Goal: Transaction & Acquisition: Book appointment/travel/reservation

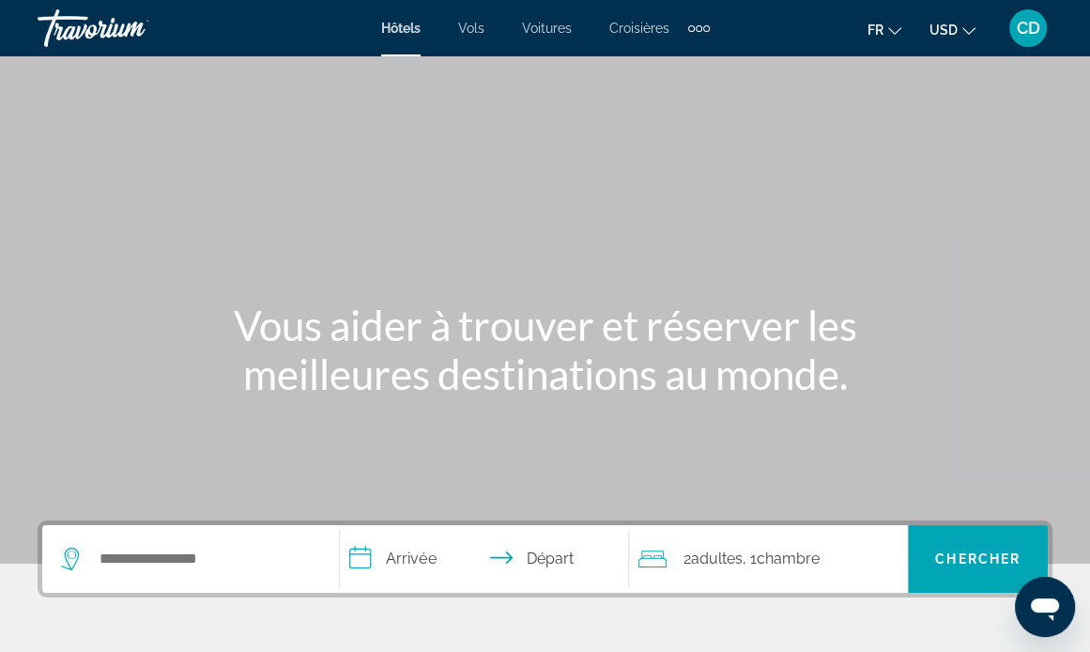
click at [1027, 34] on span "CD" at bounding box center [1028, 28] width 23 height 19
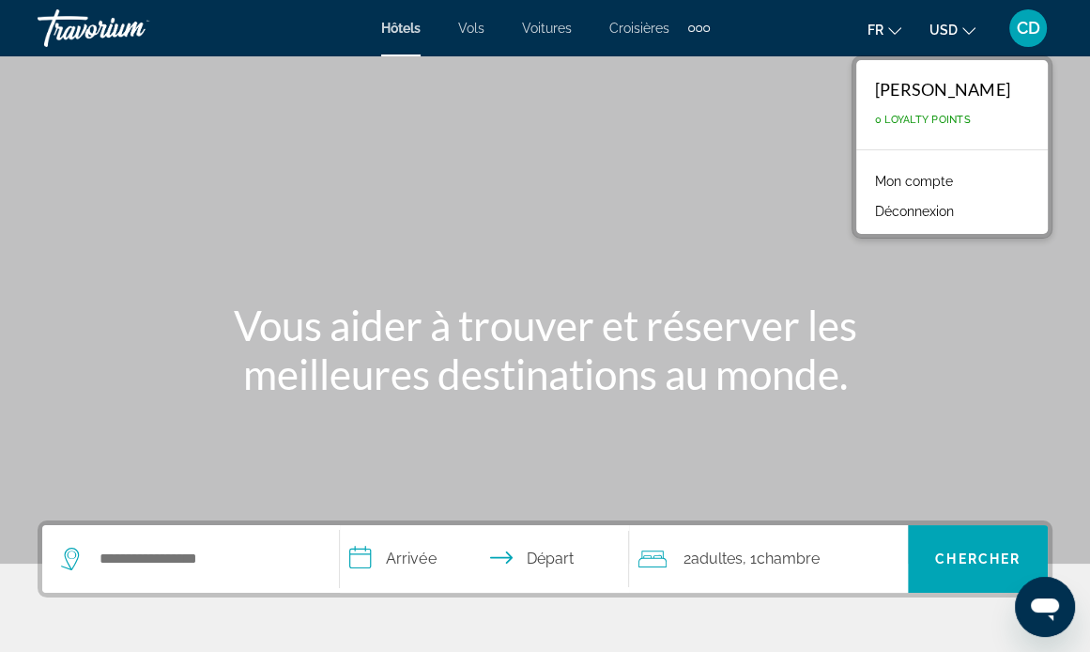
click at [936, 178] on link "Mon compte" at bounding box center [914, 181] width 97 height 24
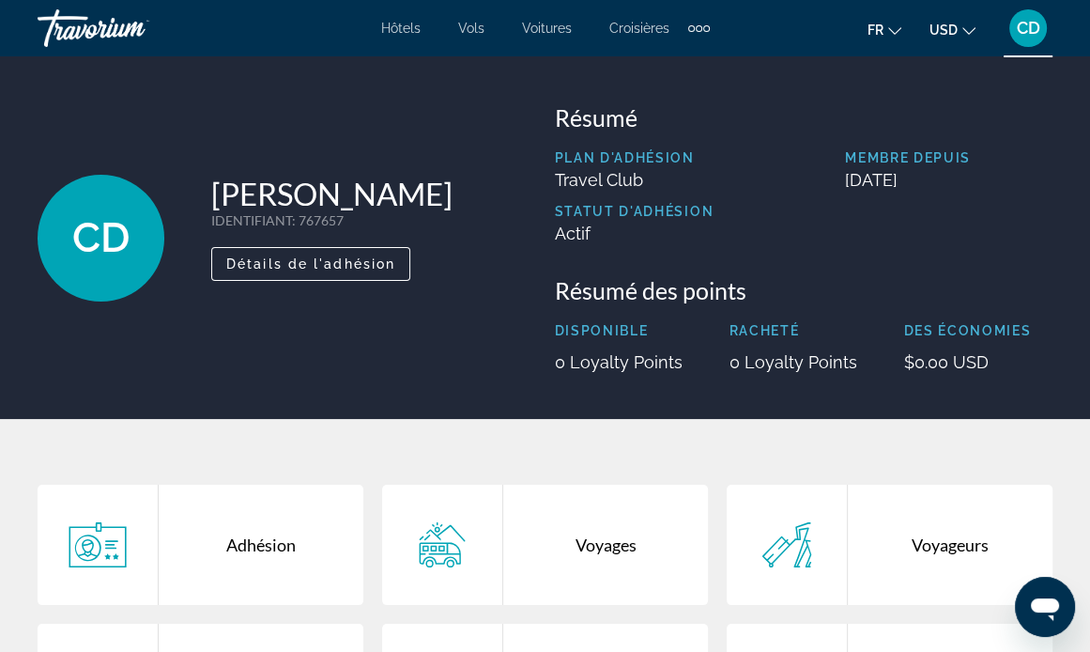
click at [961, 363] on p "$0.00 USD" at bounding box center [968, 362] width 128 height 20
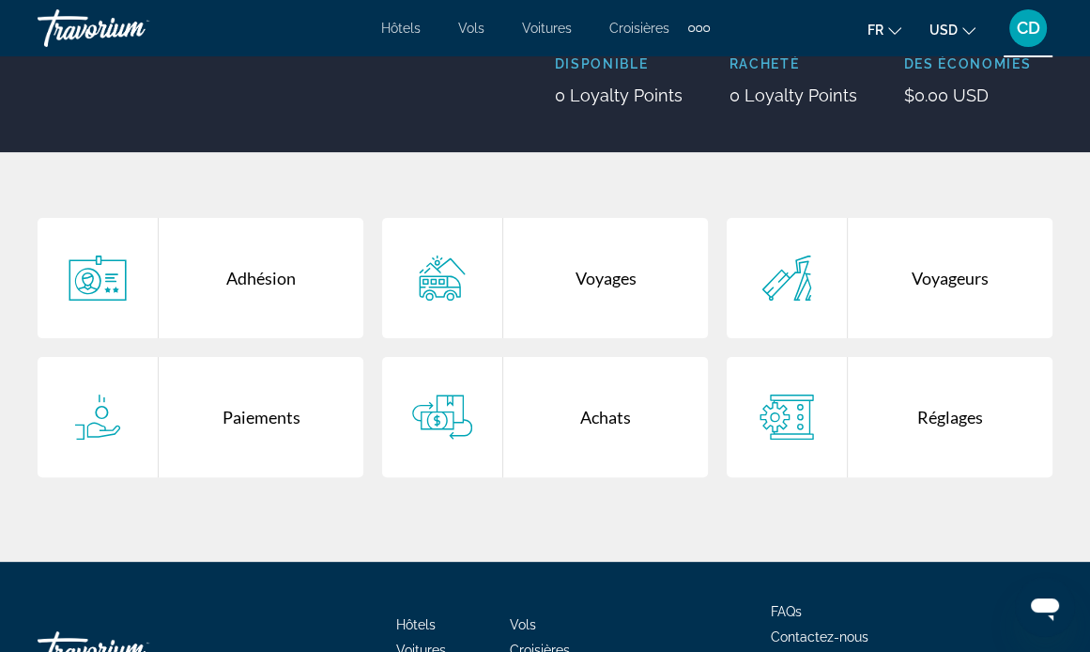
scroll to position [282, 0]
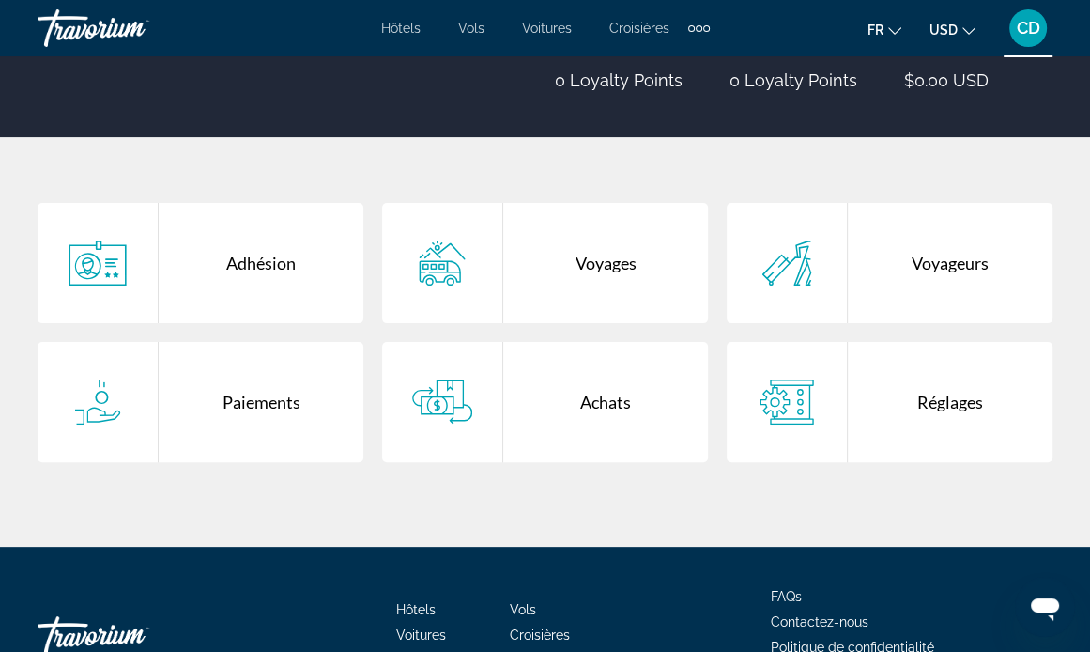
click at [934, 398] on div "Réglages" at bounding box center [950, 402] width 205 height 120
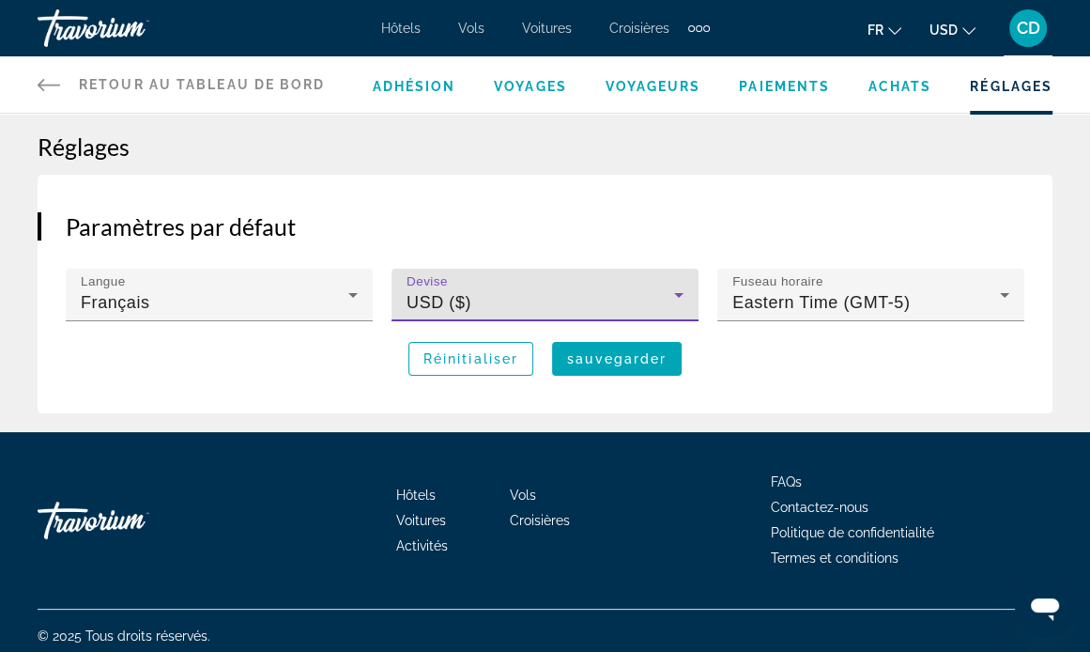
click at [515, 309] on div "USD ($)" at bounding box center [541, 302] width 268 height 23
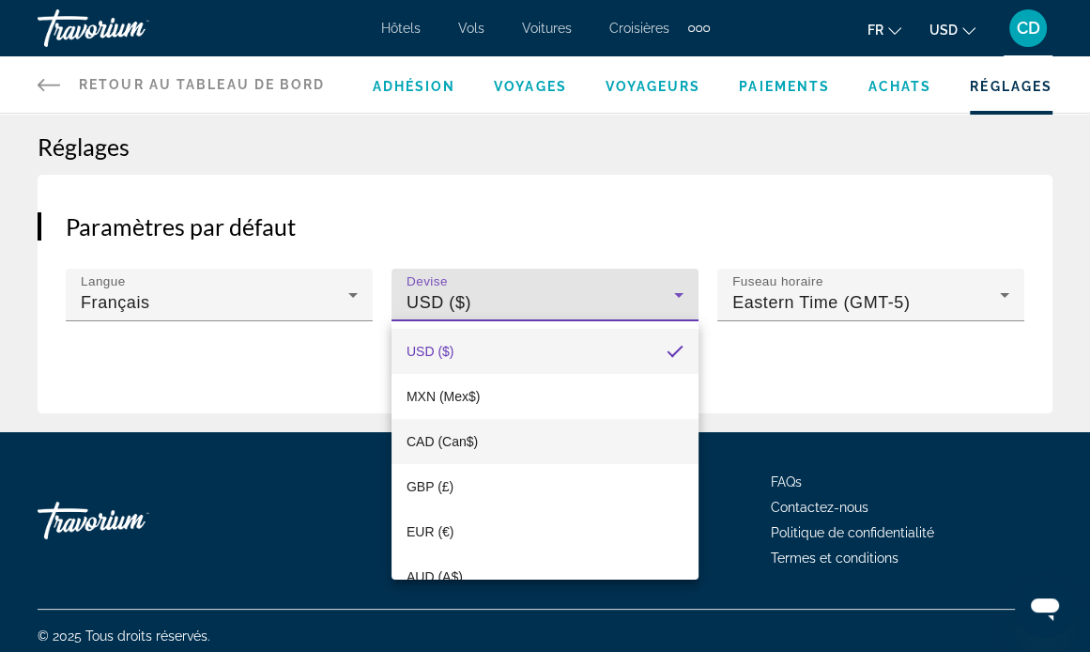
click at [447, 430] on span "CAD (Can$)" at bounding box center [442, 441] width 71 height 23
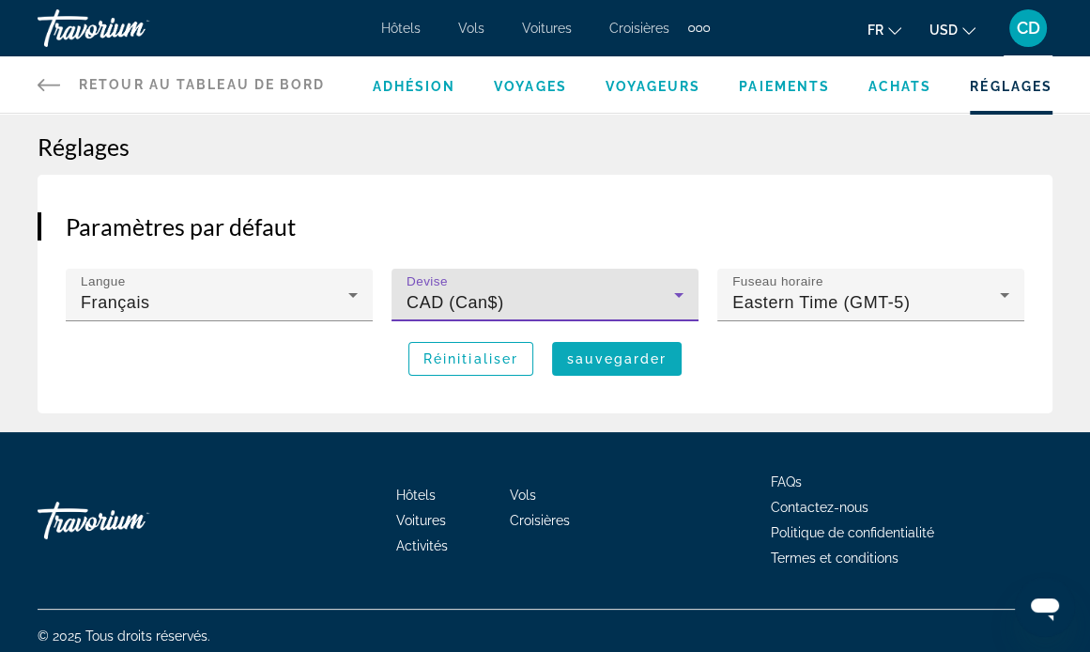
click at [595, 362] on span "sauvegarder" at bounding box center [617, 358] width 100 height 15
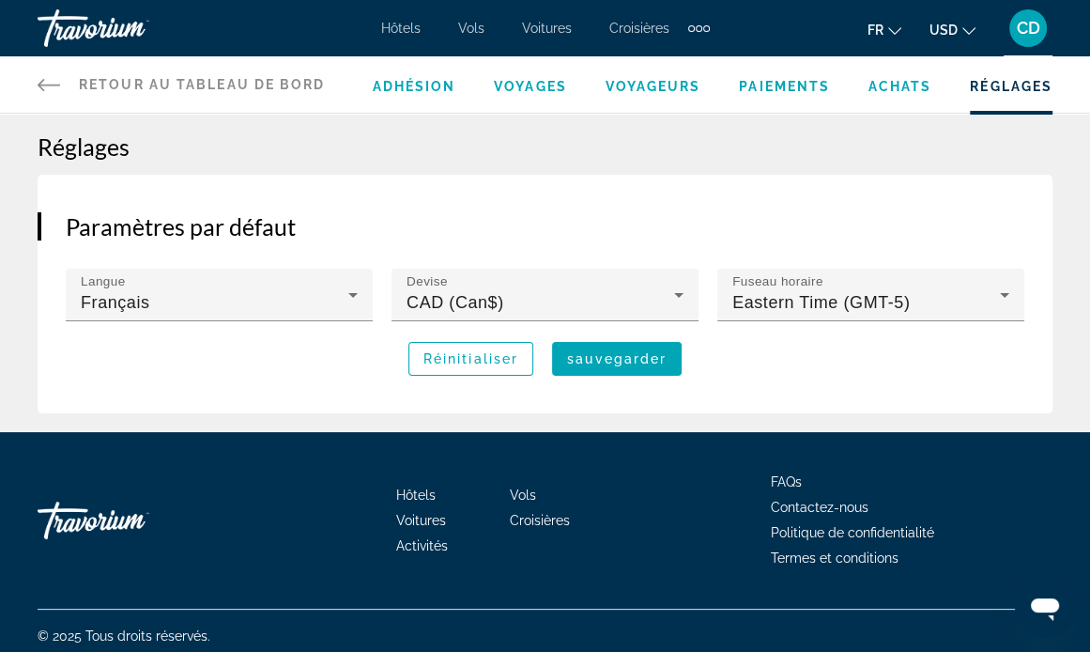
click at [657, 85] on span "Voyageurs" at bounding box center [654, 86] width 96 height 15
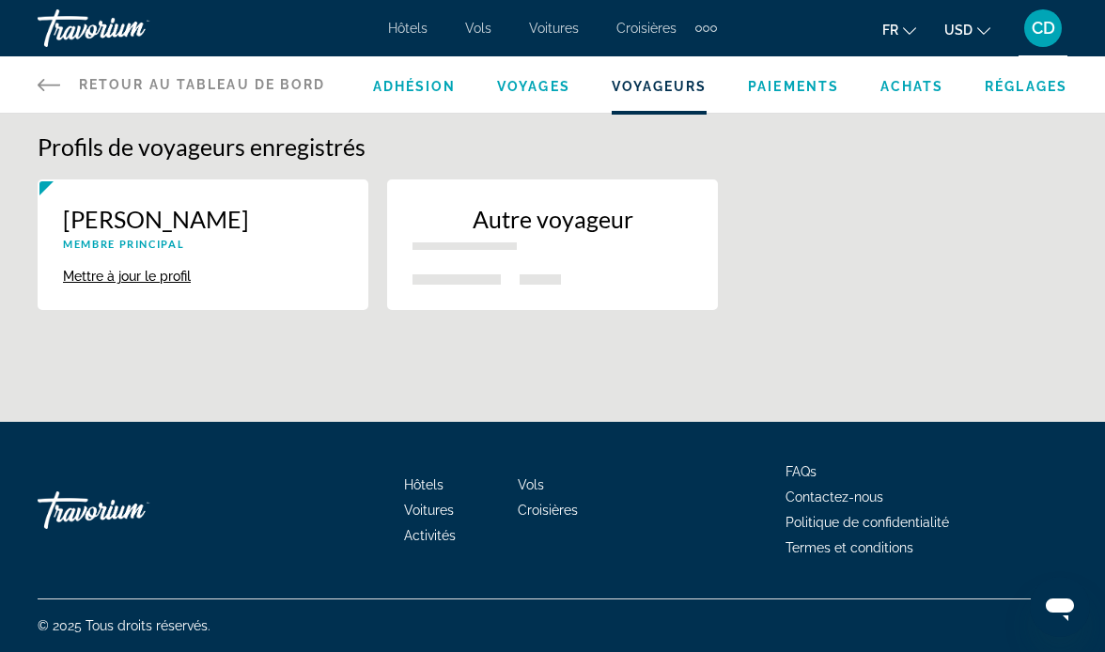
click at [475, 246] on p "New traveler" at bounding box center [464, 246] width 104 height 8
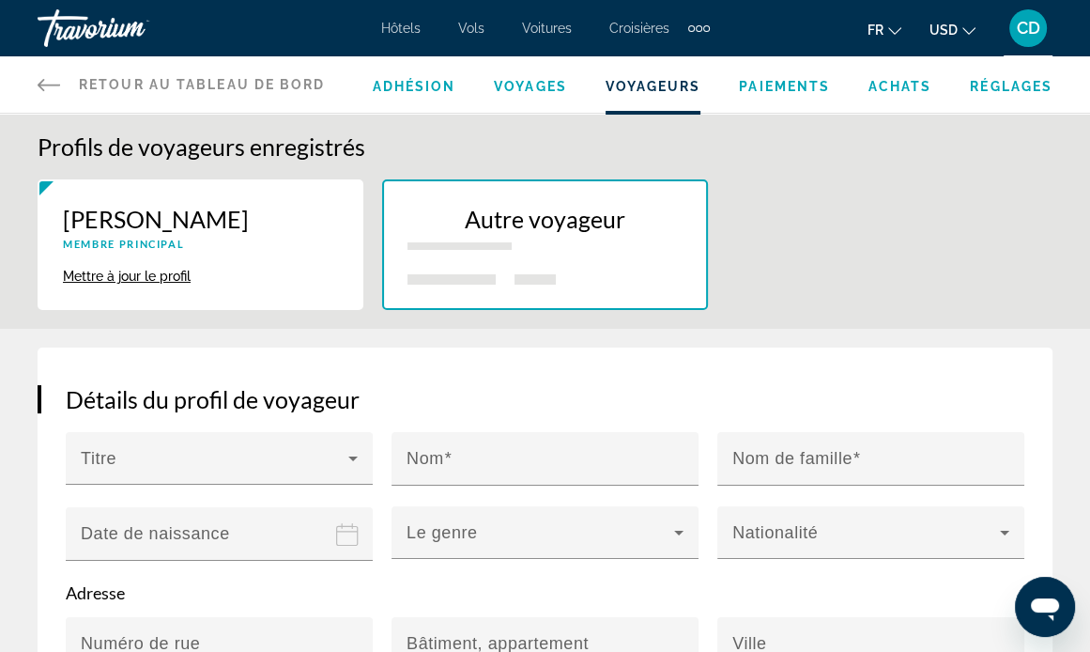
click at [398, 27] on span "Hôtels" at bounding box center [400, 28] width 39 height 15
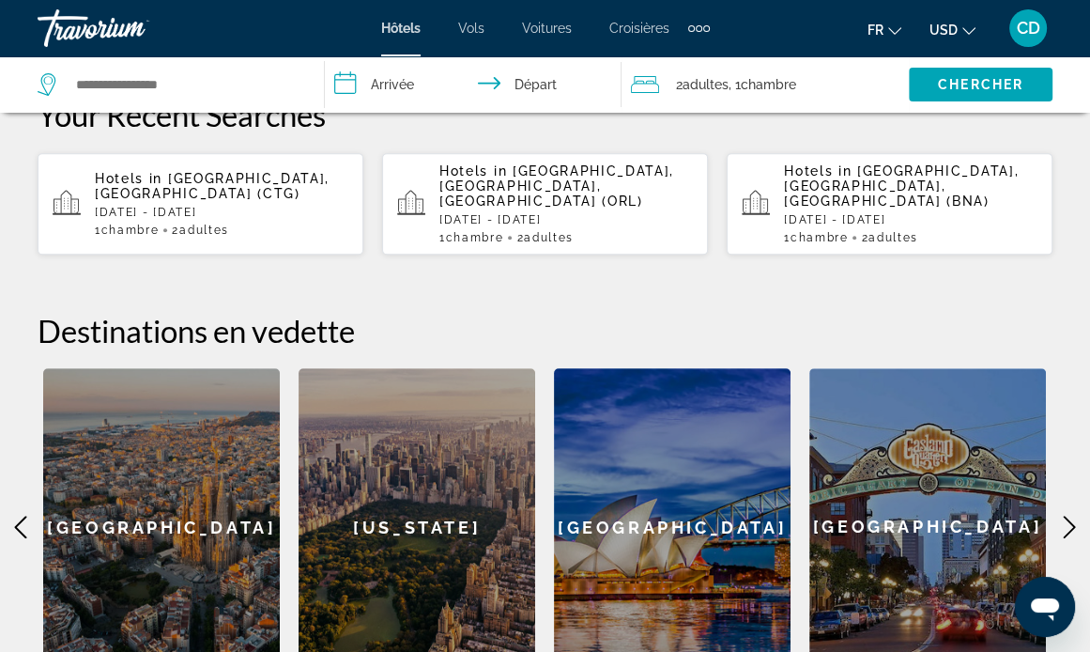
scroll to position [376, 0]
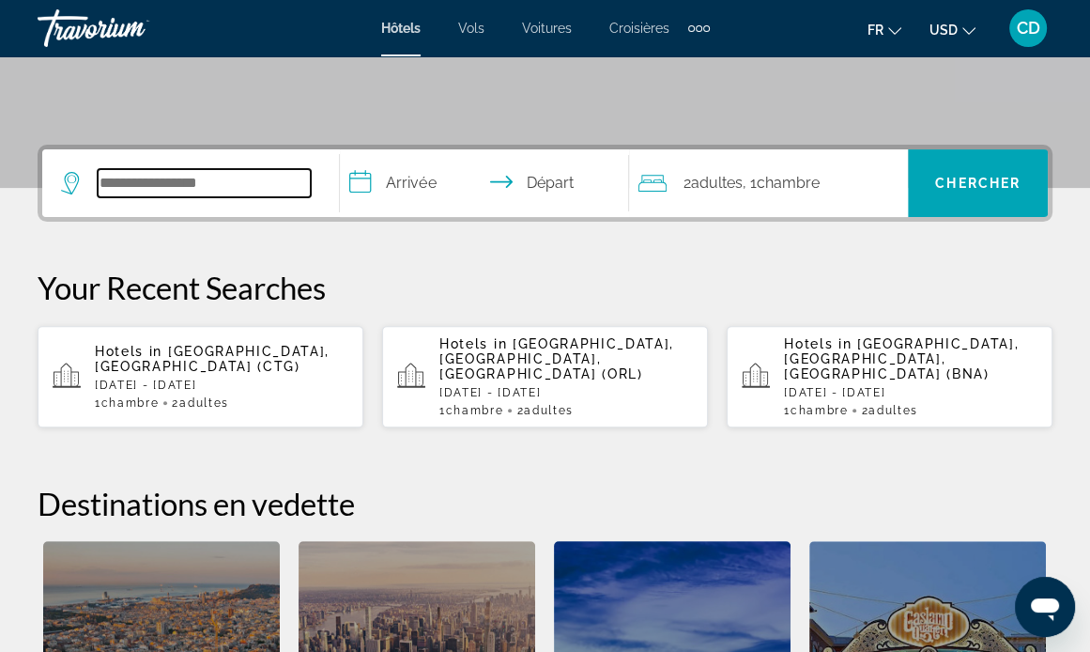
click at [137, 181] on input "Search widget" at bounding box center [204, 183] width 213 height 28
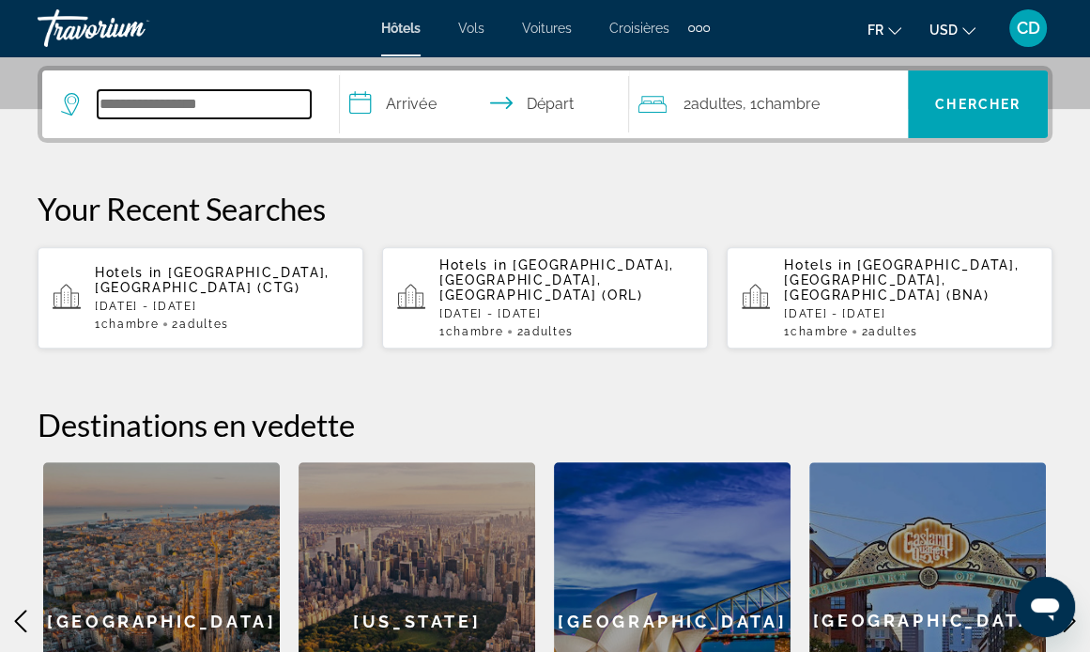
scroll to position [458, 0]
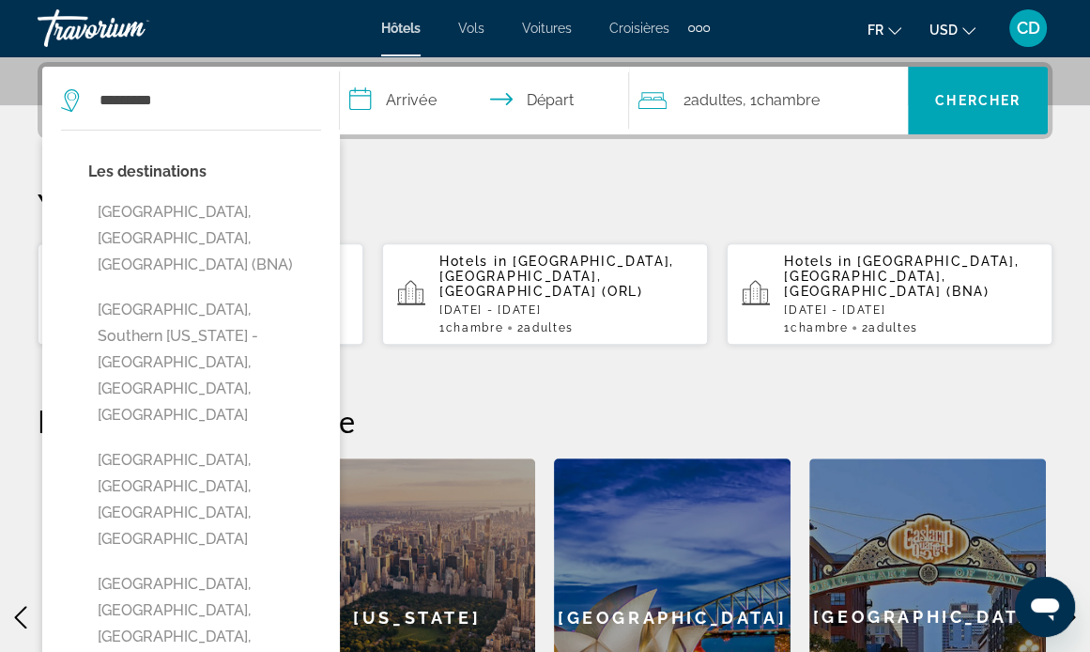
click at [409, 102] on input "**********" at bounding box center [488, 103] width 296 height 73
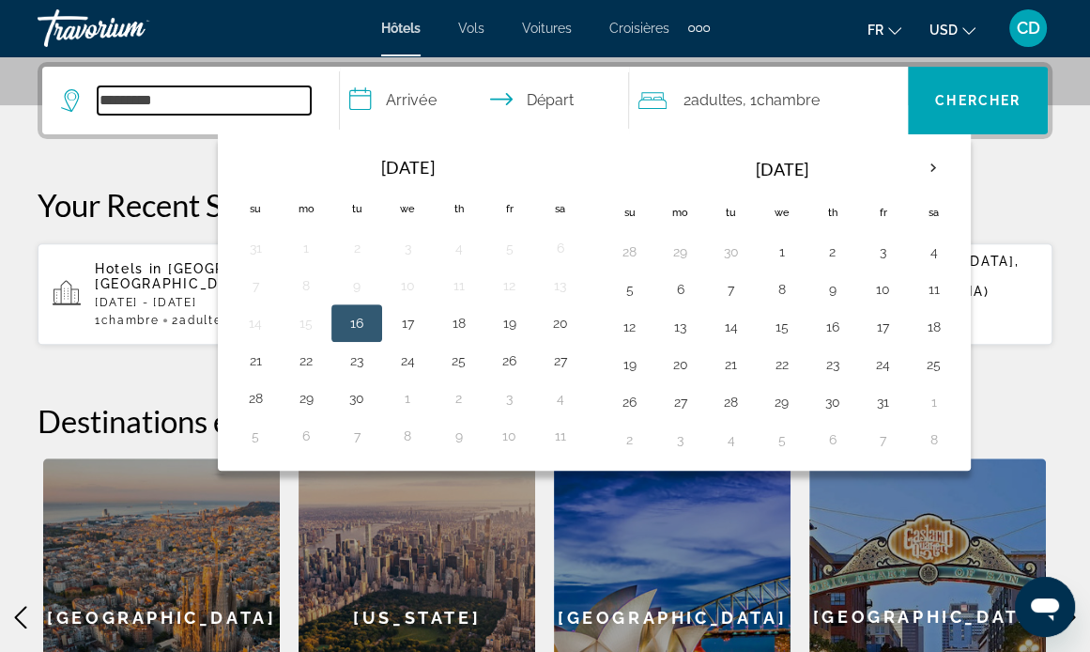
click at [218, 108] on input "*********" at bounding box center [204, 100] width 213 height 28
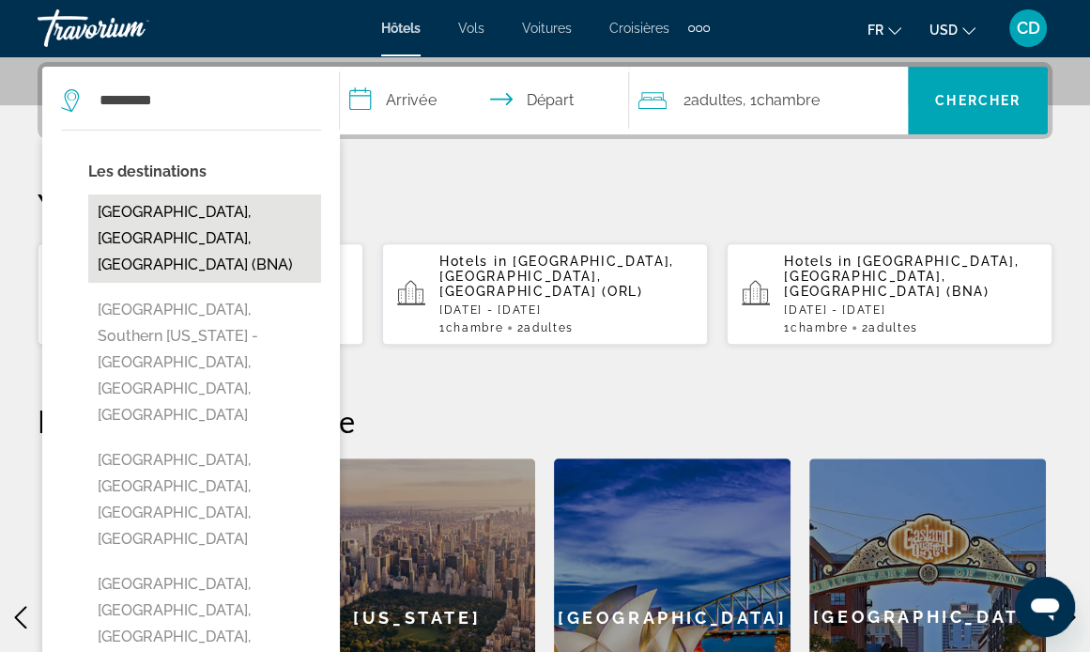
click at [173, 224] on button "Nashville, TN, United States (BNA)" at bounding box center [204, 238] width 233 height 88
type input "**********"
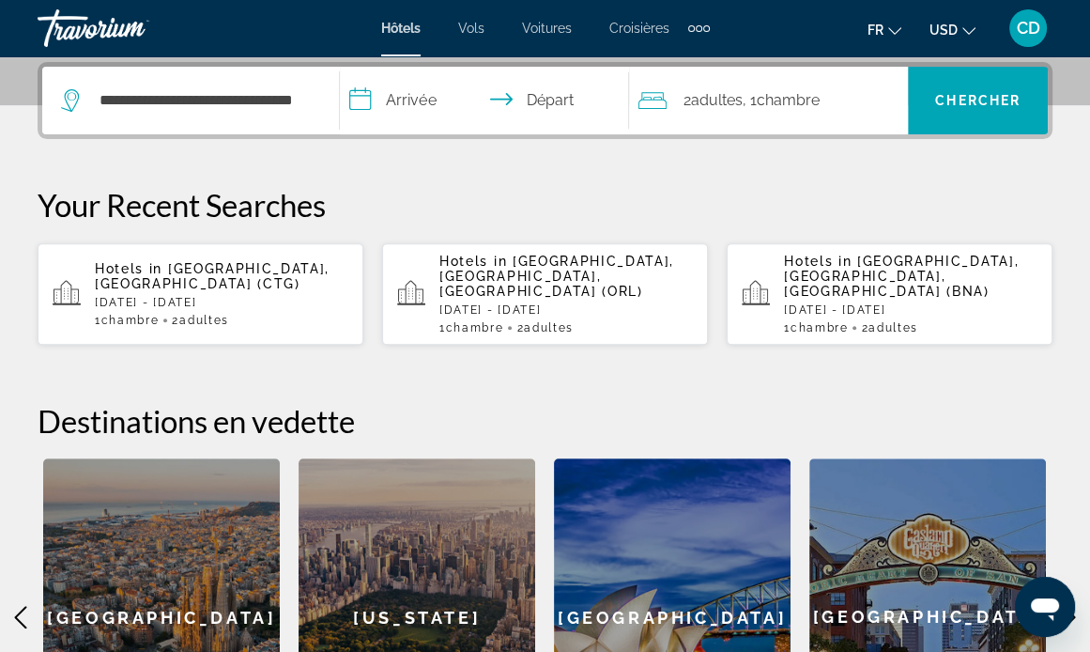
click at [408, 108] on input "**********" at bounding box center [488, 103] width 296 height 73
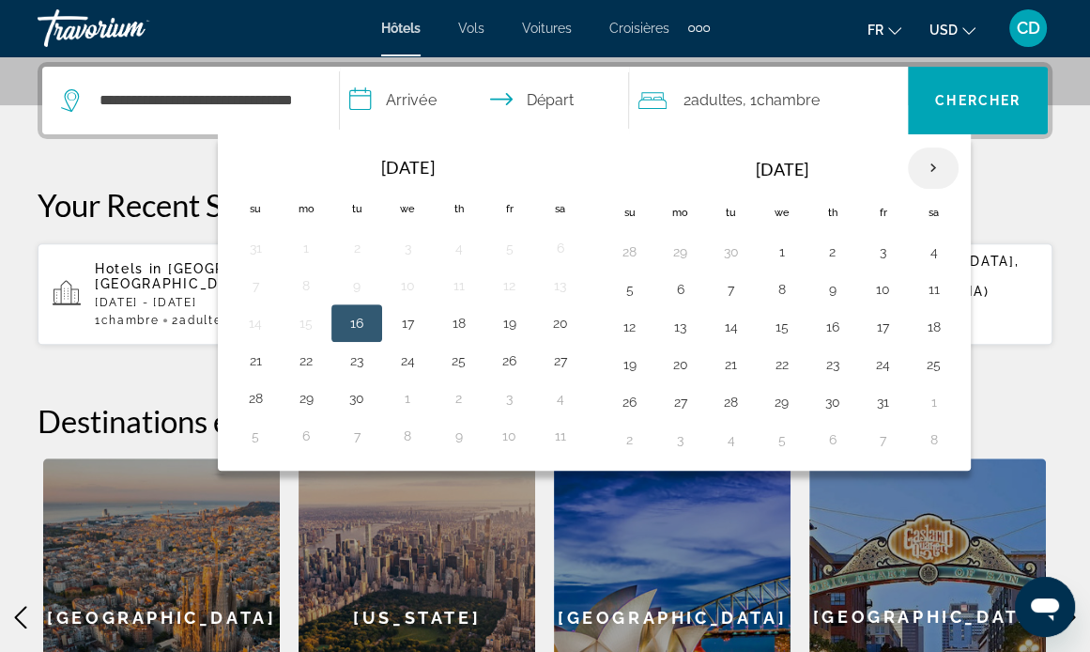
click at [924, 159] on th "Next month" at bounding box center [933, 167] width 51 height 41
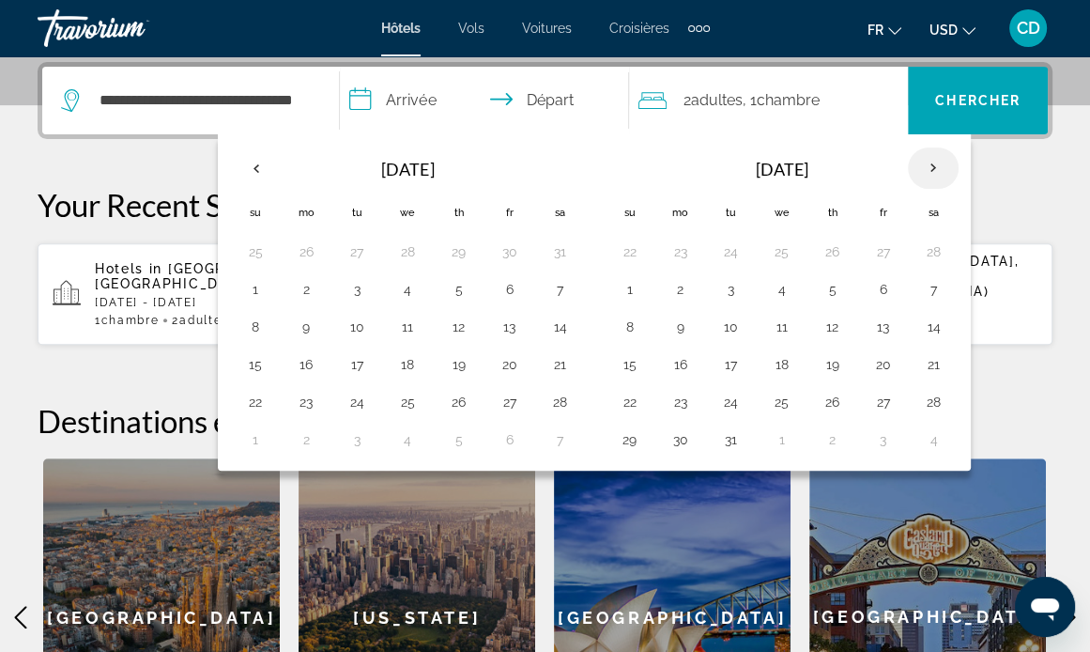
click at [924, 159] on th "Next month" at bounding box center [933, 167] width 51 height 41
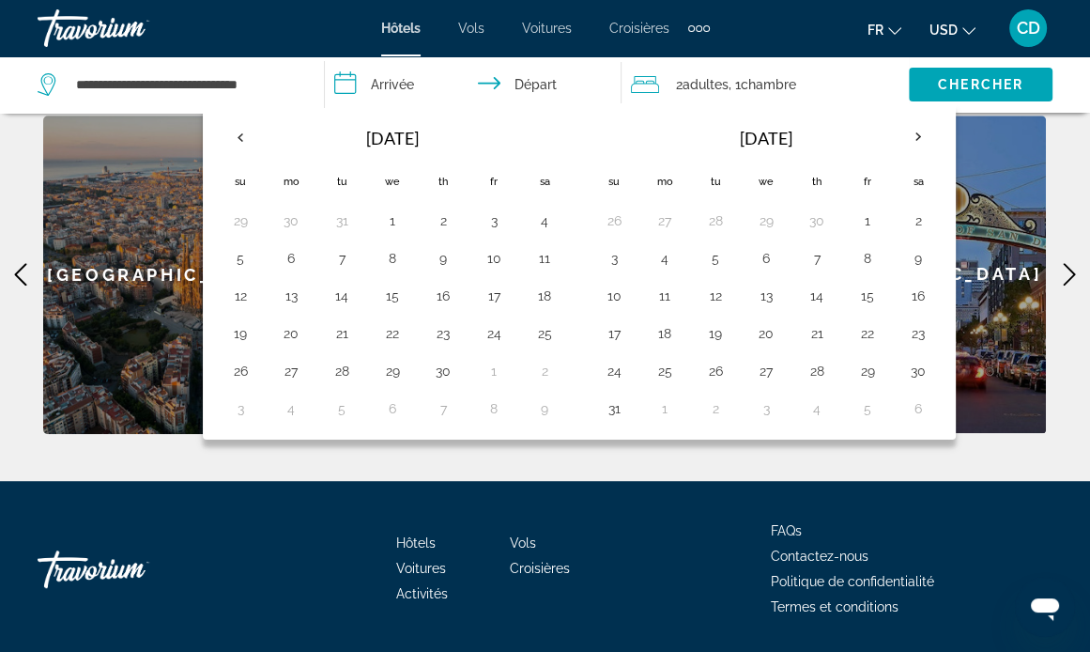
scroll to position [834, 0]
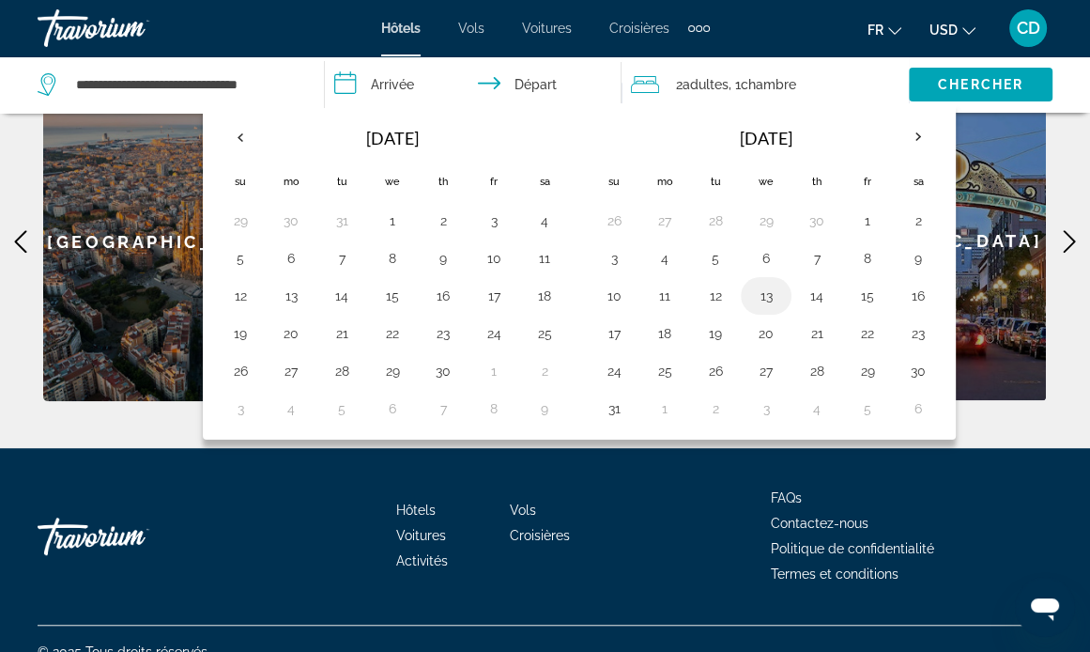
click at [756, 291] on button "13" at bounding box center [766, 296] width 30 height 26
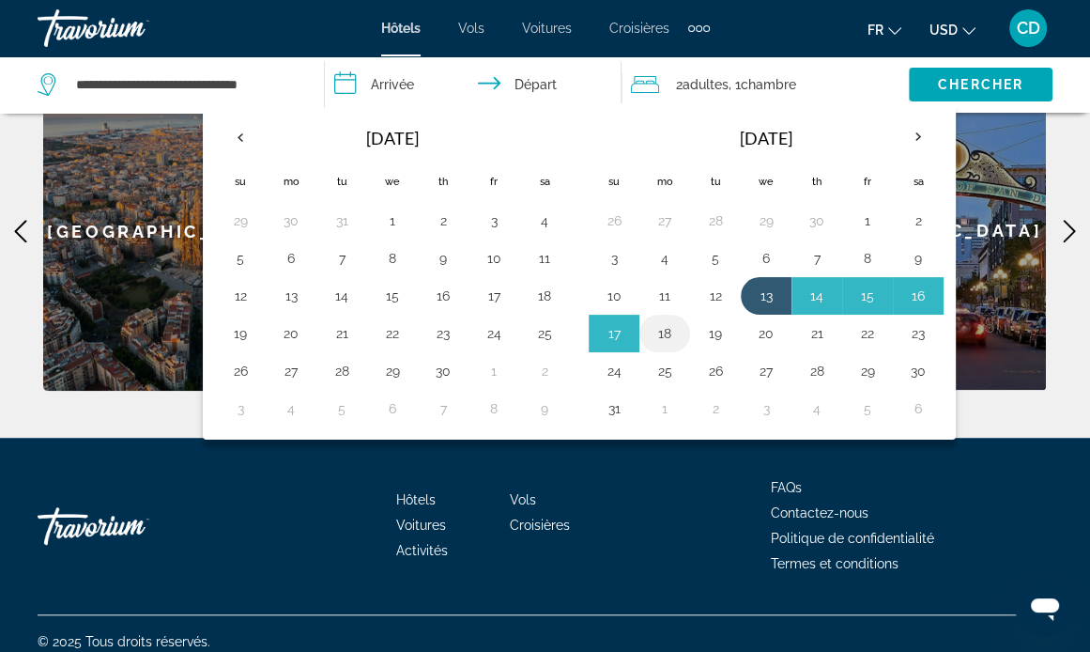
click at [665, 328] on button "18" at bounding box center [665, 333] width 30 height 26
type input "**********"
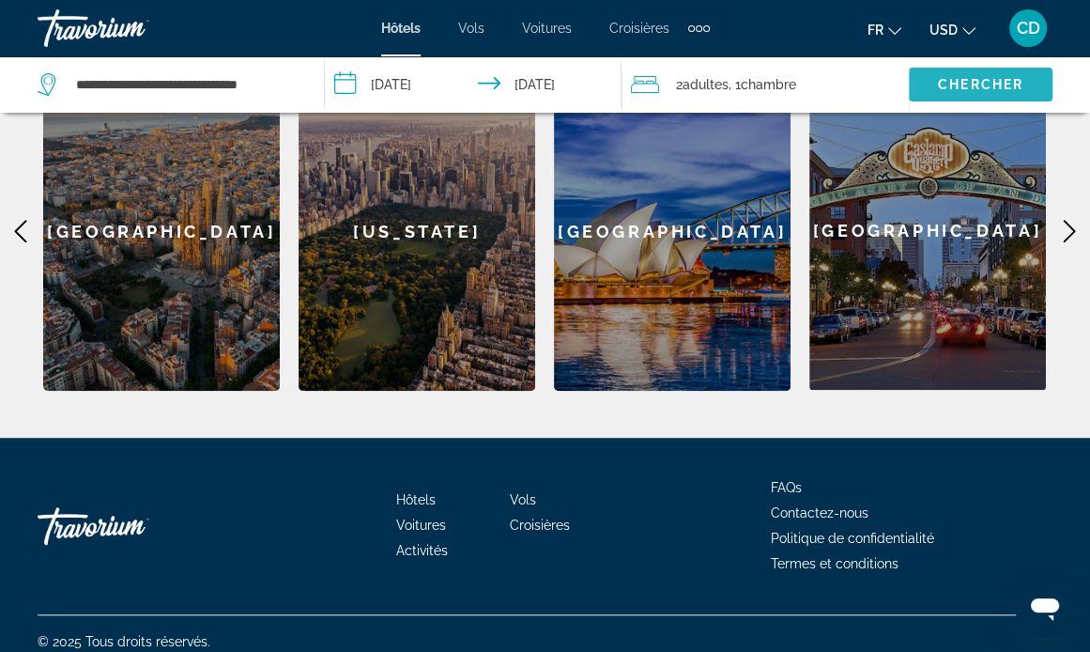
click at [968, 79] on span "Chercher" at bounding box center [980, 84] width 85 height 15
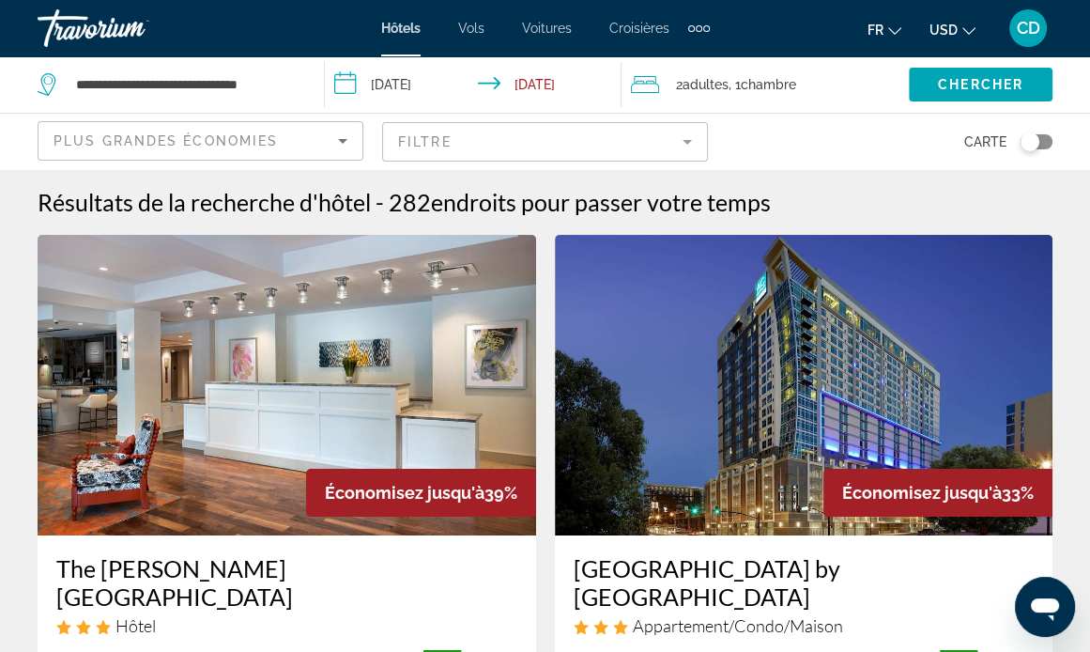
click at [894, 209] on div "Résultats de la recherche d'hôtel - 282 endroits pour passer votre temps" at bounding box center [545, 202] width 1015 height 28
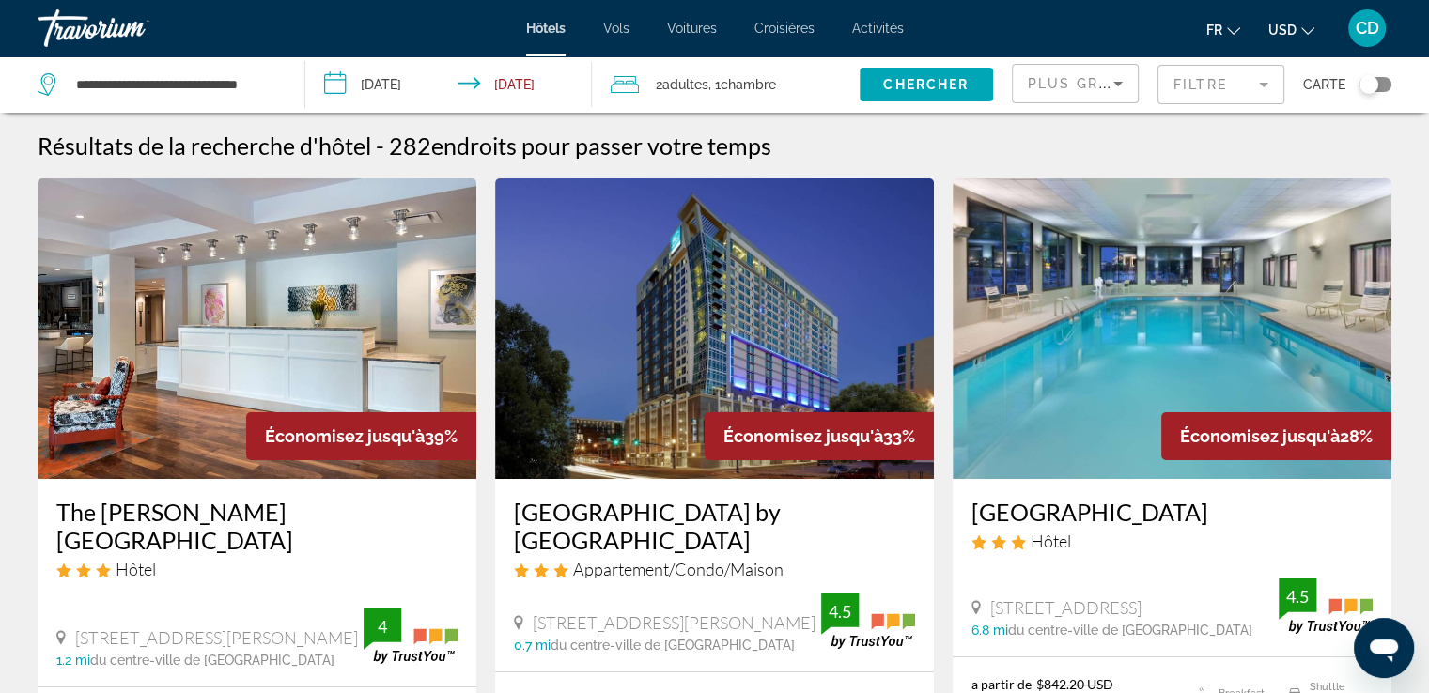
click at [1293, 21] on button "USD USD ($) MXN (Mex$) CAD (Can$) GBP (£) EUR (€) AUD (A$) NZD (NZ$) CNY (CN¥)" at bounding box center [1291, 29] width 46 height 27
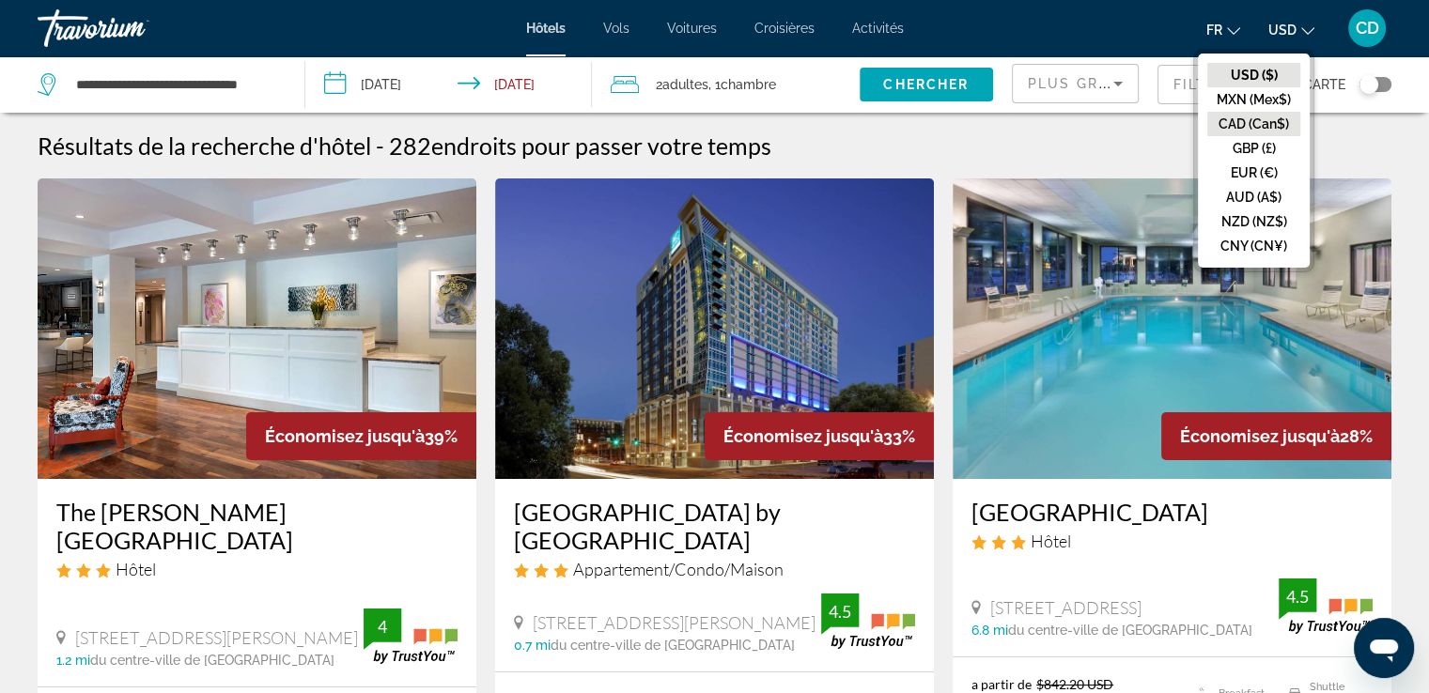
click at [1238, 119] on button "CAD (Can$)" at bounding box center [1253, 124] width 93 height 24
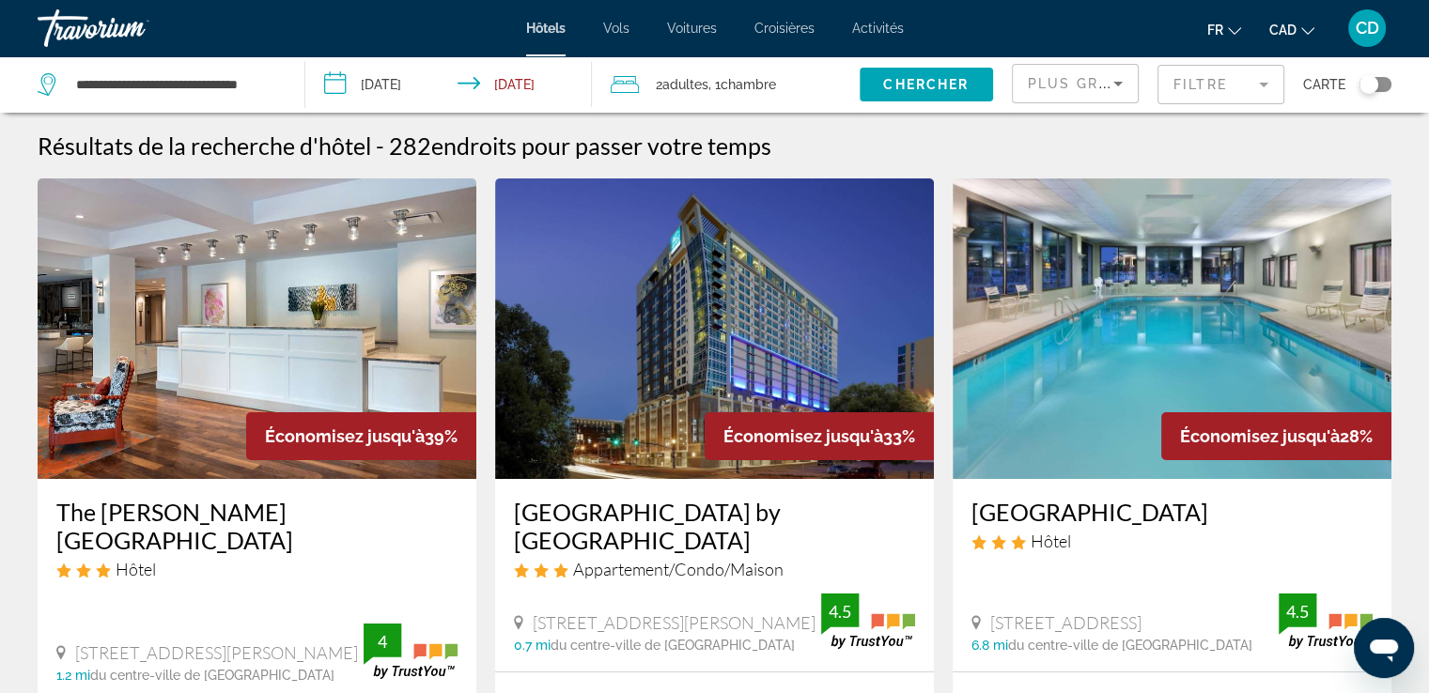
click at [1122, 79] on icon "Sort by" at bounding box center [1117, 83] width 23 height 23
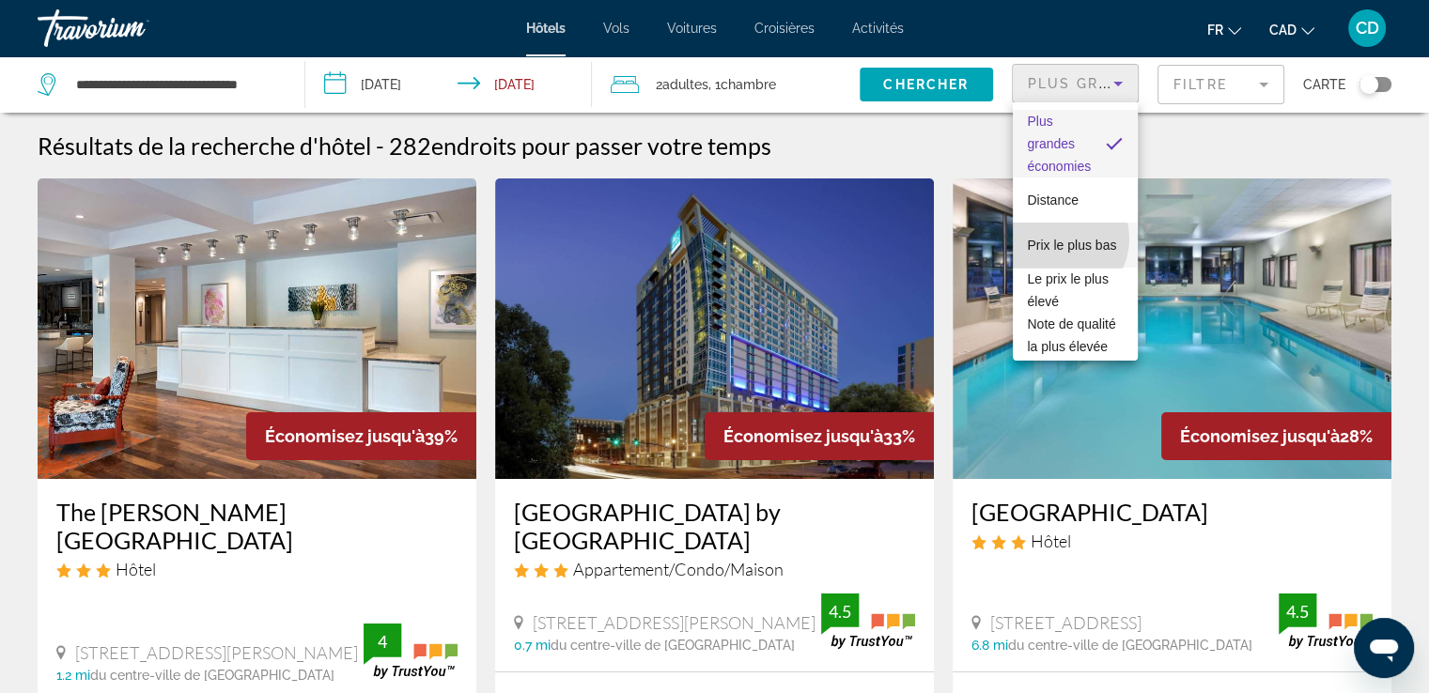
click at [1056, 239] on span "Prix le plus bas" at bounding box center [1072, 245] width 89 height 15
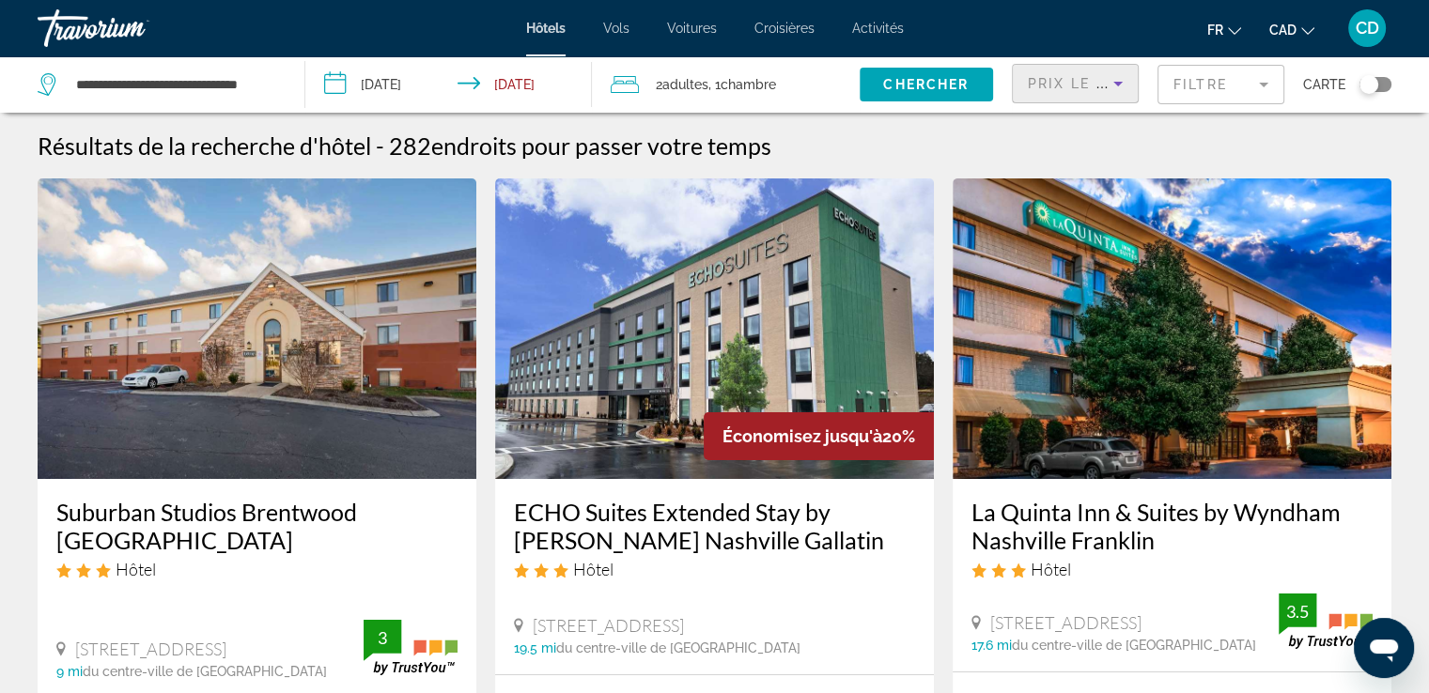
click at [1215, 76] on mat-form-field "Filtre" at bounding box center [1220, 84] width 127 height 39
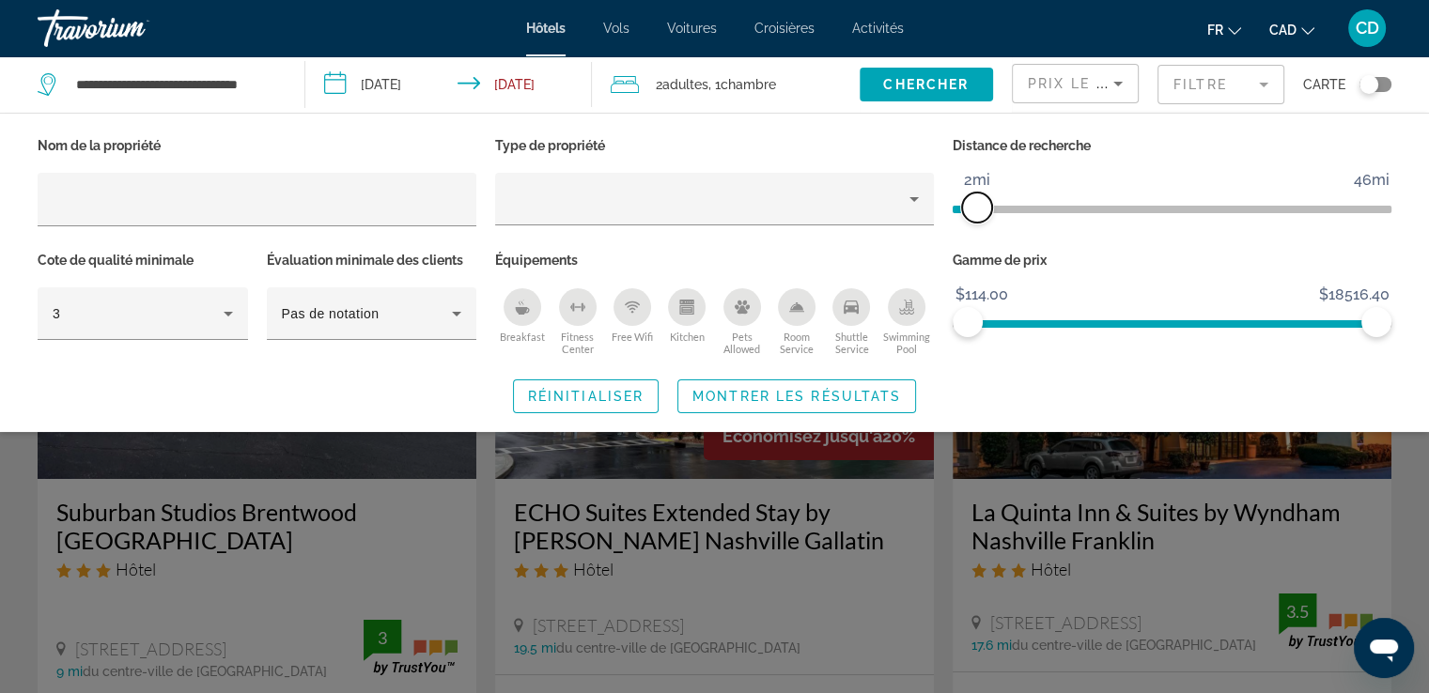
drag, startPoint x: 1195, startPoint y: 214, endPoint x: 975, endPoint y: 216, distance: 219.8
click at [975, 216] on span "ngx-slider" at bounding box center [977, 208] width 30 height 30
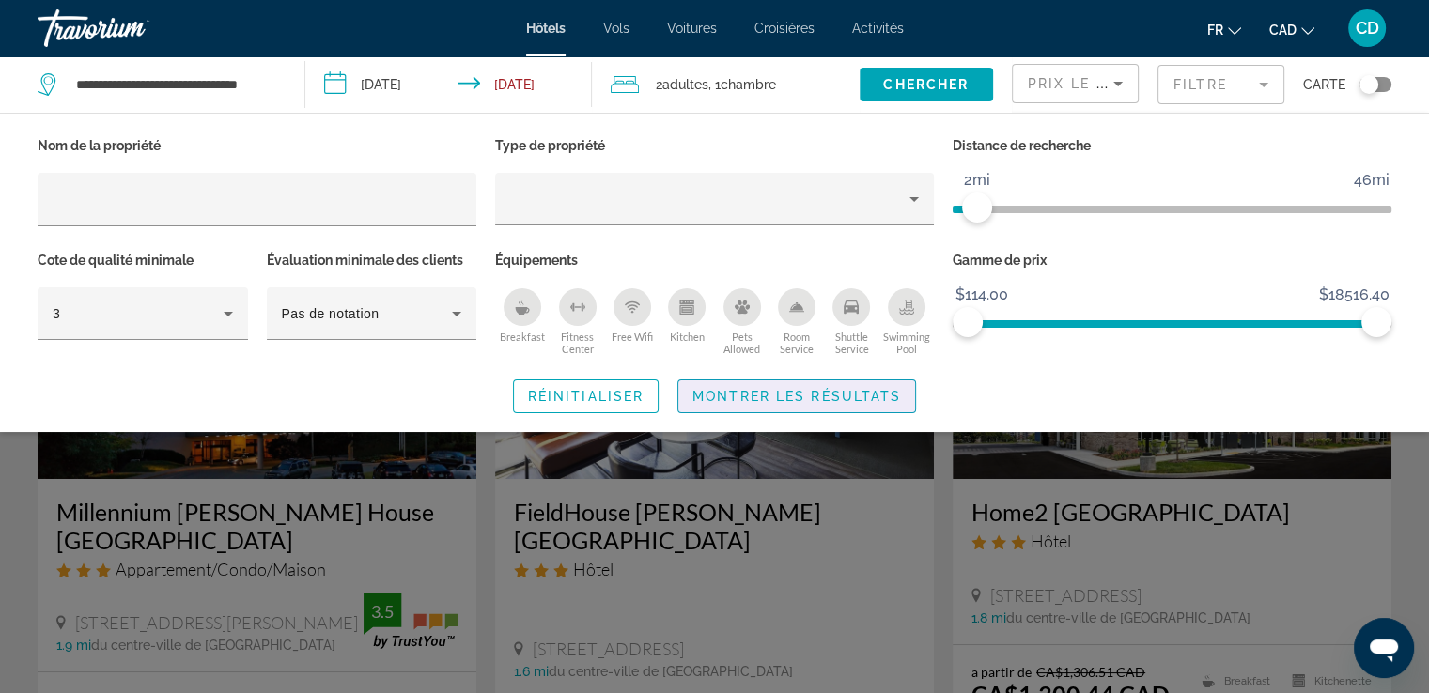
drag, startPoint x: 751, startPoint y: 394, endPoint x: 740, endPoint y: 392, distance: 11.4
click at [752, 393] on span "Montrer les résultats" at bounding box center [796, 396] width 209 height 15
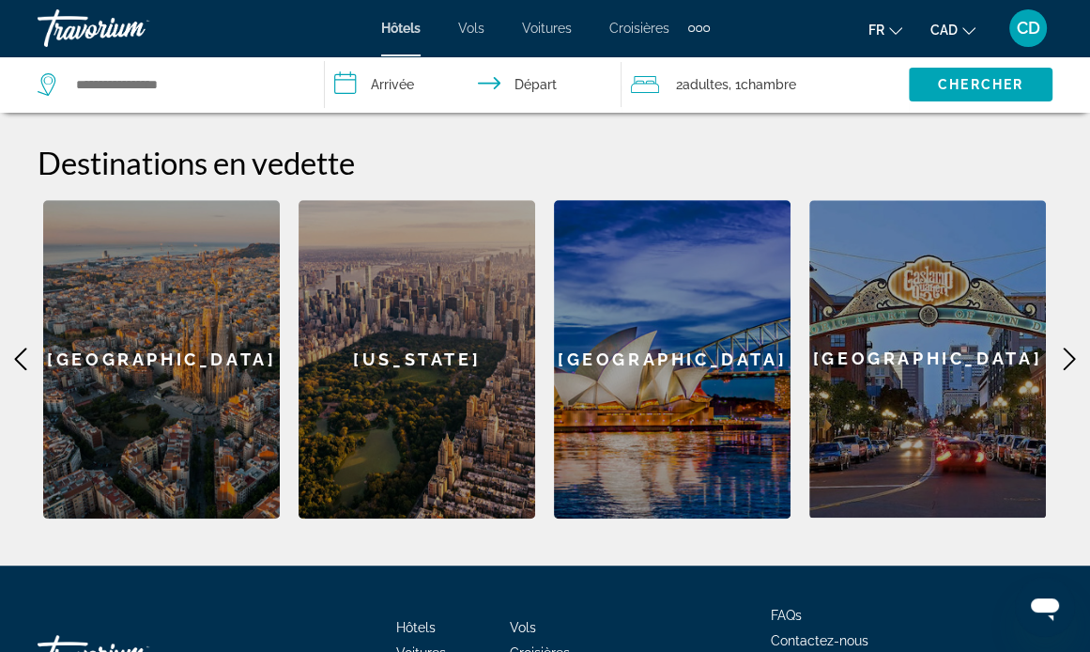
scroll to position [751, 0]
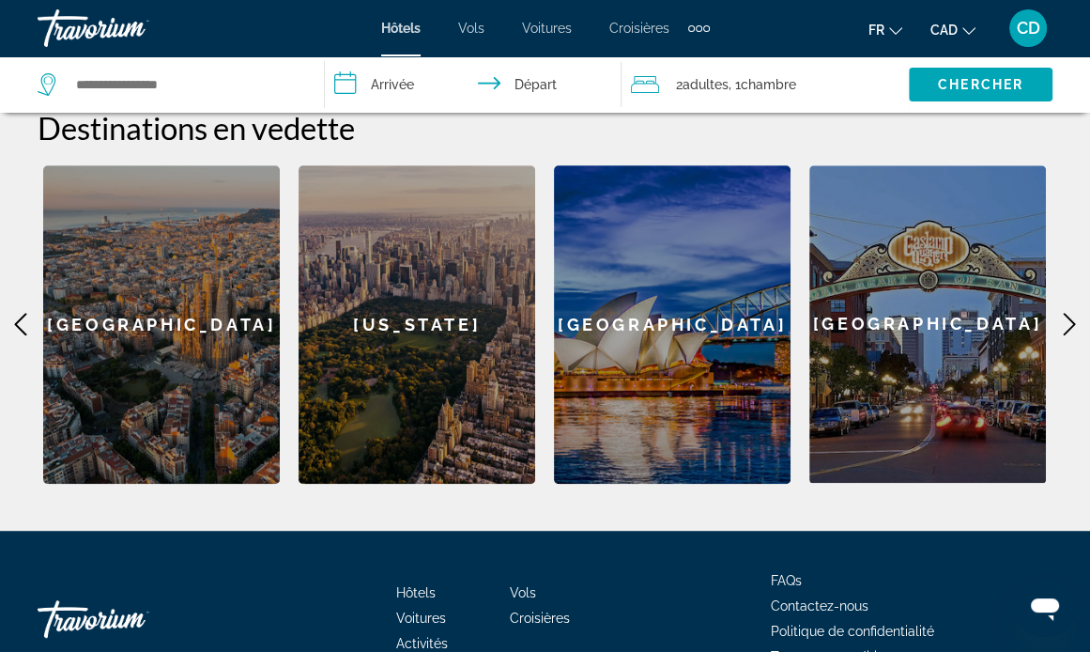
click at [922, 295] on div "[GEOGRAPHIC_DATA]" at bounding box center [928, 323] width 237 height 317
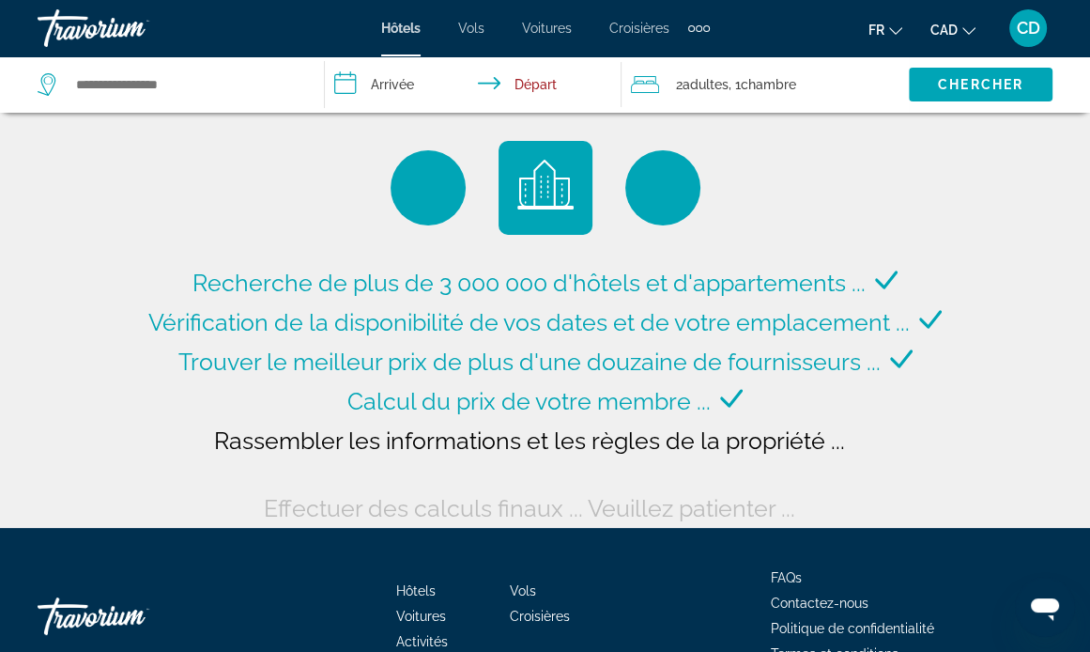
type input "**********"
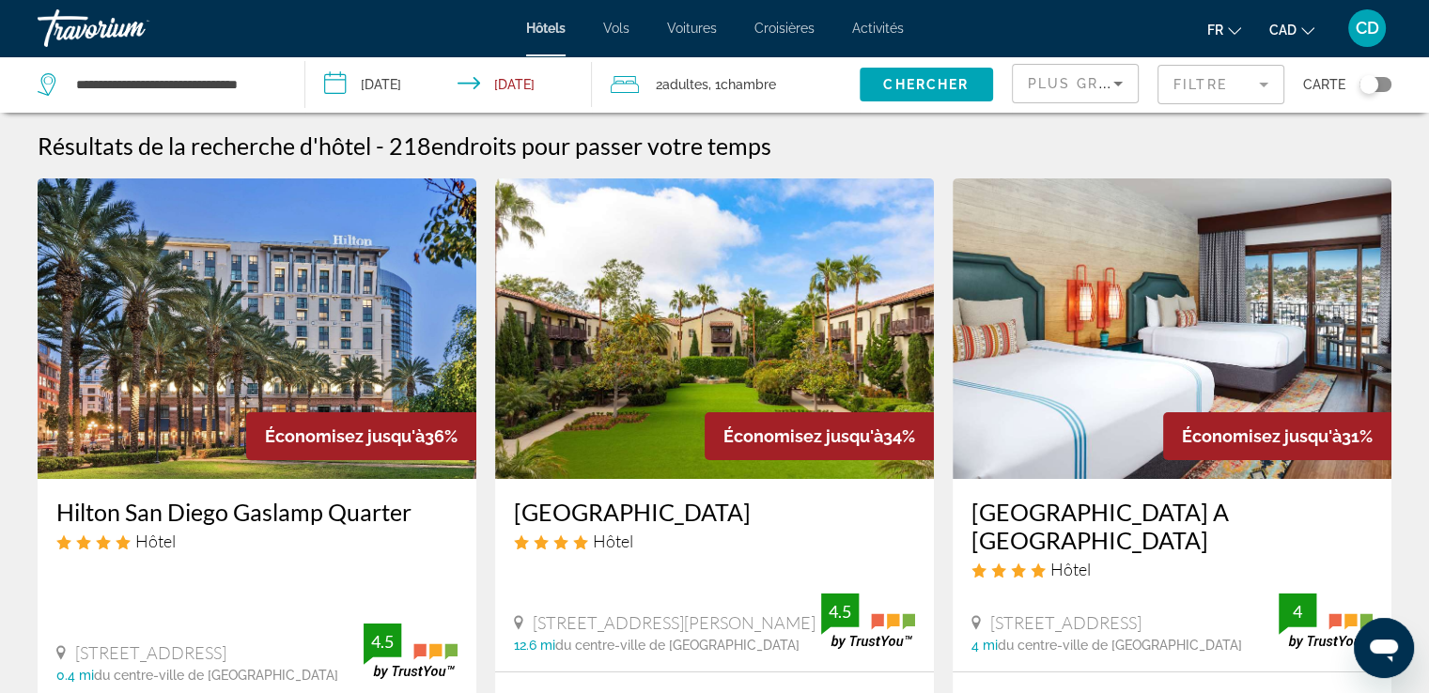
drag, startPoint x: 1247, startPoint y: 77, endPoint x: 1228, endPoint y: 89, distance: 23.2
click at [1242, 76] on mat-form-field "Filtre" at bounding box center [1220, 84] width 127 height 39
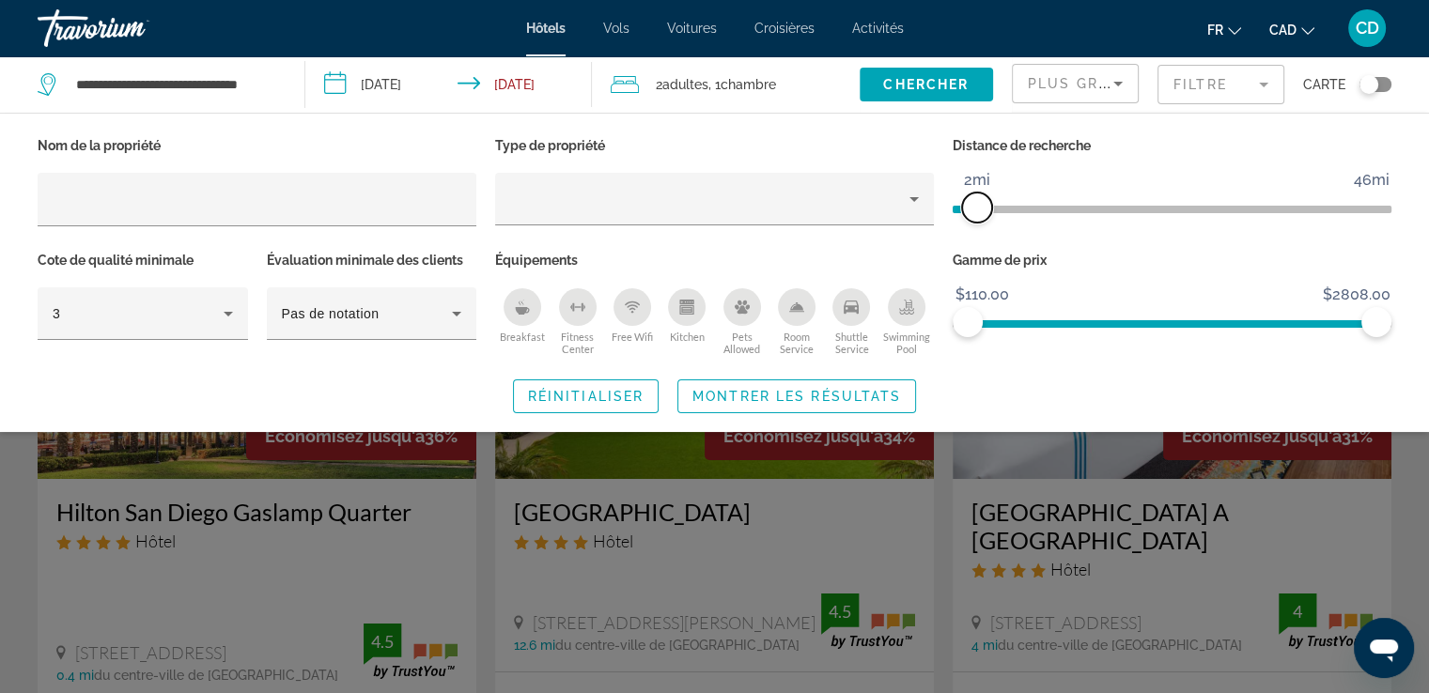
drag, startPoint x: 1370, startPoint y: 208, endPoint x: 973, endPoint y: 222, distance: 397.5
click at [973, 222] on span "ngx-slider" at bounding box center [977, 208] width 30 height 30
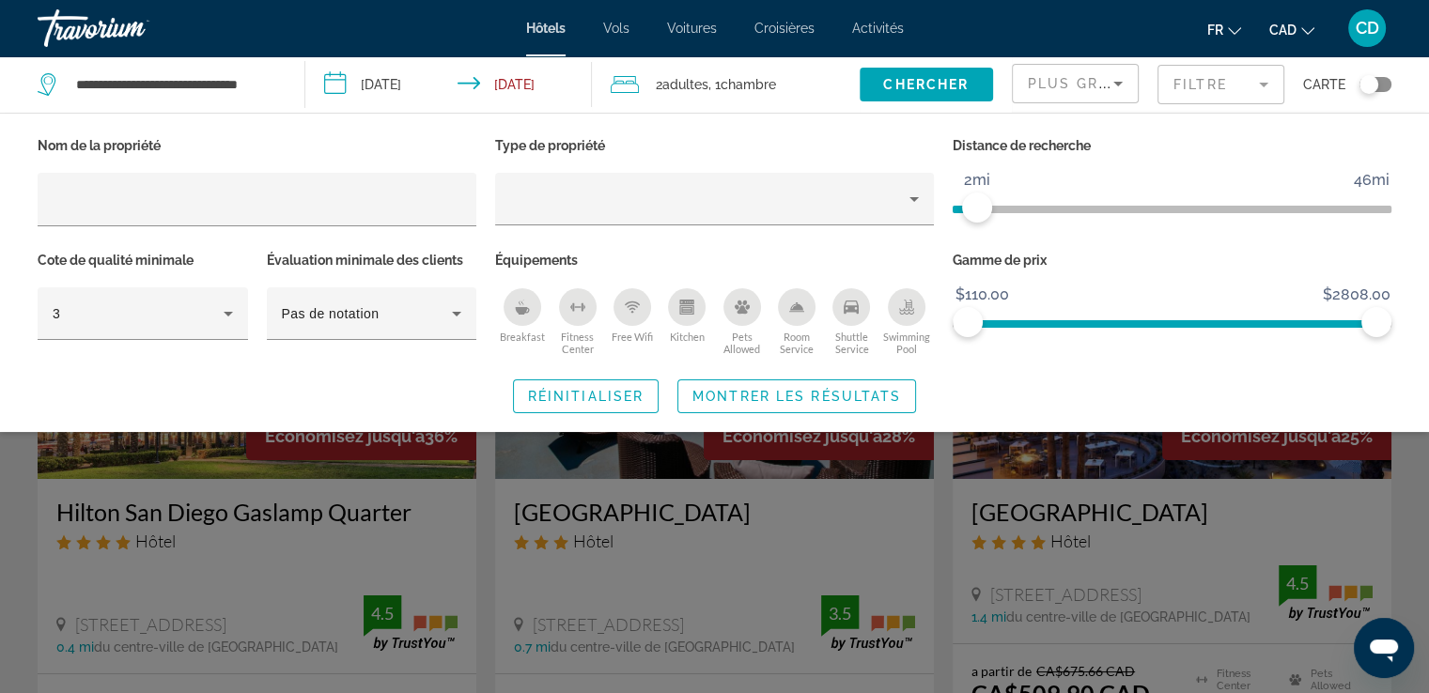
drag, startPoint x: 1116, startPoint y: 84, endPoint x: 1104, endPoint y: 99, distance: 19.4
click at [1116, 85] on icon "Sort by" at bounding box center [1117, 83] width 23 height 23
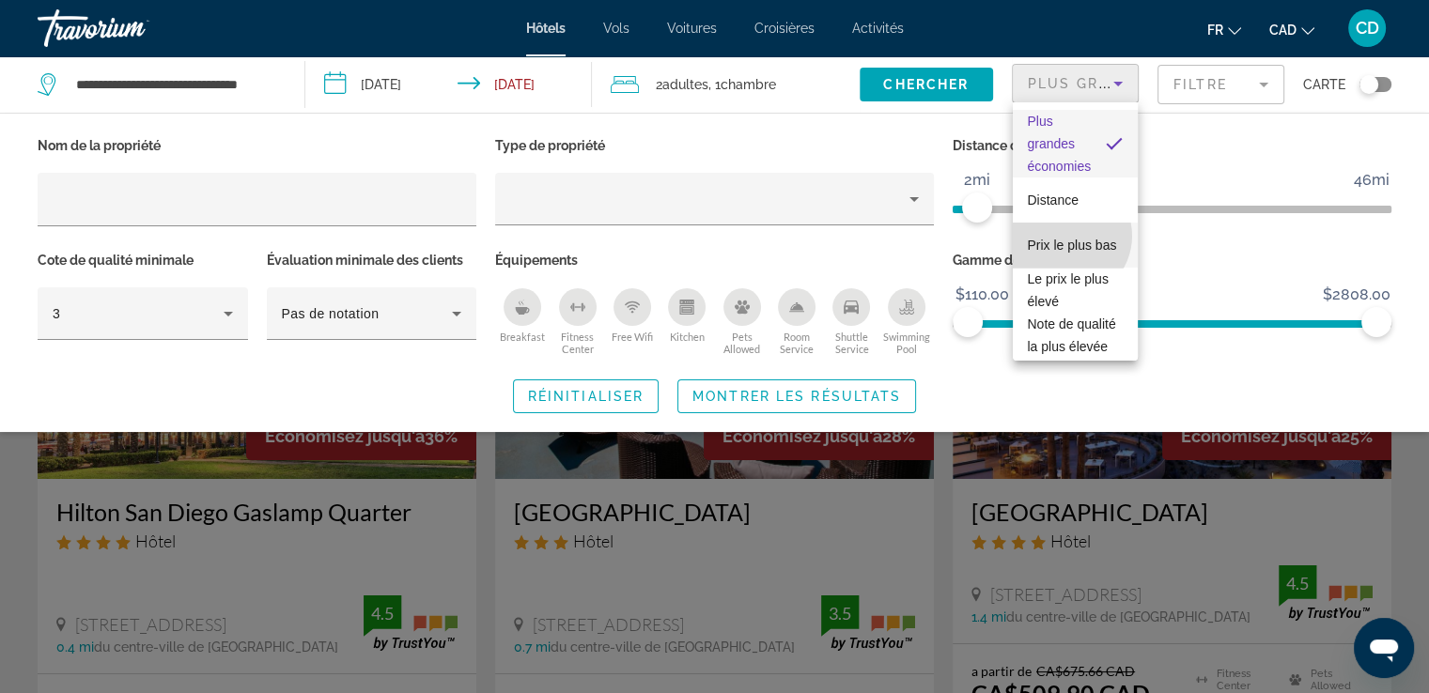
click at [1067, 238] on span "Prix le plus bas" at bounding box center [1072, 245] width 89 height 15
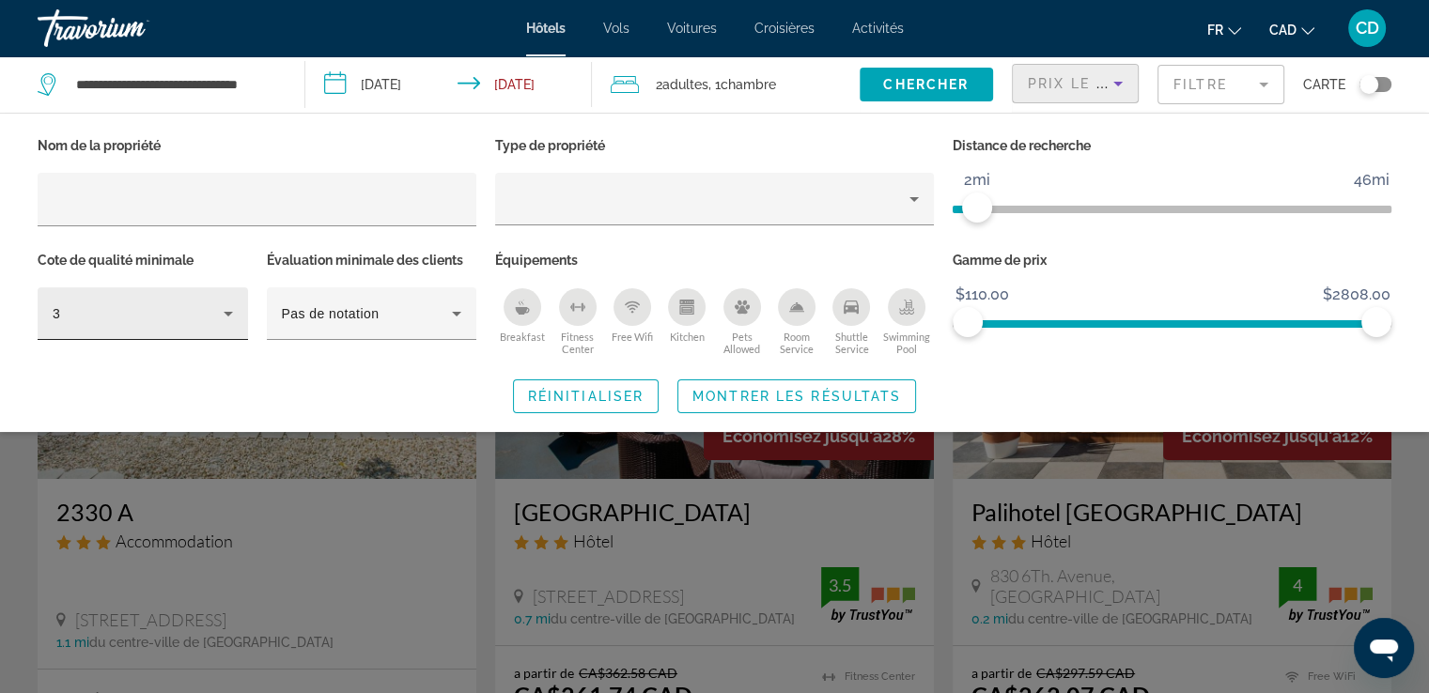
click at [240, 313] on div "3" at bounding box center [143, 313] width 210 height 53
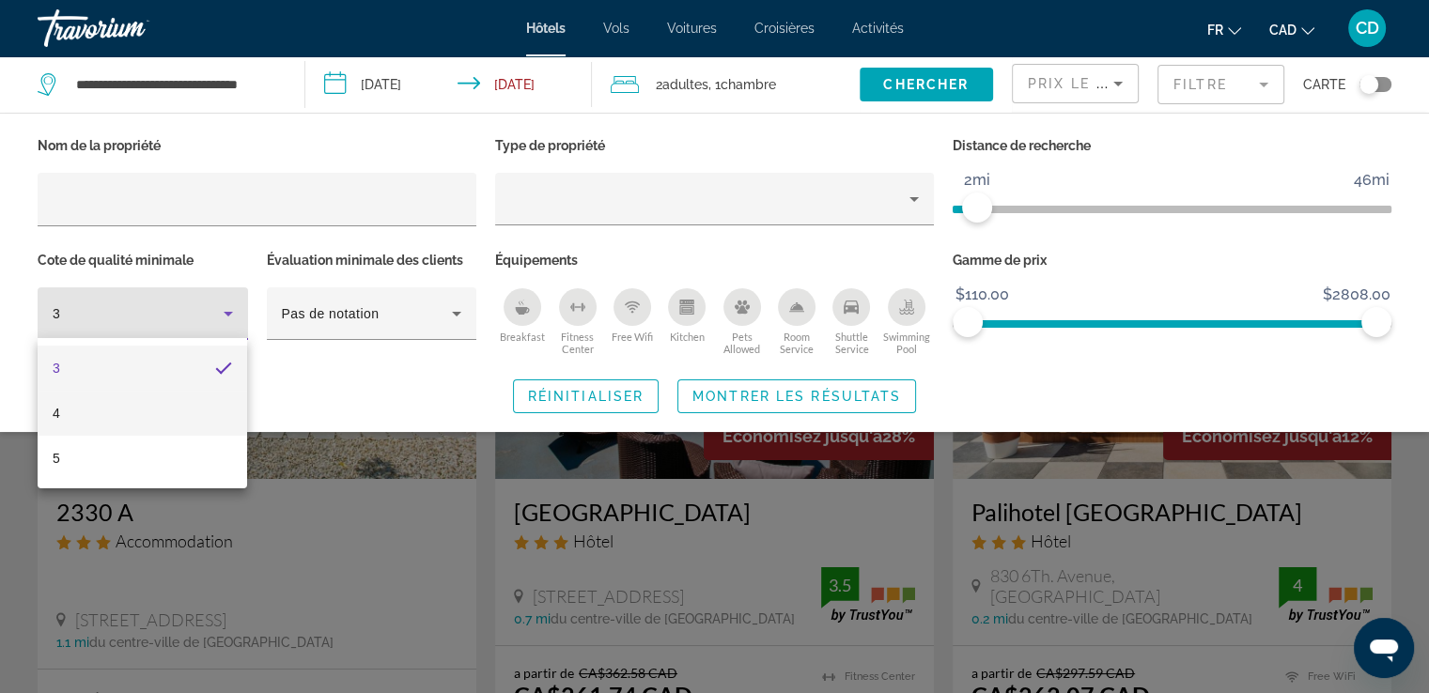
click at [46, 407] on mat-option "4" at bounding box center [142, 413] width 209 height 45
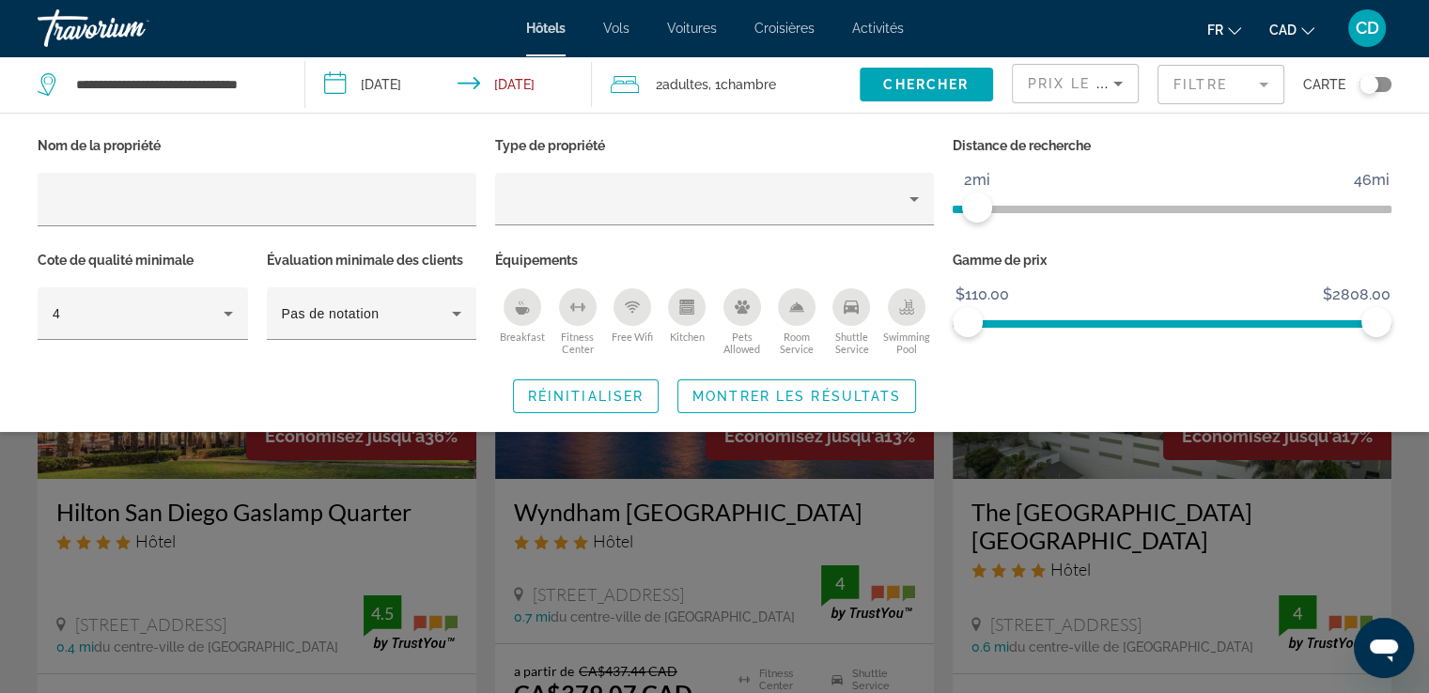
click at [524, 318] on div "Breakfast" at bounding box center [522, 307] width 38 height 38
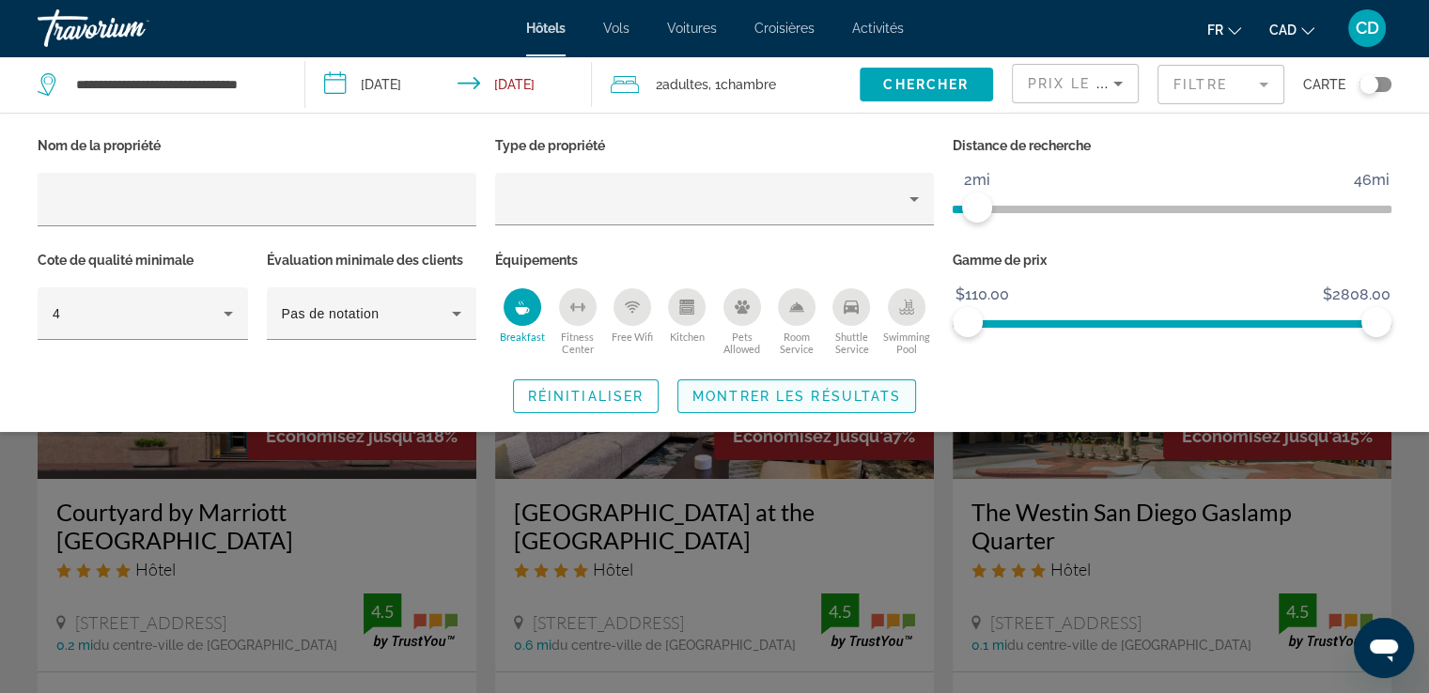
click at [767, 399] on span "Montrer les résultats" at bounding box center [796, 396] width 209 height 15
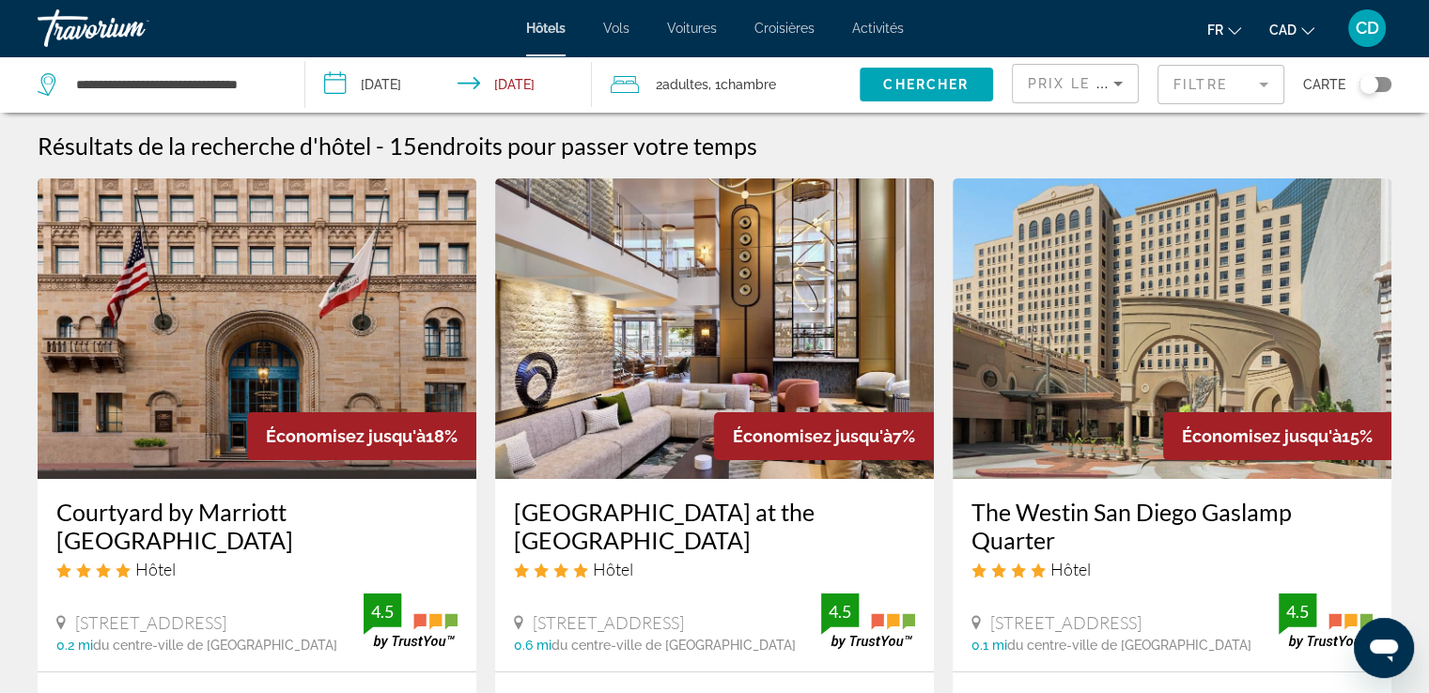
click at [393, 83] on input "**********" at bounding box center [452, 87] width 294 height 62
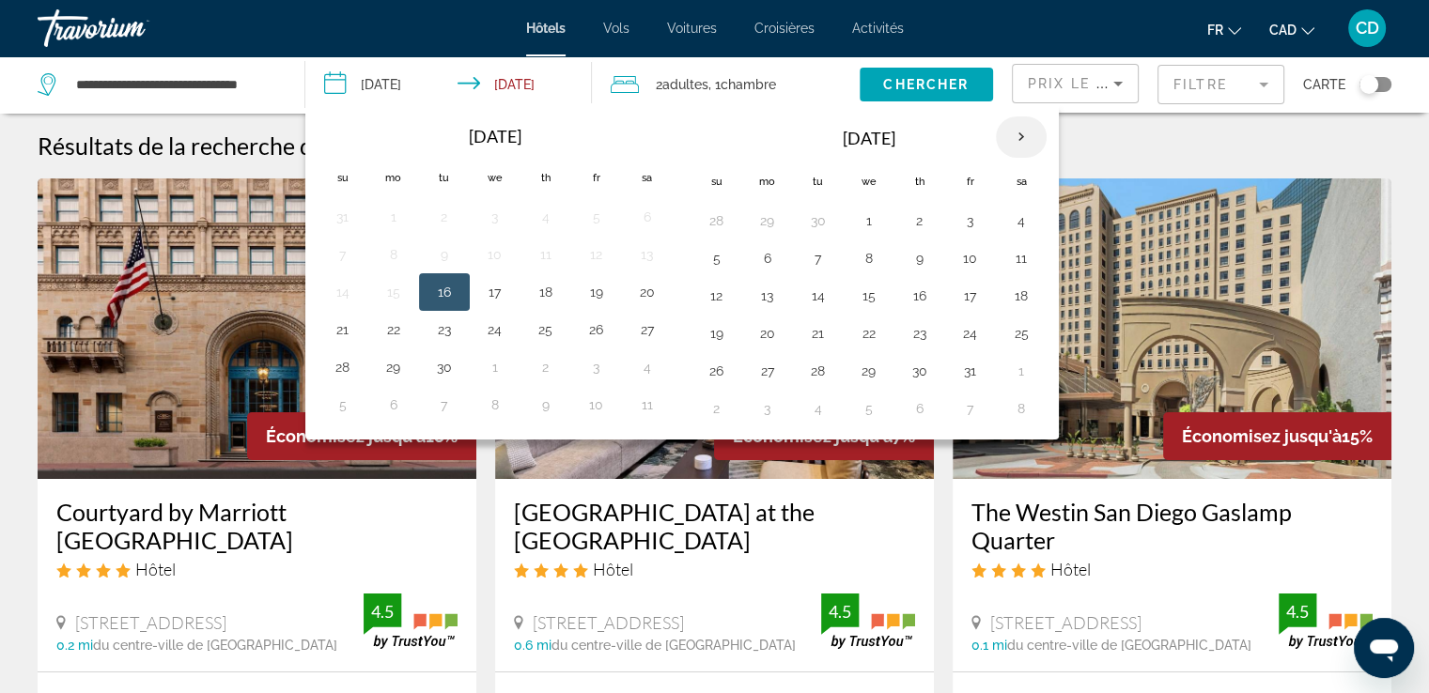
click at [1005, 137] on th "Next month" at bounding box center [1021, 136] width 51 height 41
click at [1004, 136] on th "Next month" at bounding box center [1021, 136] width 51 height 41
click at [1001, 136] on th "Next month" at bounding box center [1021, 136] width 51 height 41
click at [1000, 136] on th "Next month" at bounding box center [1021, 136] width 51 height 41
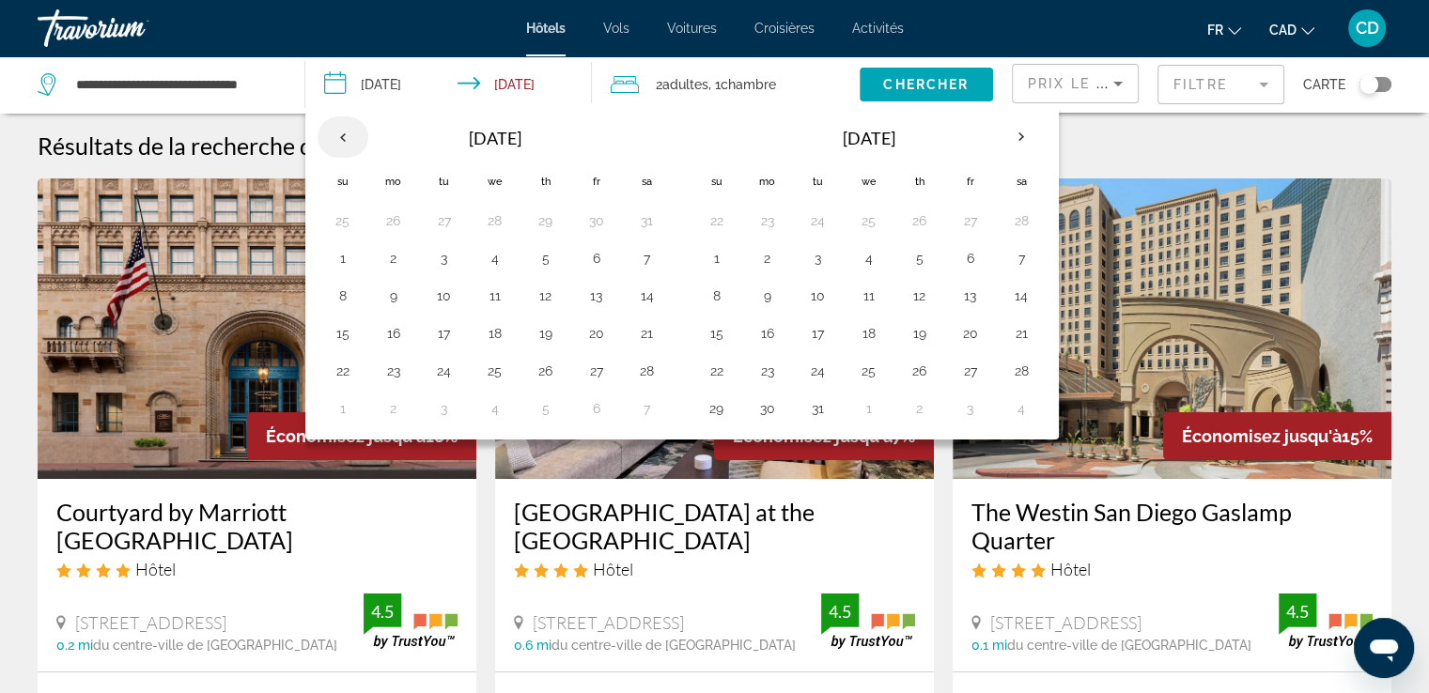
click at [334, 136] on th "Previous month" at bounding box center [342, 136] width 51 height 41
click at [587, 225] on button "2" at bounding box center [596, 221] width 30 height 26
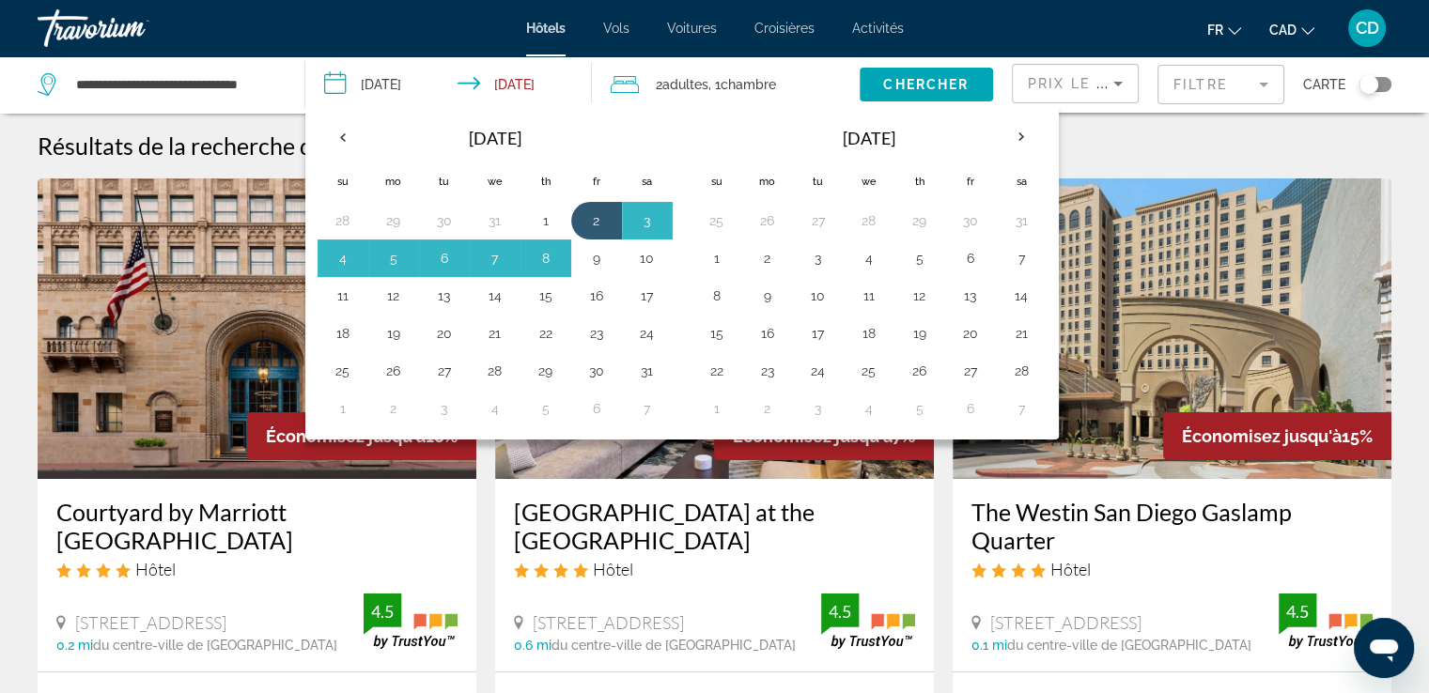
click at [588, 260] on button "9" at bounding box center [596, 258] width 30 height 26
type input "**********"
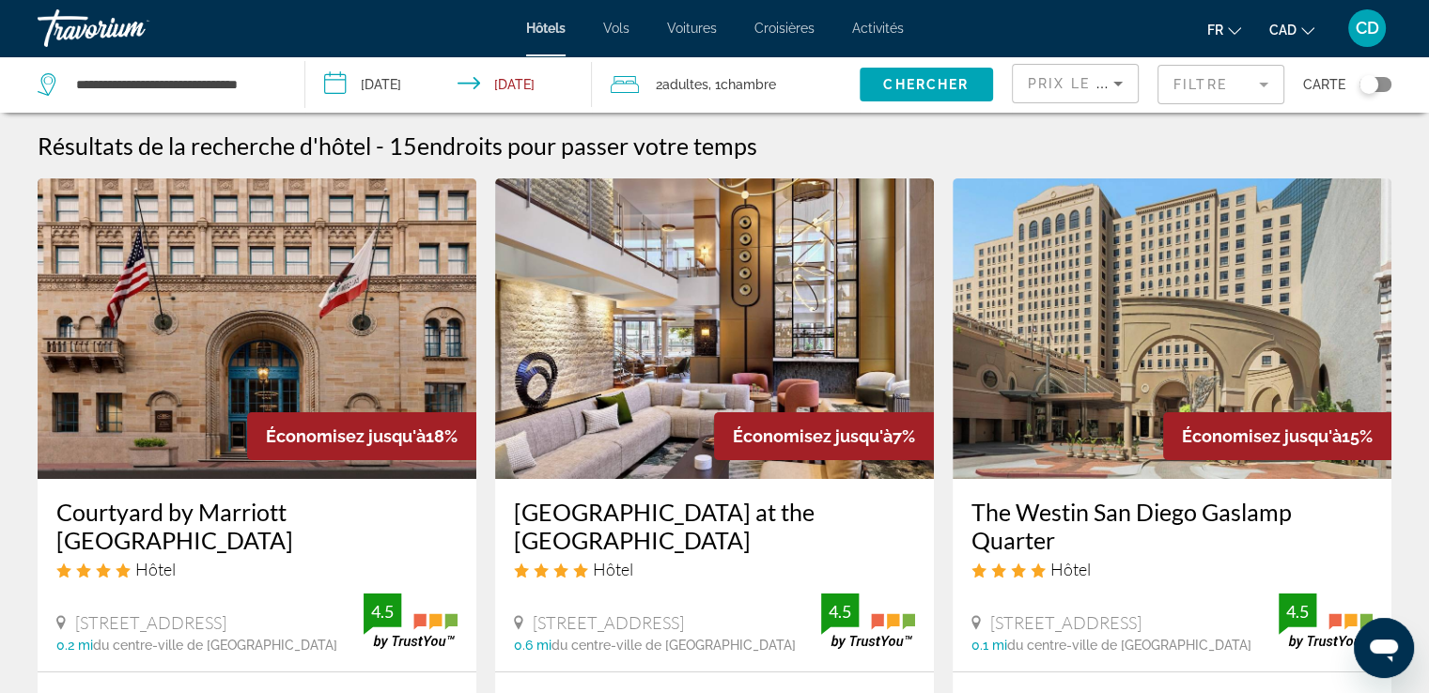
click at [1125, 335] on img "Main content" at bounding box center [1171, 328] width 439 height 301
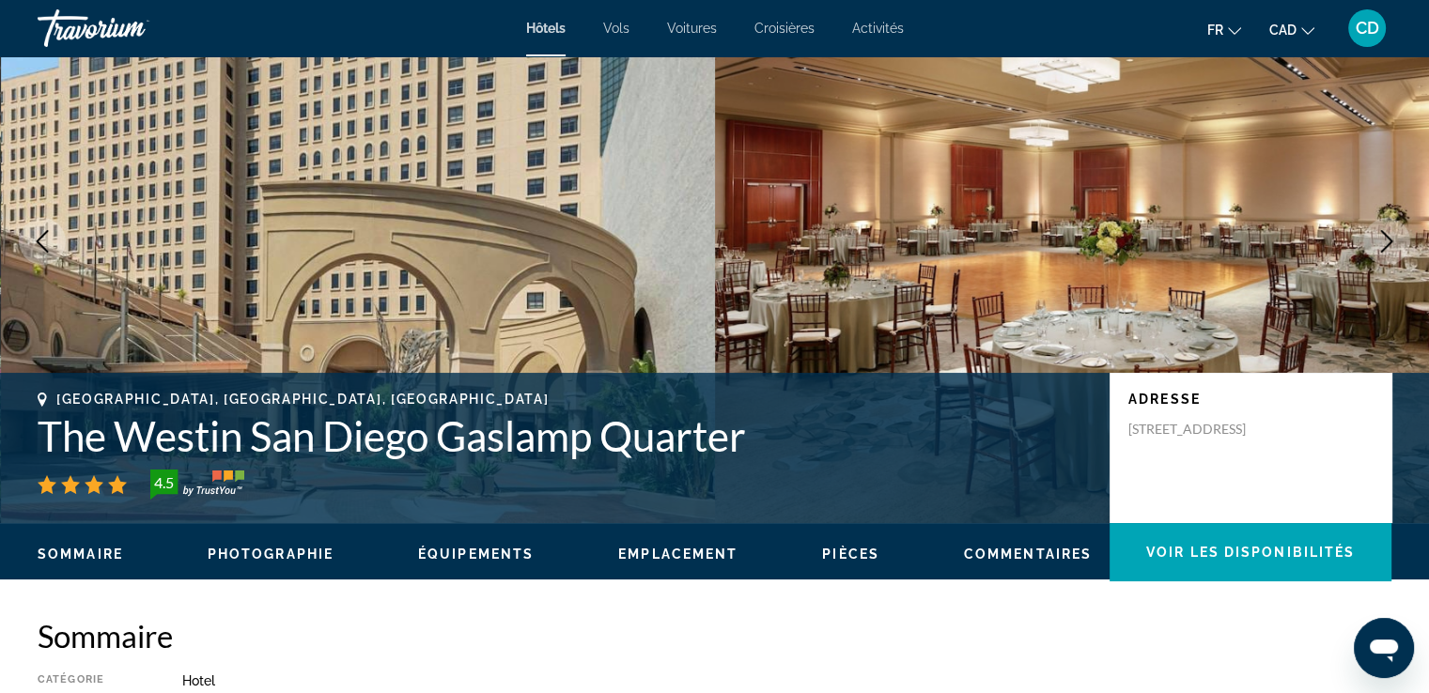
scroll to position [376, 0]
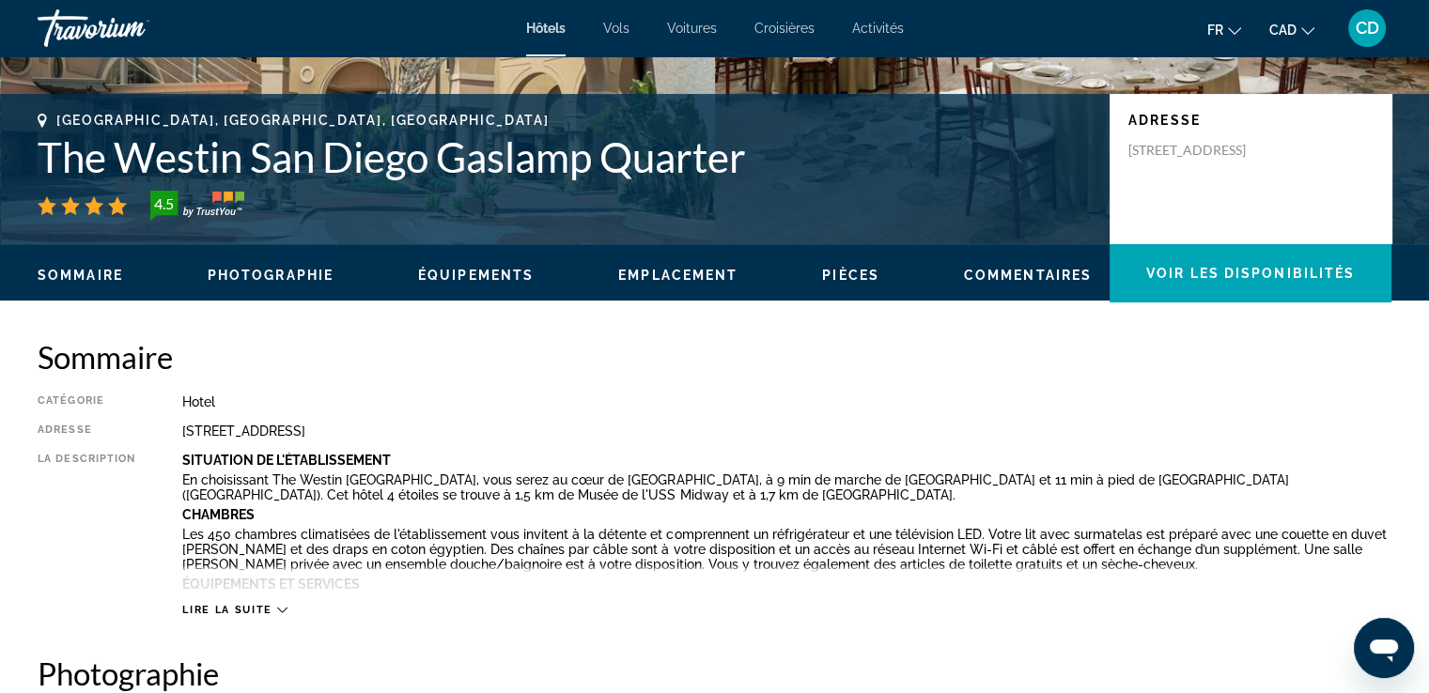
click at [279, 273] on span "Photographie" at bounding box center [271, 275] width 126 height 15
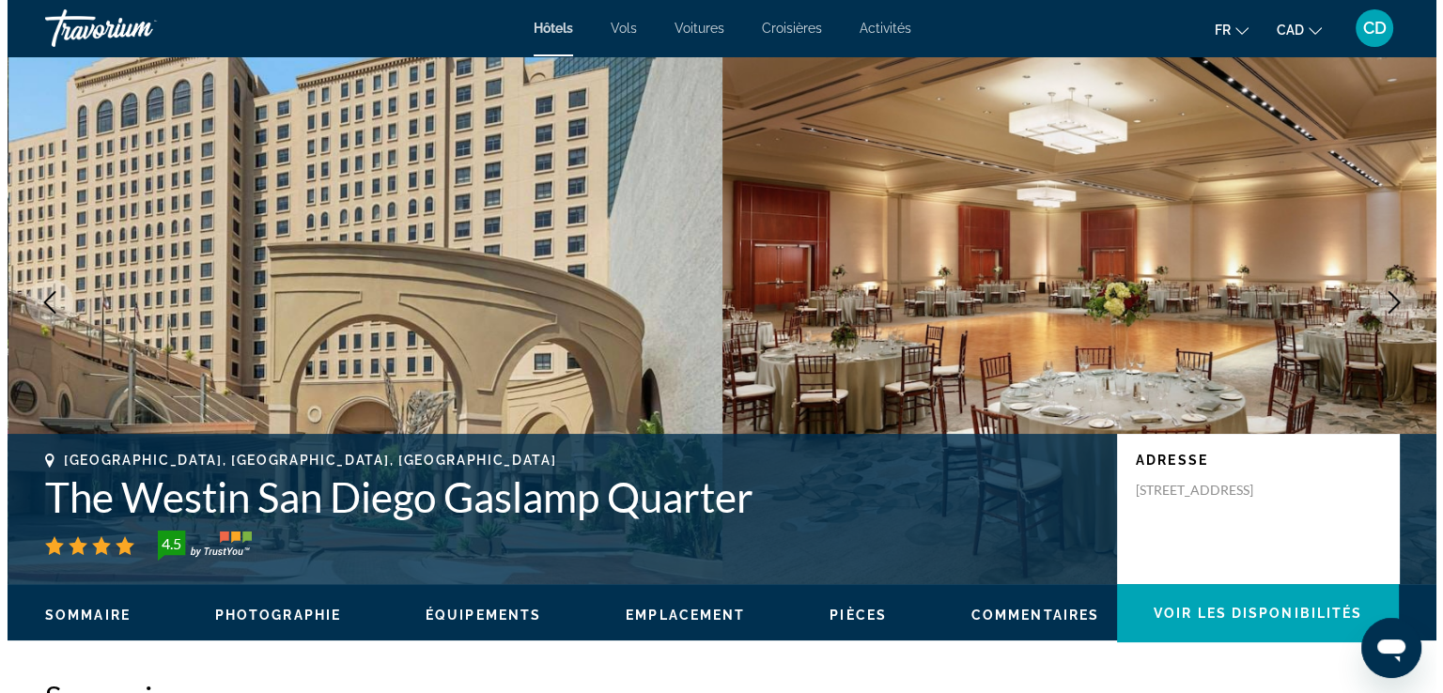
scroll to position [0, 0]
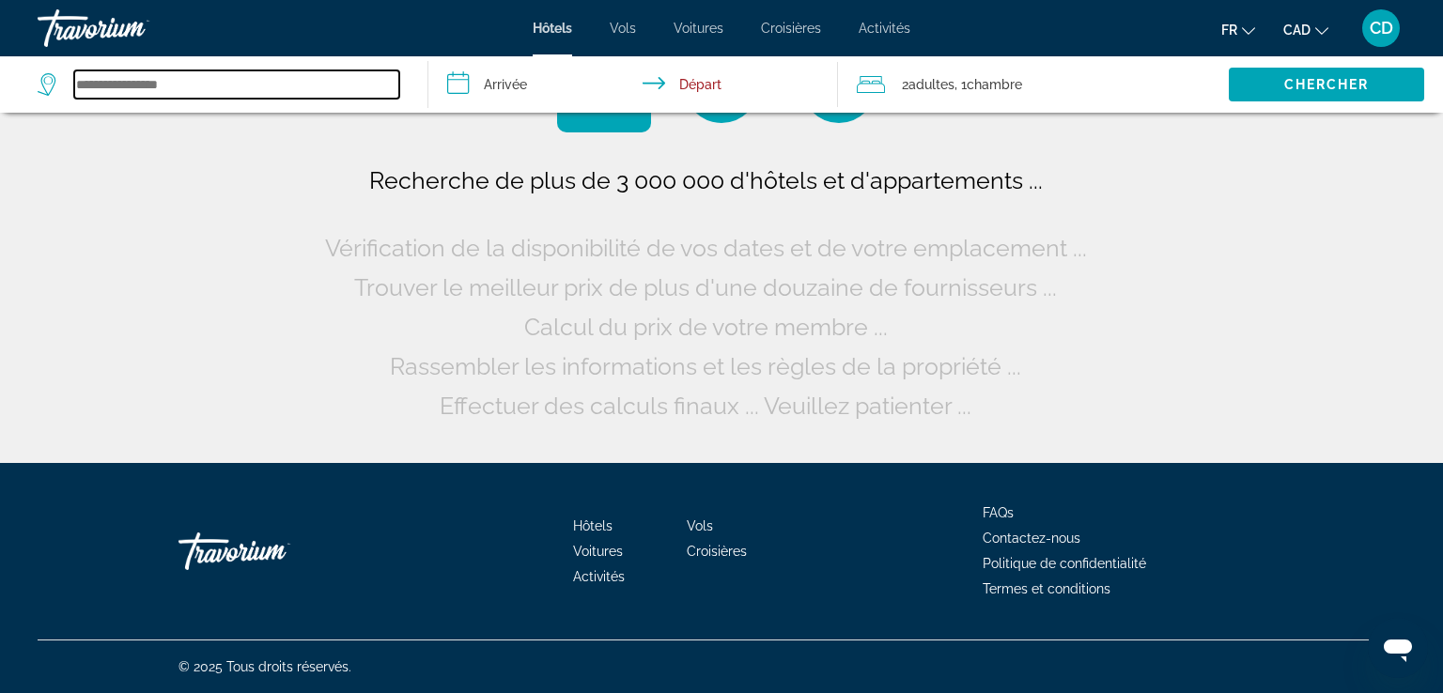
drag, startPoint x: 173, startPoint y: 85, endPoint x: 176, endPoint y: 95, distance: 9.8
click at [173, 86] on input "Search widget" at bounding box center [236, 84] width 325 height 28
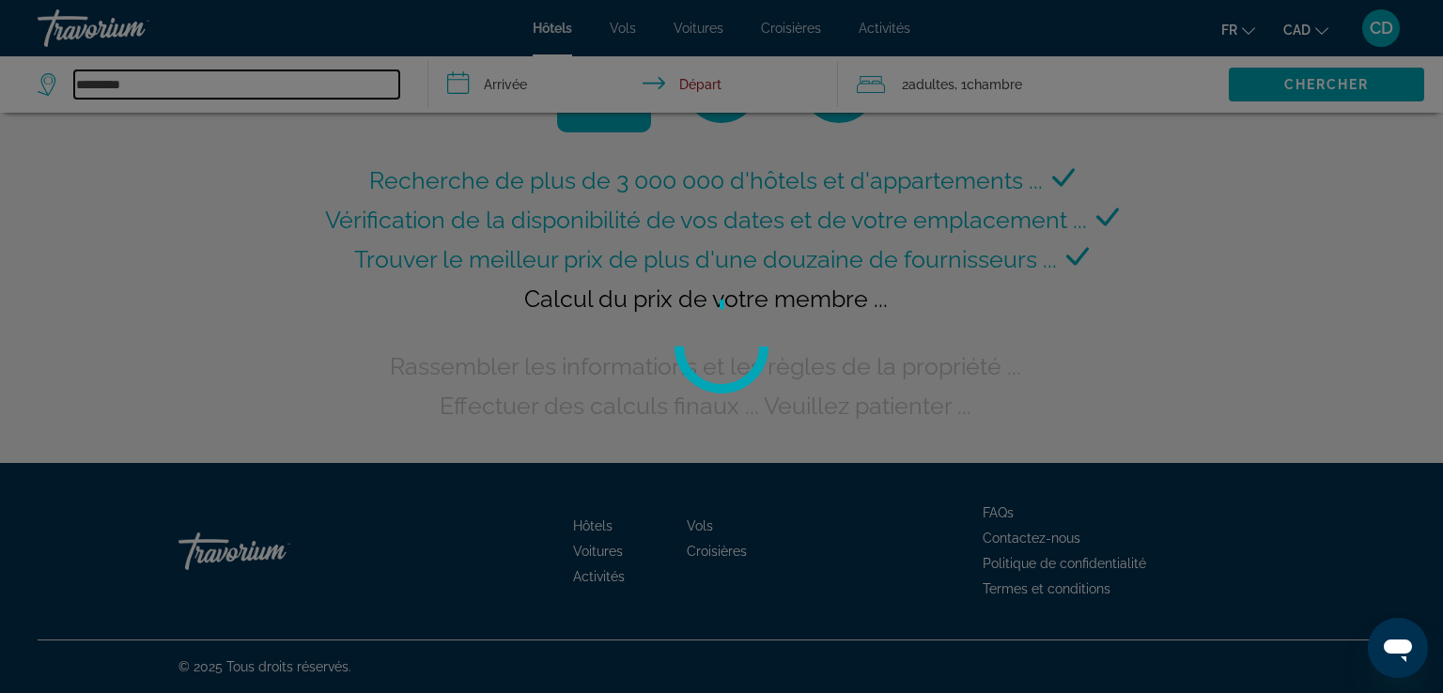
type input "*********"
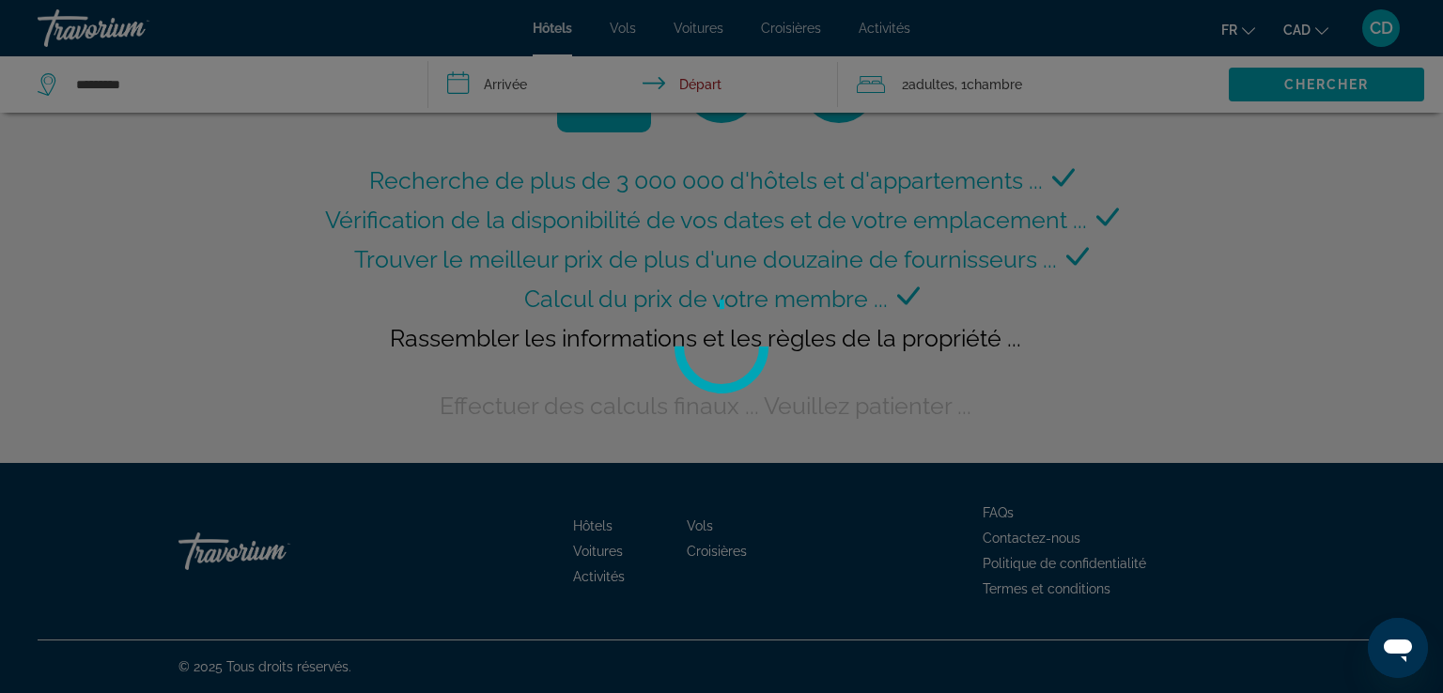
click at [540, 89] on div at bounding box center [721, 346] width 1443 height 693
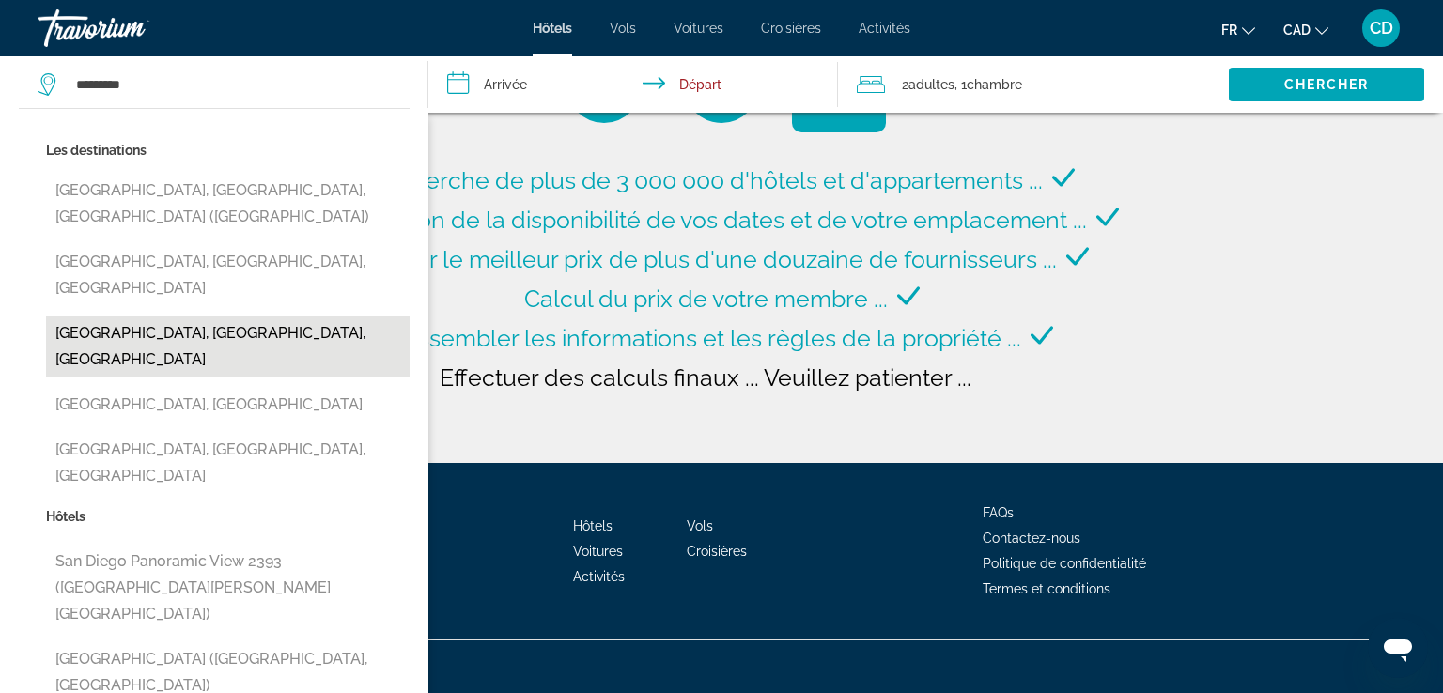
type input "**********"
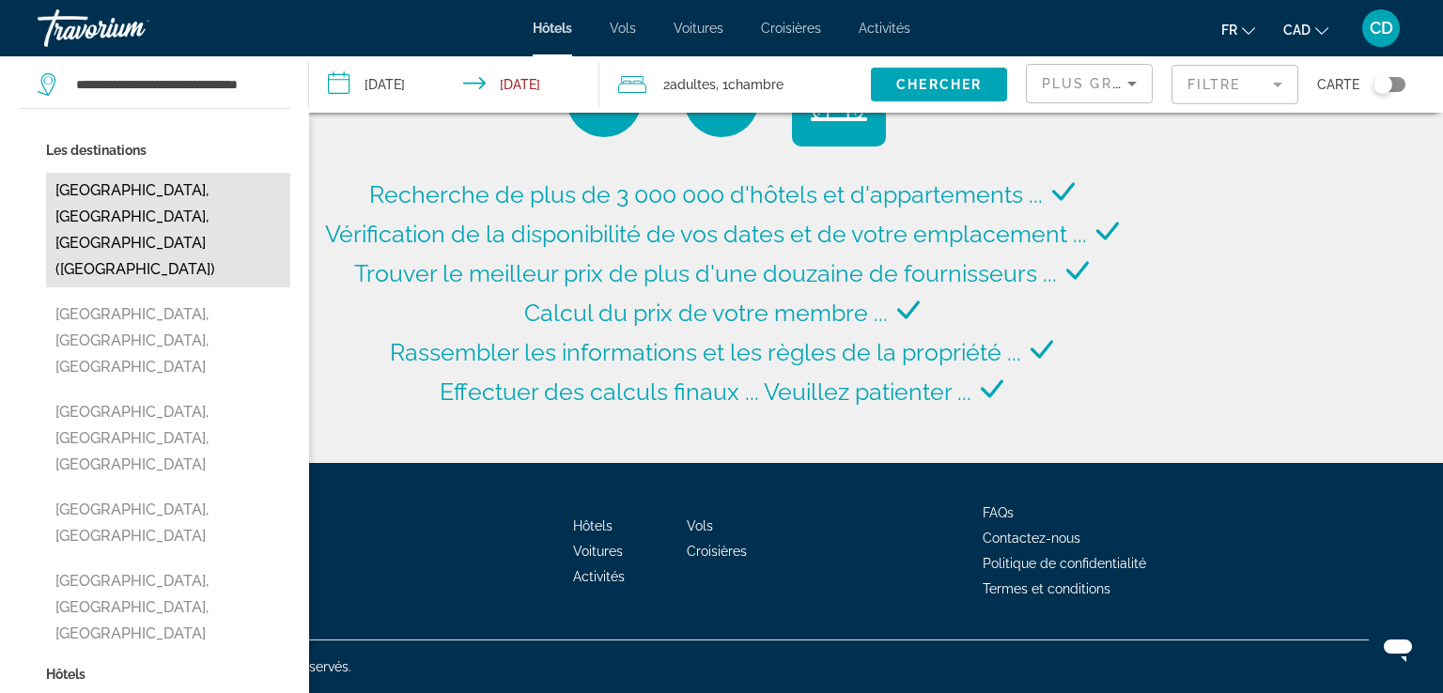
click at [168, 198] on button "San Diego, CA, United States (SAN)" at bounding box center [168, 230] width 244 height 115
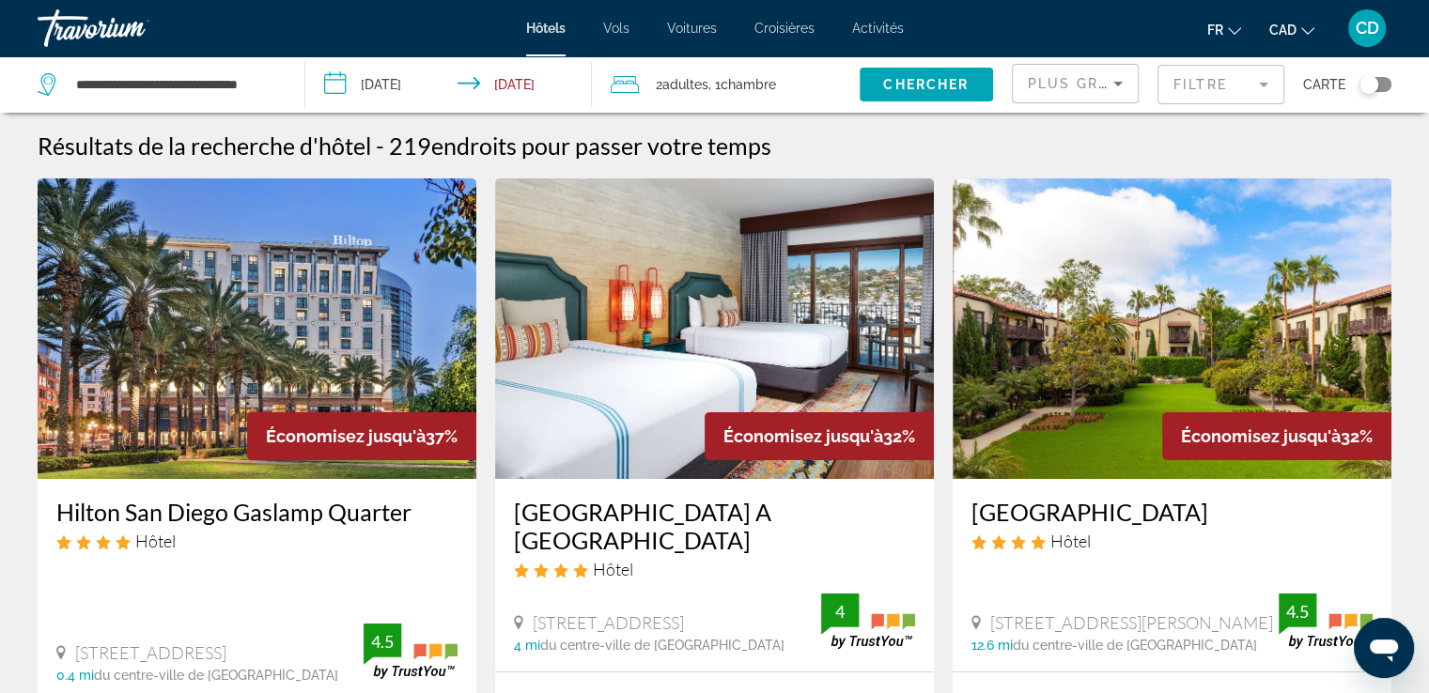
click at [414, 89] on input "**********" at bounding box center [452, 87] width 294 height 62
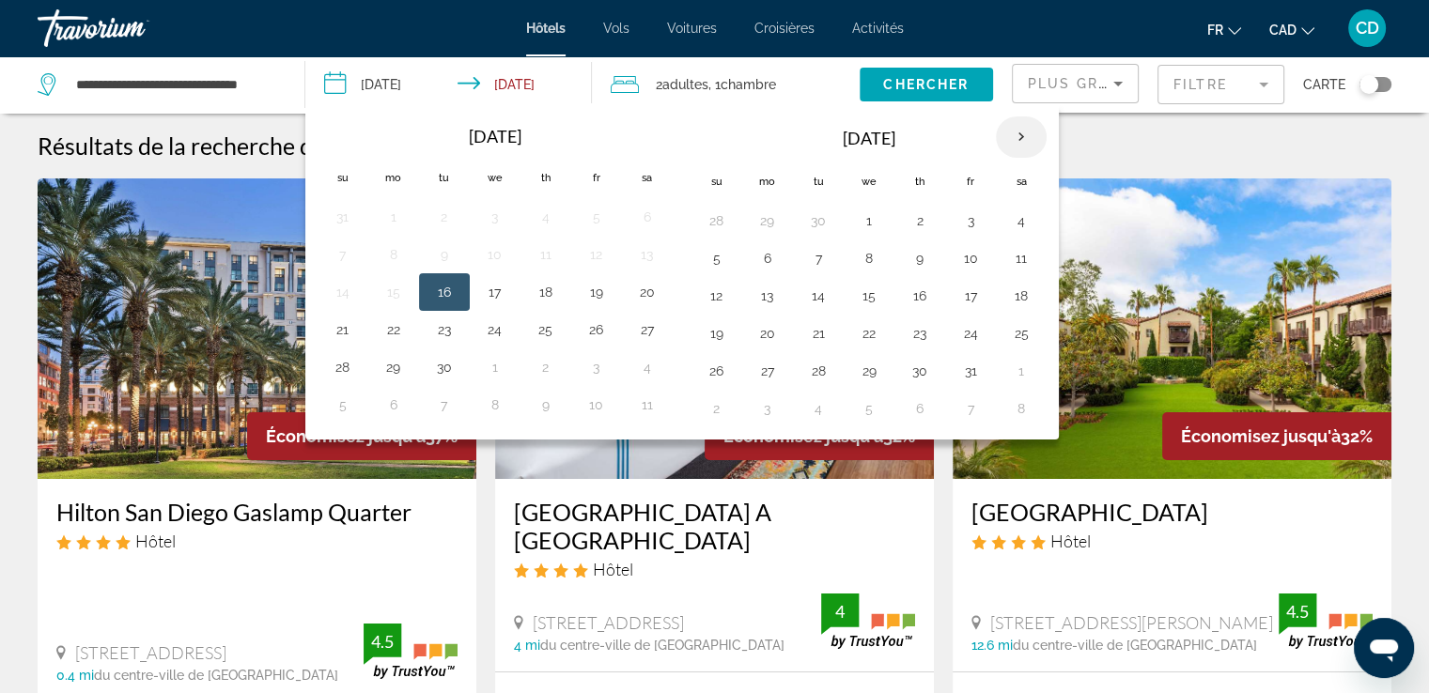
click at [1022, 142] on th "Next month" at bounding box center [1021, 136] width 51 height 41
click at [589, 222] on button "2" at bounding box center [596, 221] width 30 height 26
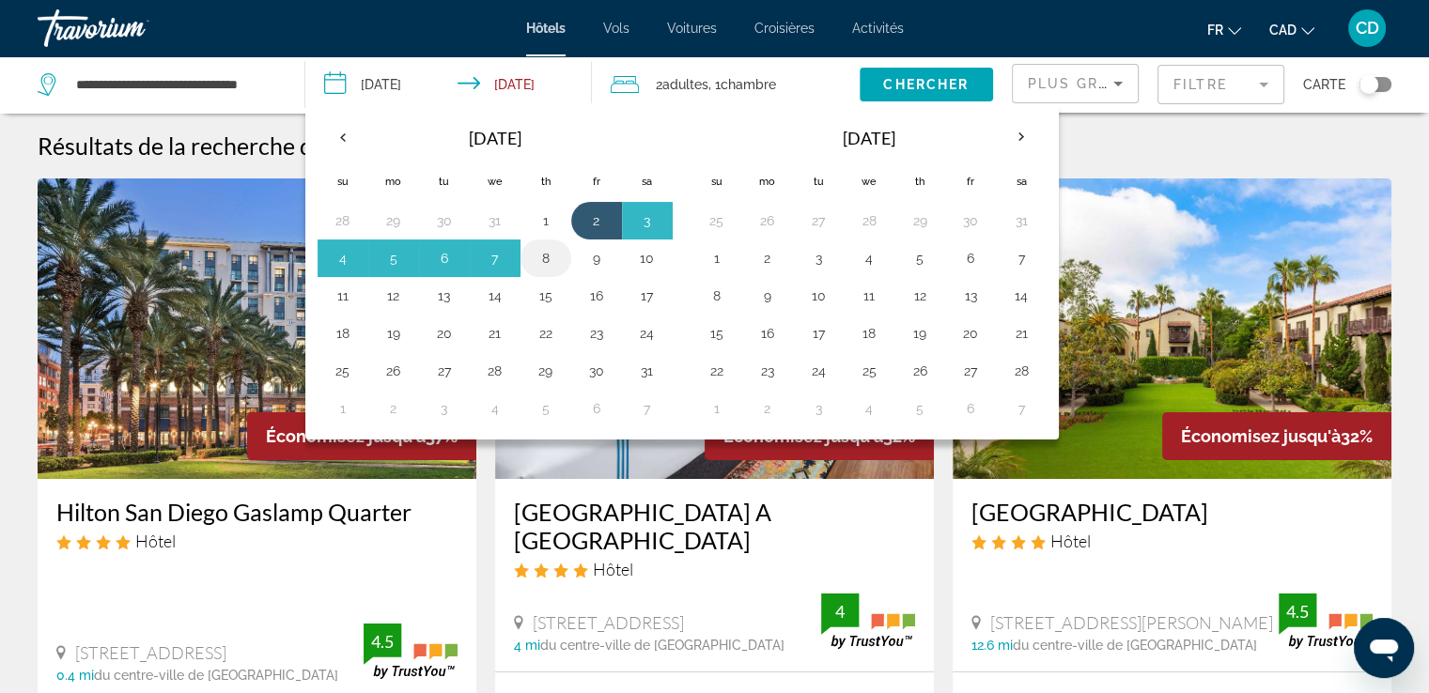
click at [564, 264] on td "8" at bounding box center [545, 259] width 51 height 38
click at [601, 257] on button "9" at bounding box center [596, 258] width 30 height 26
type input "**********"
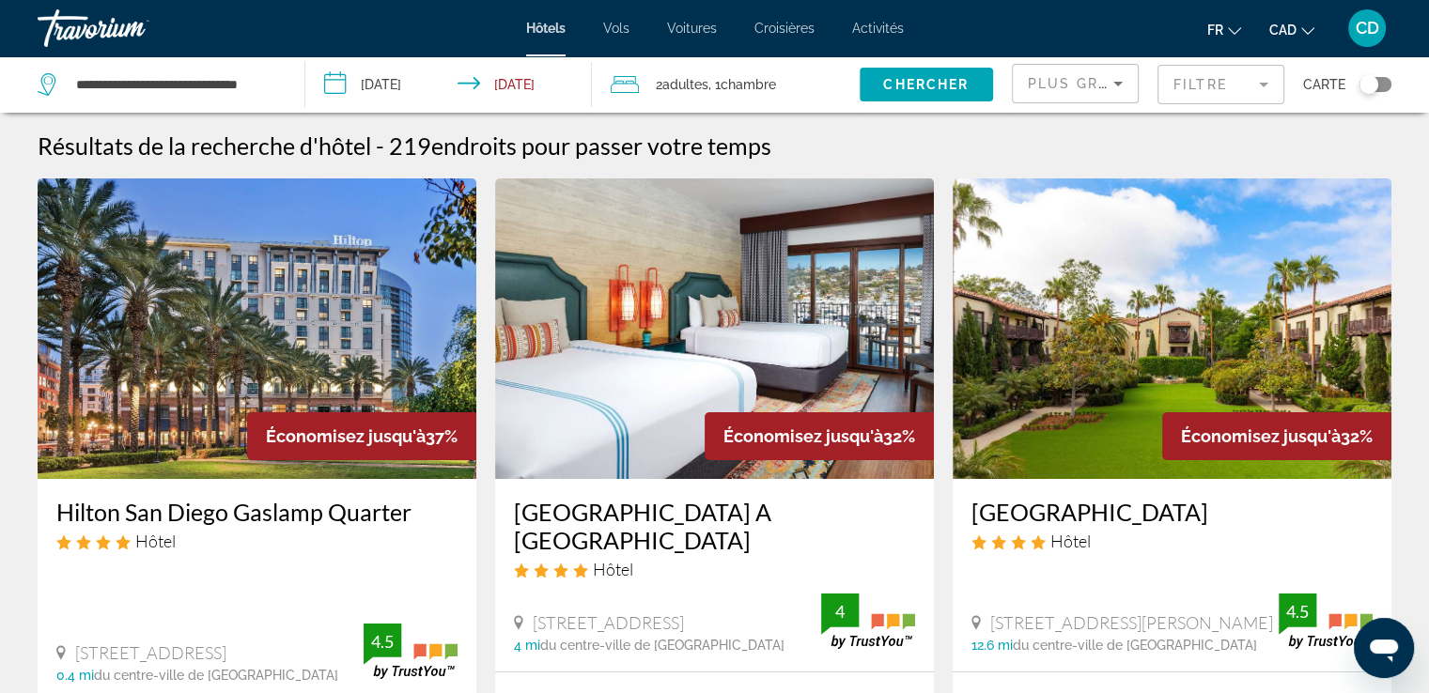
click at [728, 90] on span "Chambre" at bounding box center [747, 84] width 55 height 15
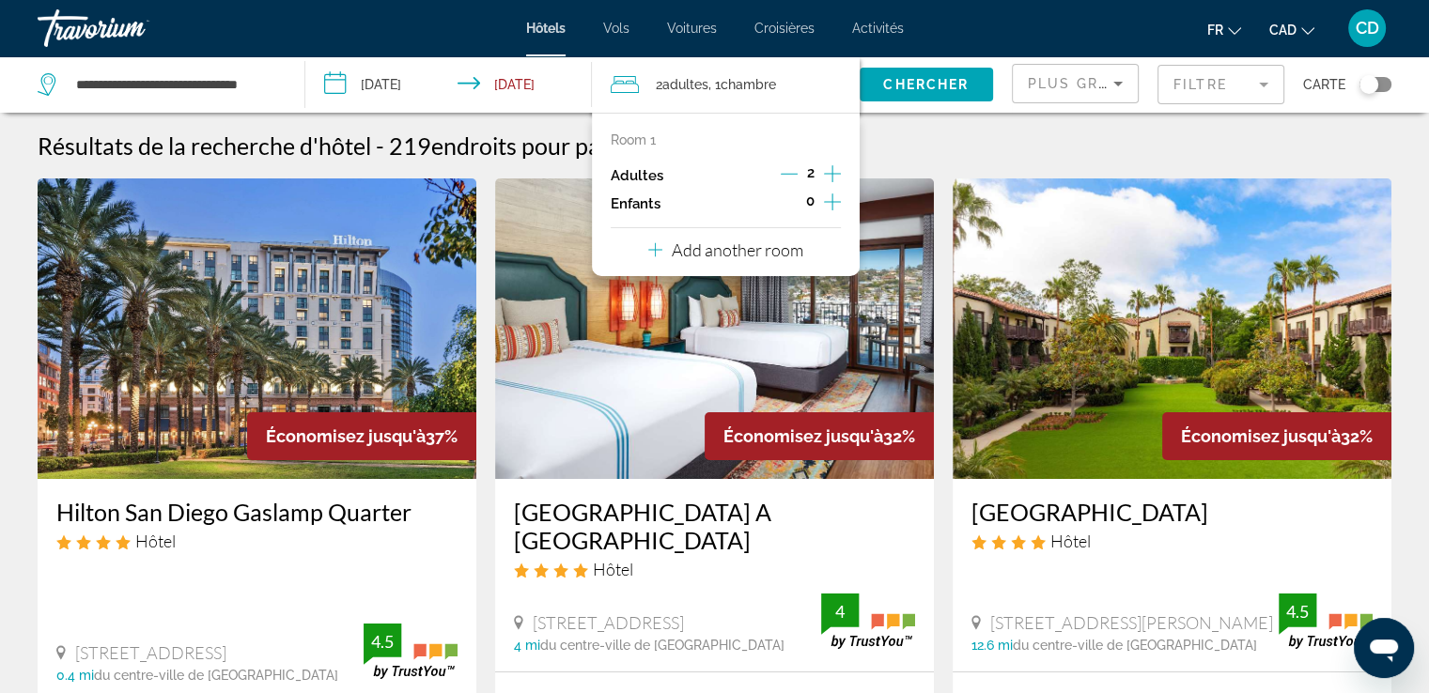
click at [831, 193] on icon "Increment children" at bounding box center [832, 202] width 17 height 23
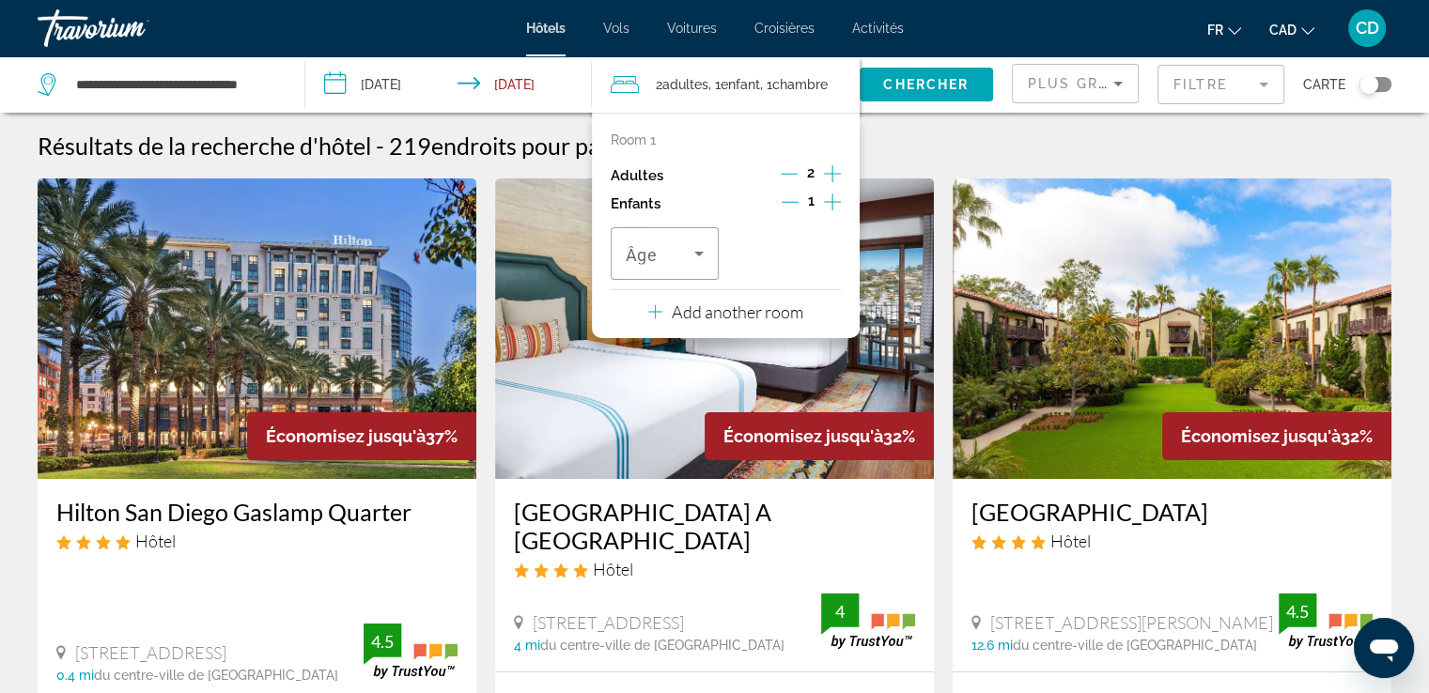
click at [826, 204] on icon "Increment children" at bounding box center [832, 202] width 17 height 23
click at [709, 264] on div "Âge" at bounding box center [664, 253] width 108 height 53
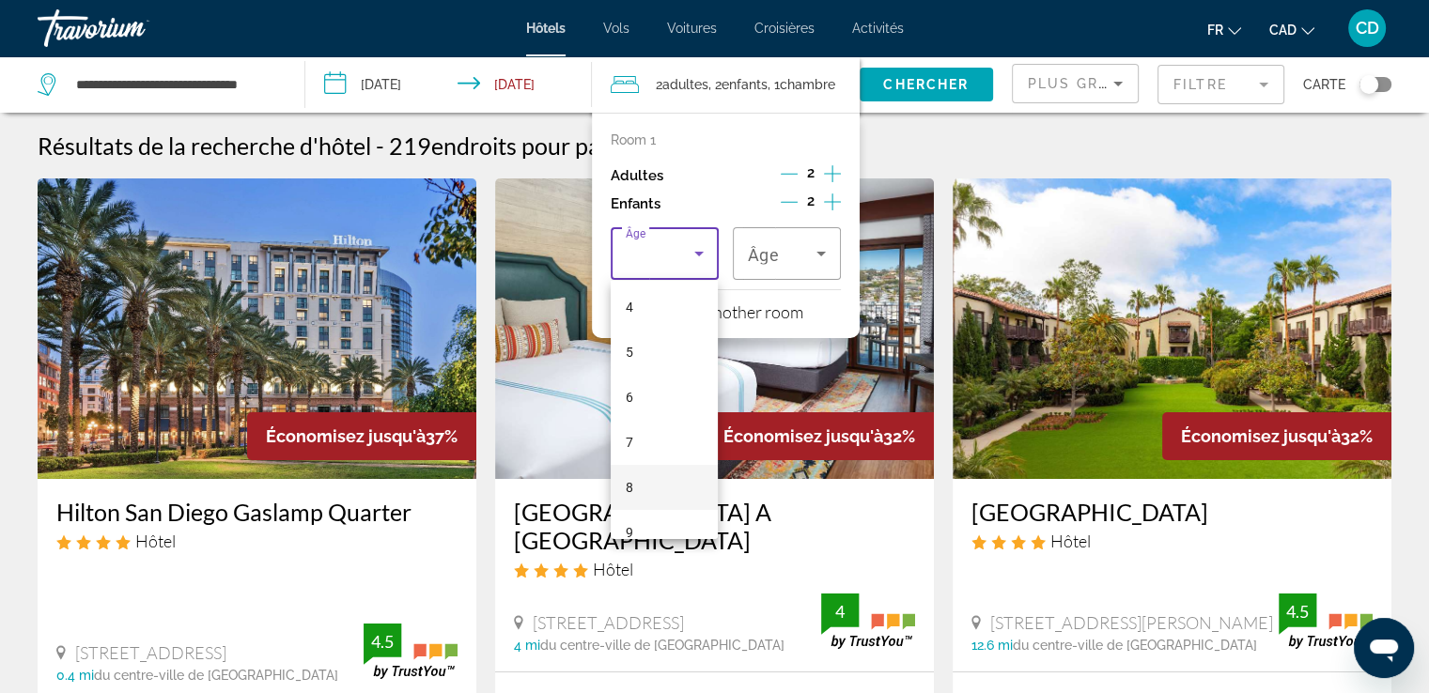
scroll to position [188, 0]
click at [634, 468] on mat-option "8" at bounding box center [664, 483] width 108 height 45
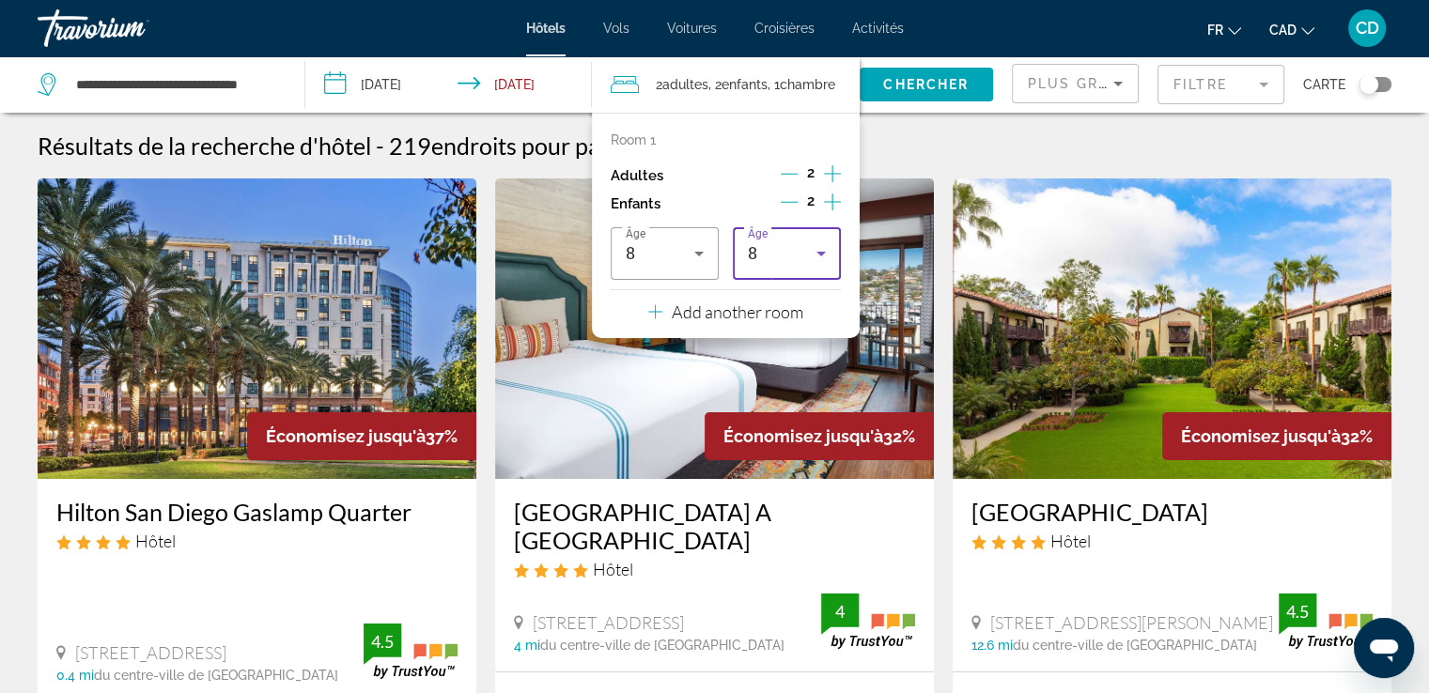
click at [774, 260] on div "8" at bounding box center [782, 253] width 69 height 23
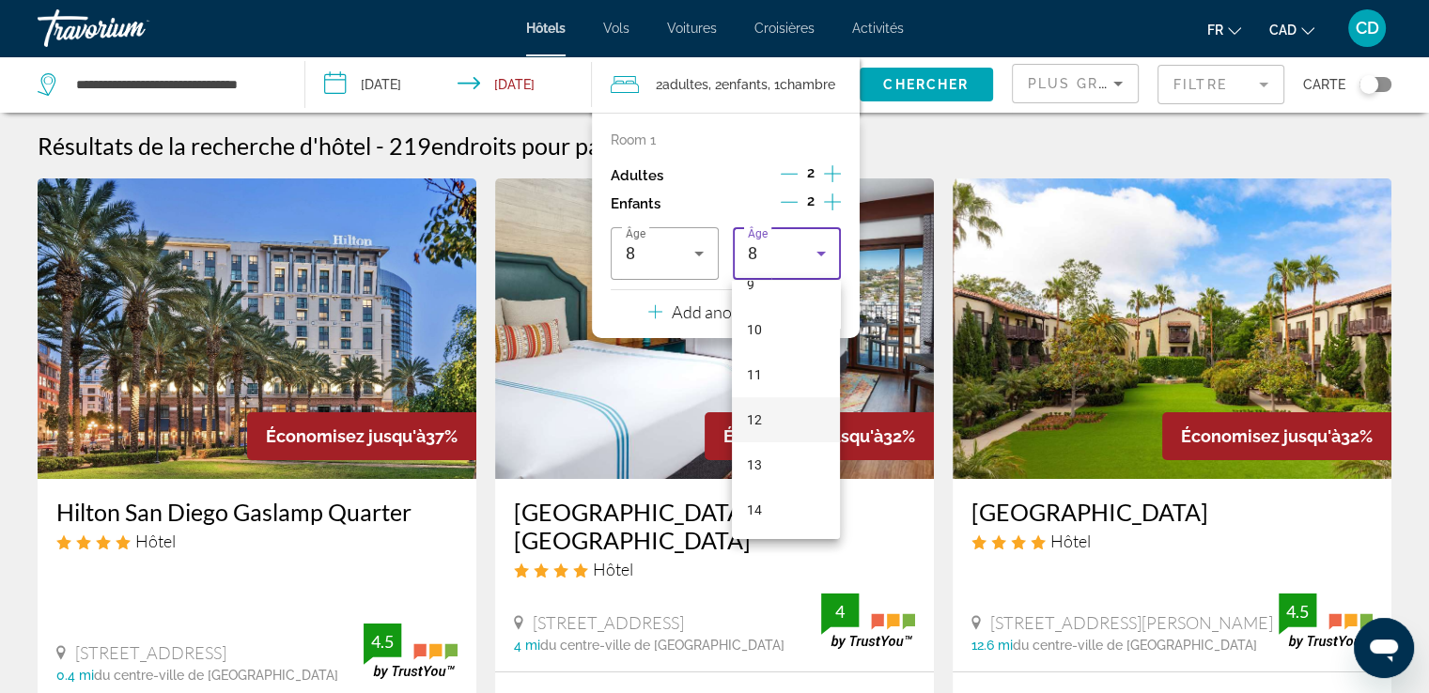
scroll to position [436, 0]
click at [765, 324] on mat-option "10" at bounding box center [786, 325] width 108 height 45
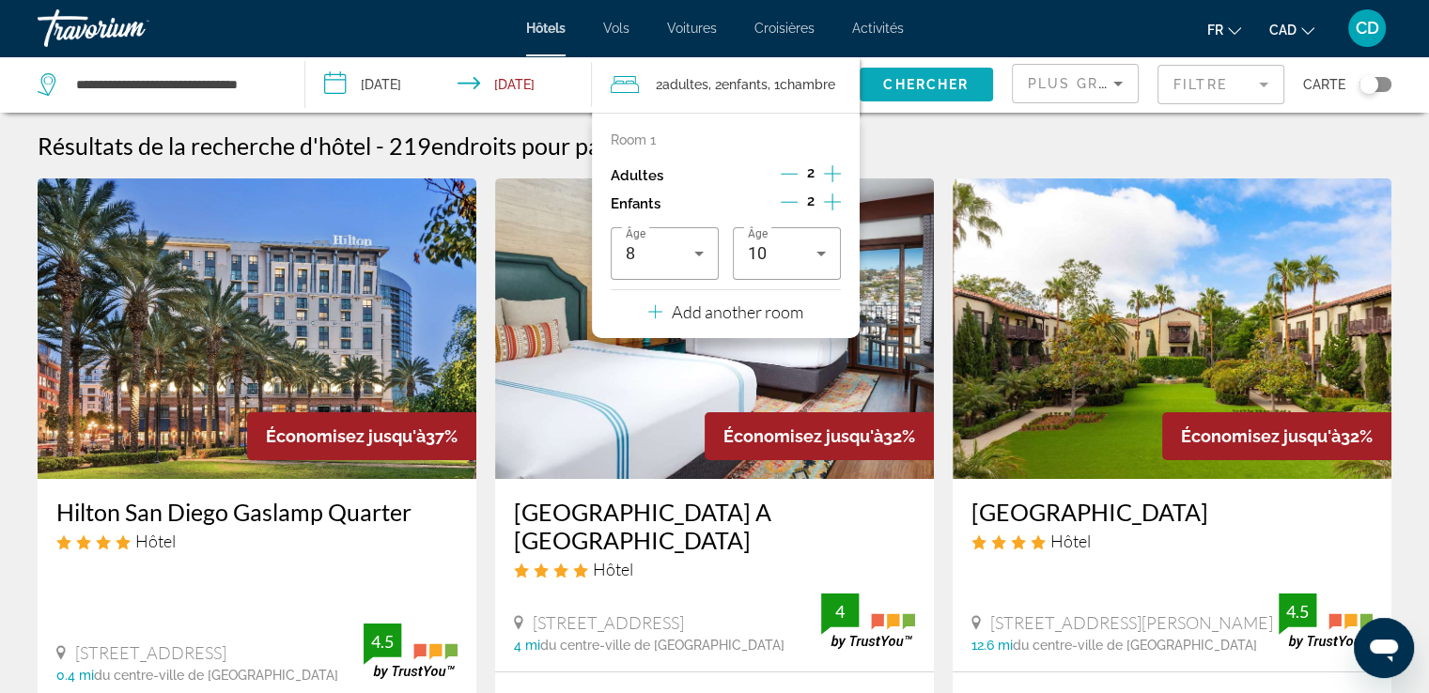
click at [927, 86] on span "Chercher" at bounding box center [925, 84] width 85 height 15
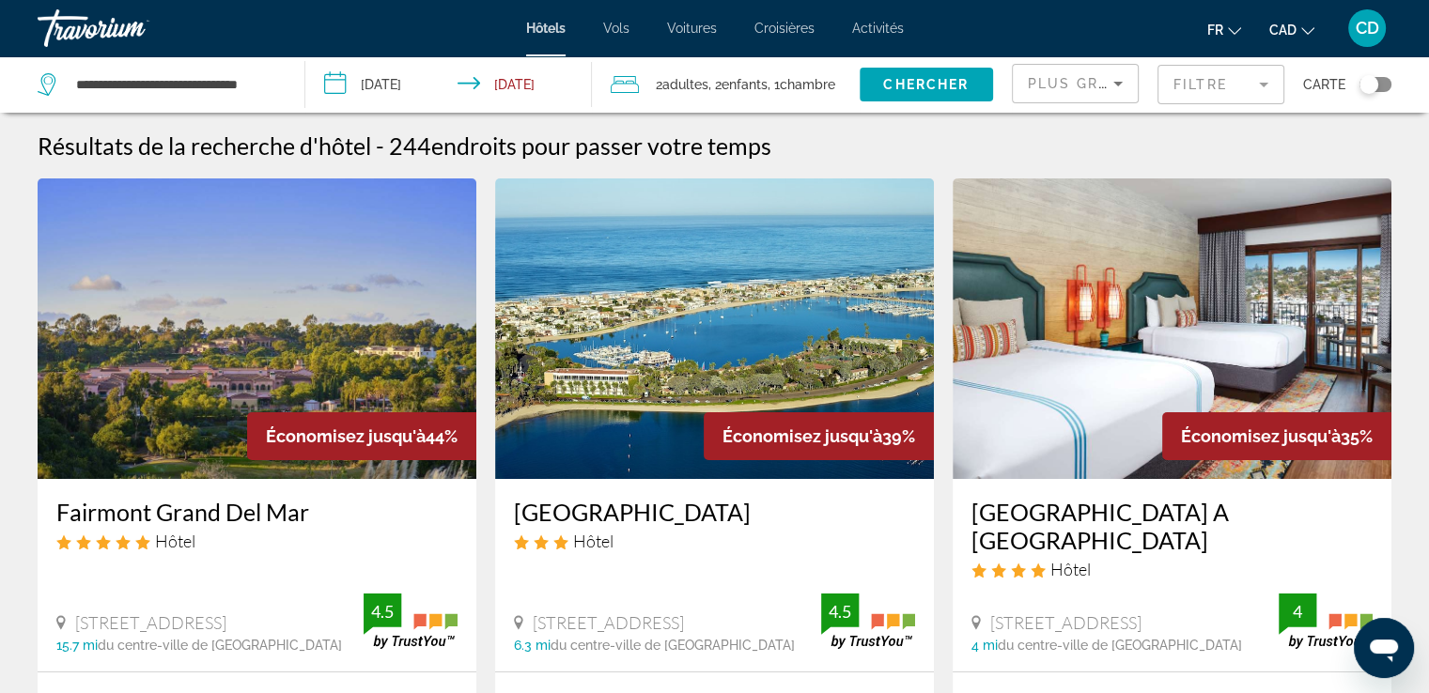
click at [1107, 96] on div "Plus grandes économies" at bounding box center [1075, 91] width 95 height 53
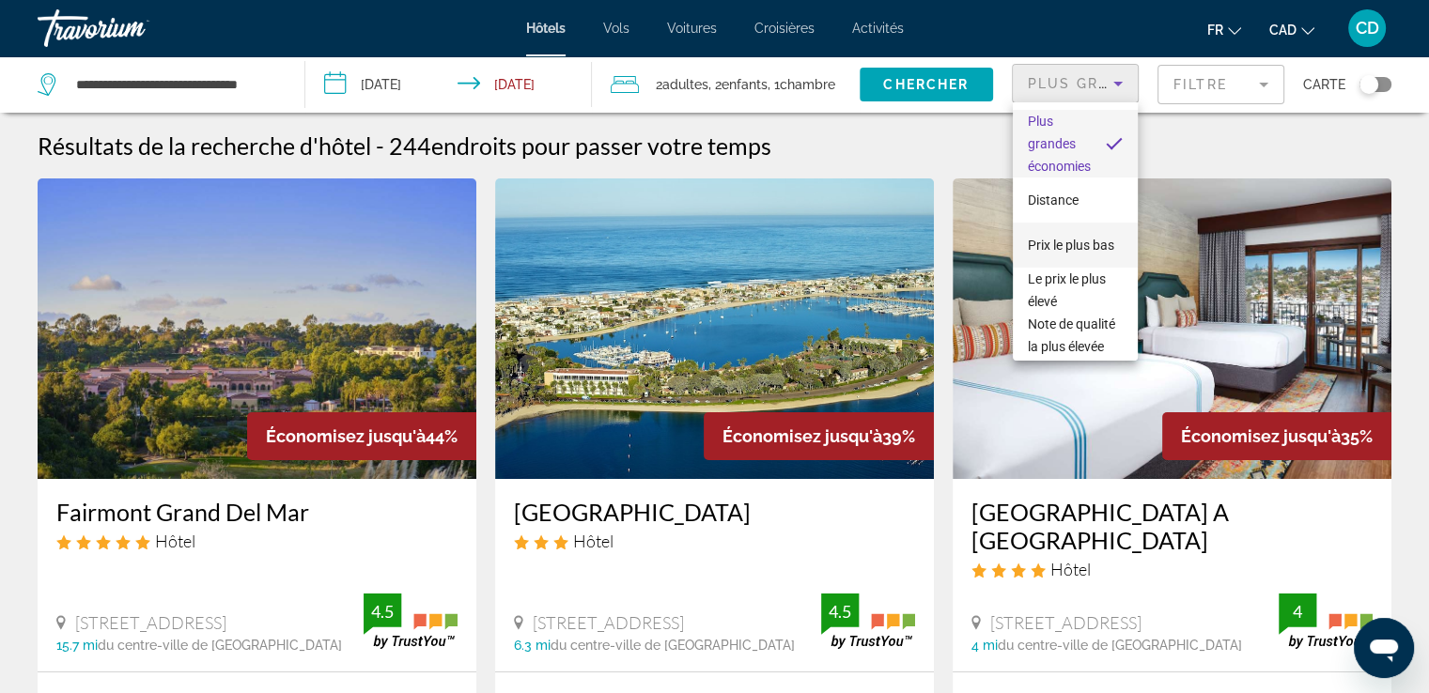
click at [1049, 238] on span "Prix le plus bas" at bounding box center [1071, 245] width 86 height 15
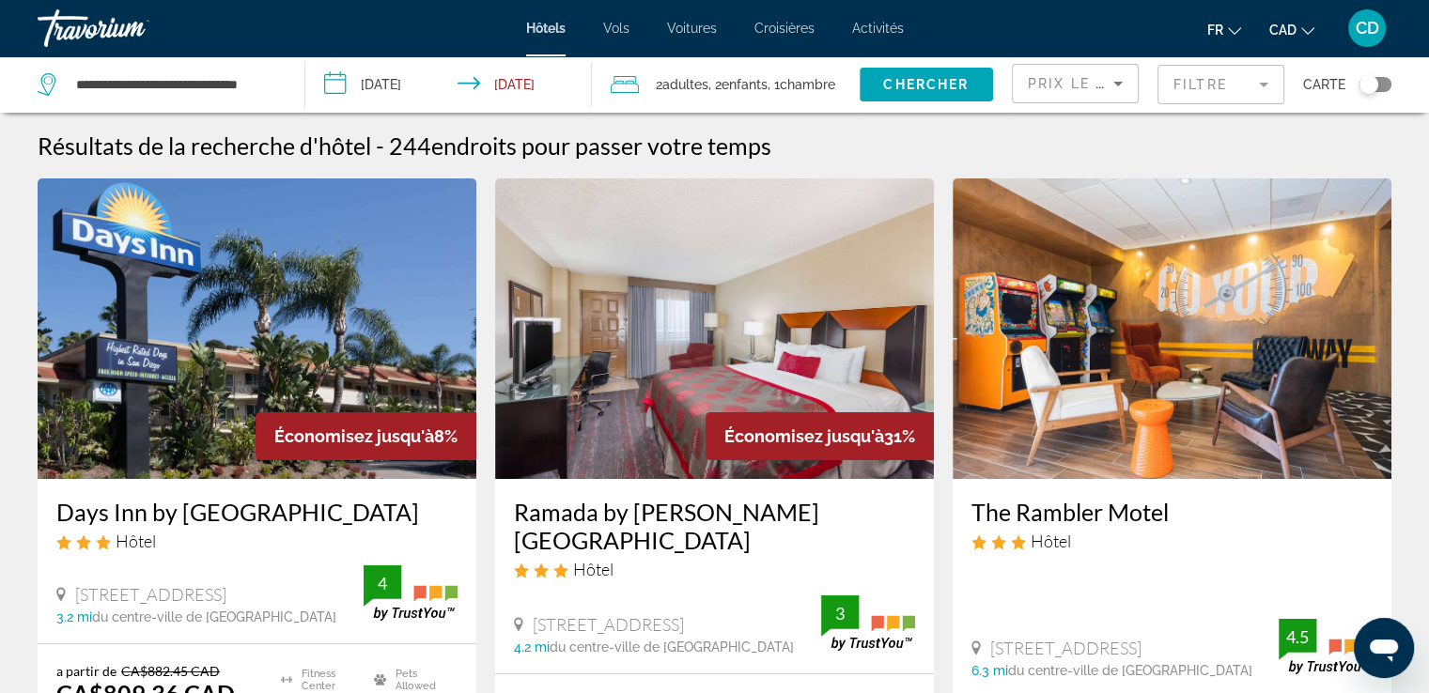
click at [1209, 83] on mat-form-field "Filtre" at bounding box center [1220, 84] width 127 height 39
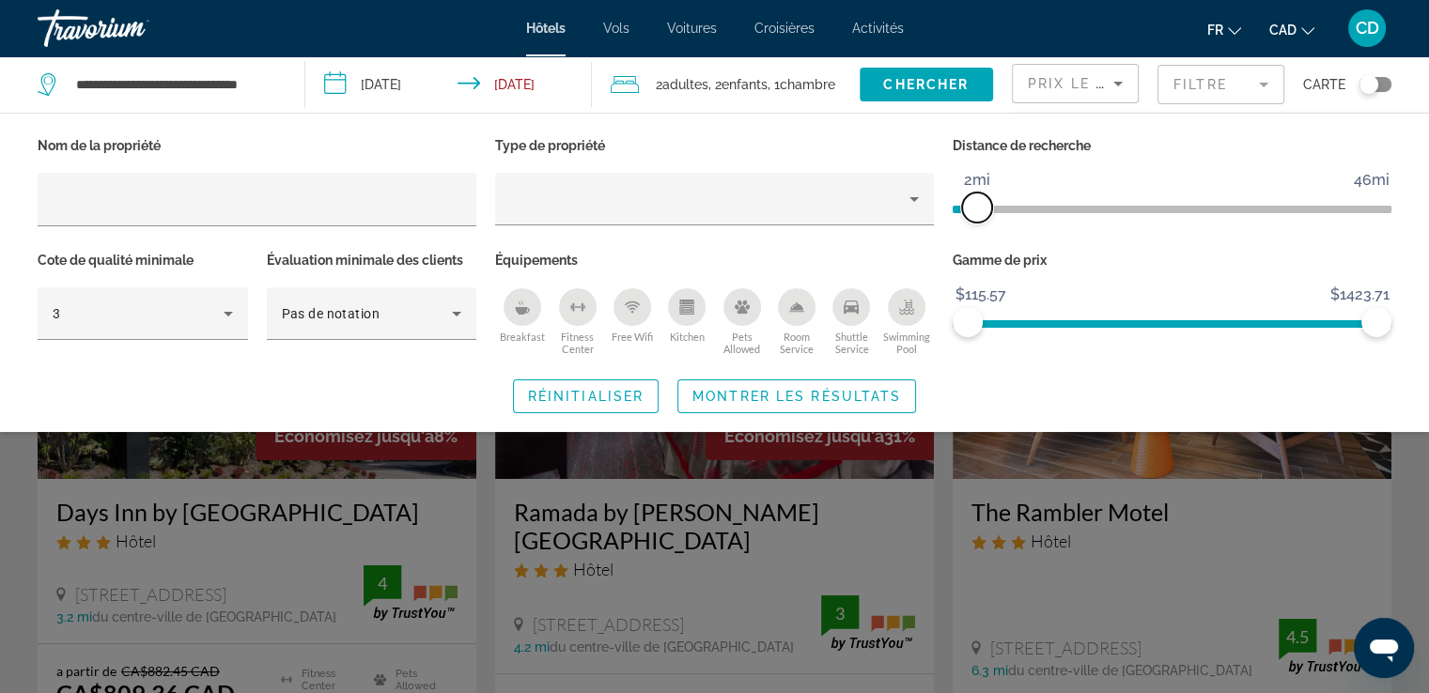
drag, startPoint x: 1228, startPoint y: 206, endPoint x: 974, endPoint y: 210, distance: 254.6
click at [974, 210] on span "ngx-slider" at bounding box center [977, 208] width 30 height 30
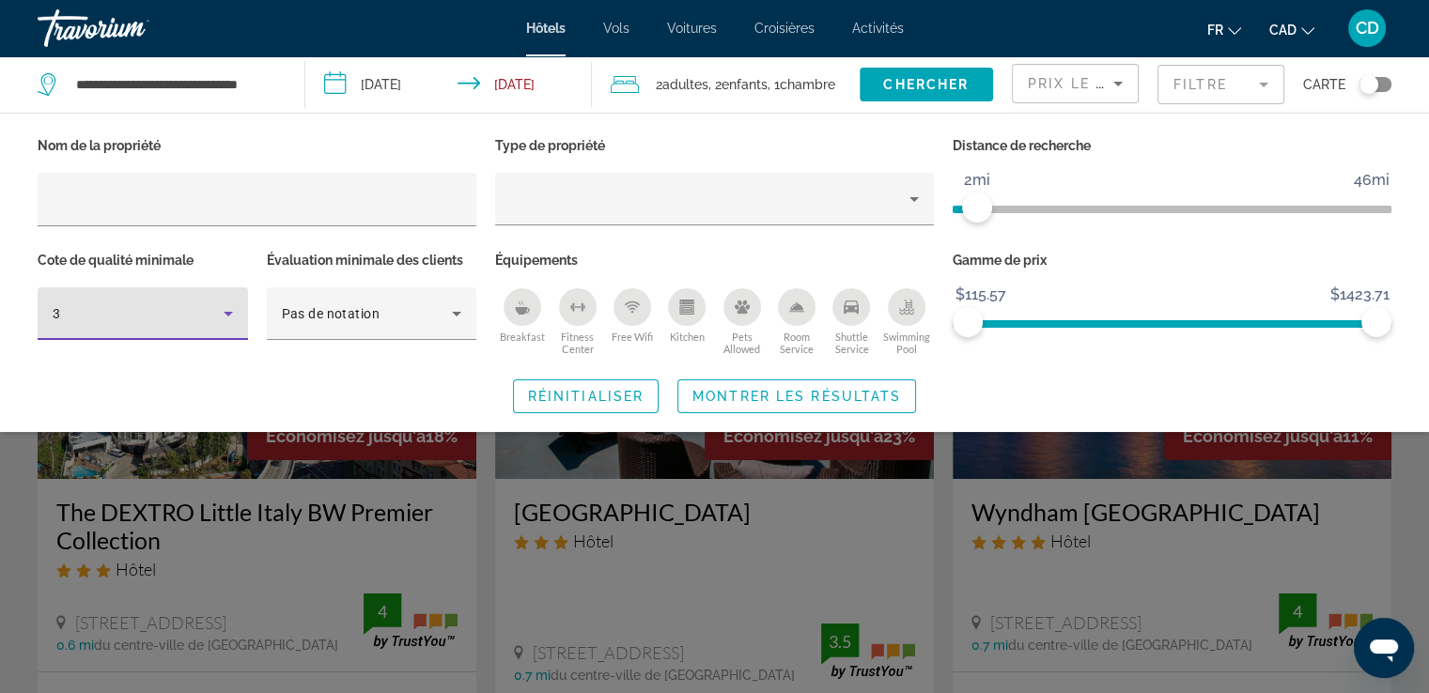
click at [229, 317] on icon "Hotel Filters" at bounding box center [228, 313] width 23 height 23
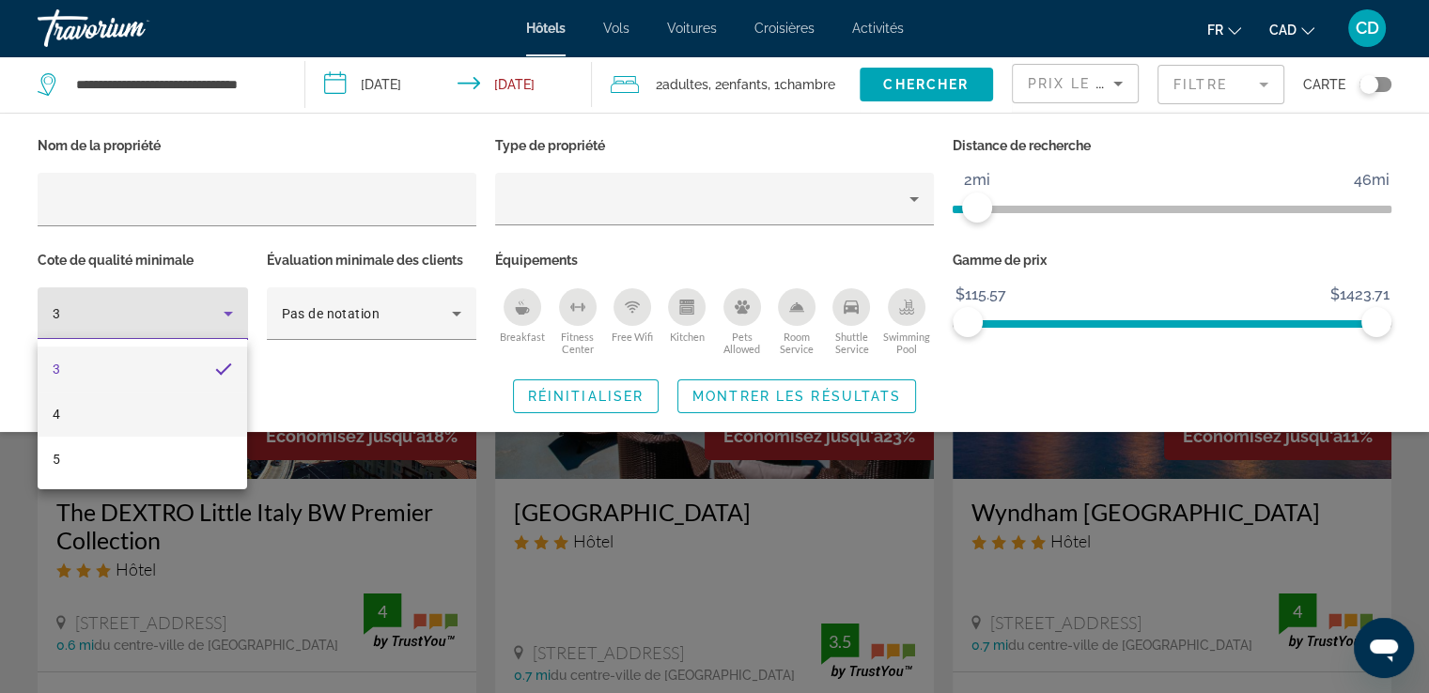
click at [148, 410] on mat-option "4" at bounding box center [142, 414] width 209 height 45
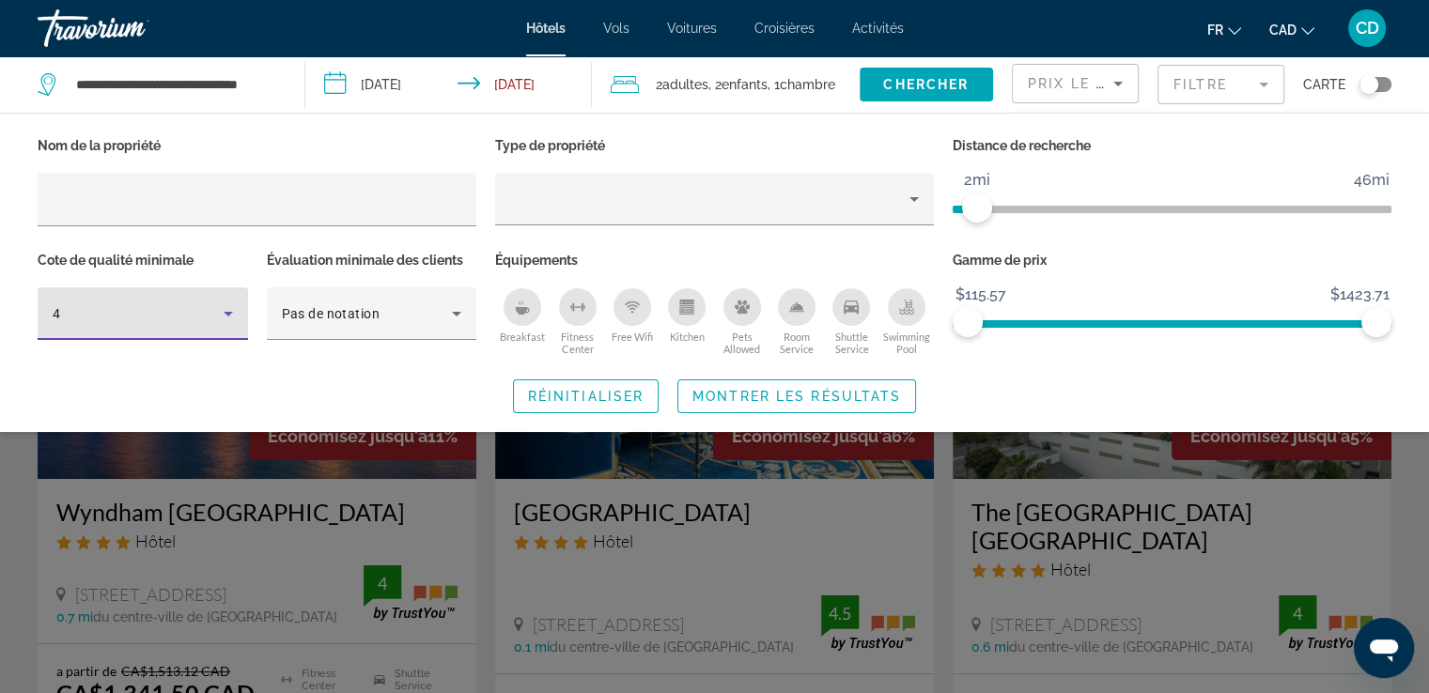
click at [517, 308] on icon "Breakfast" at bounding box center [523, 311] width 14 height 8
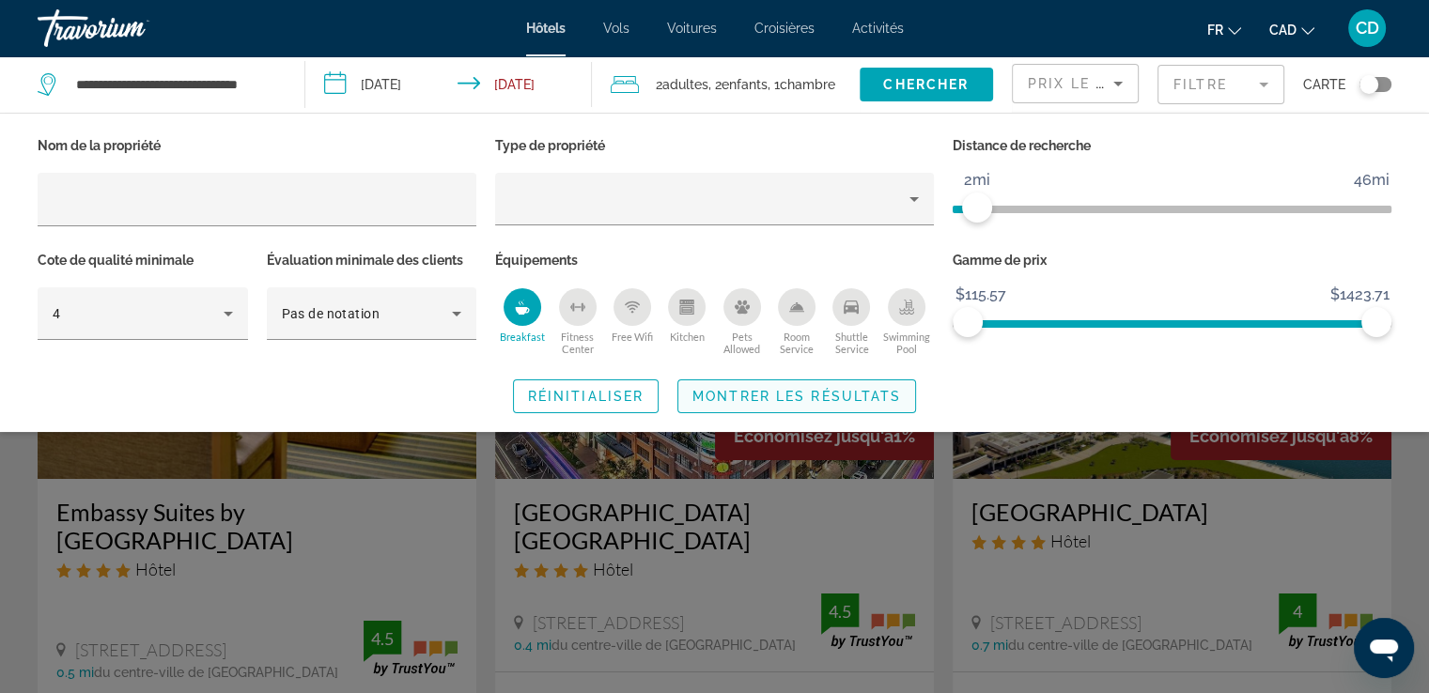
click at [755, 392] on span "Montrer les résultats" at bounding box center [796, 396] width 209 height 15
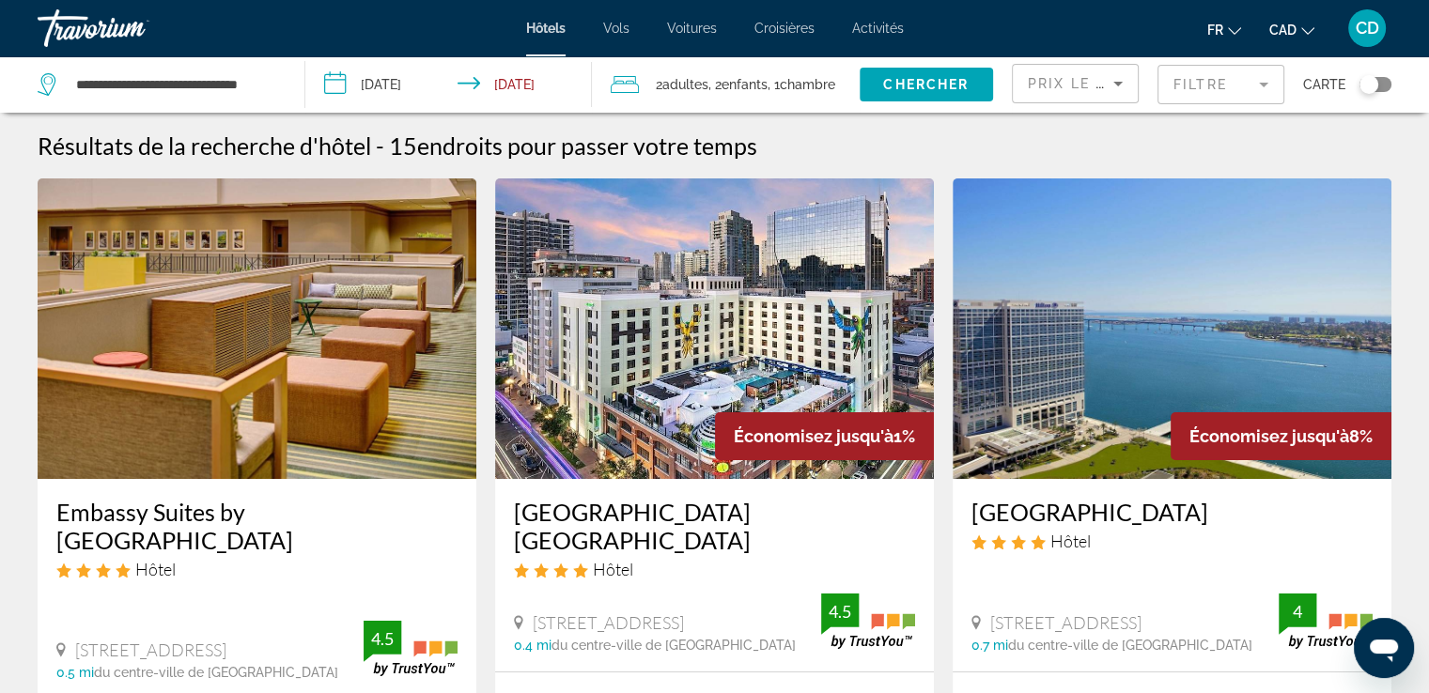
click at [270, 340] on img "Main content" at bounding box center [257, 328] width 439 height 301
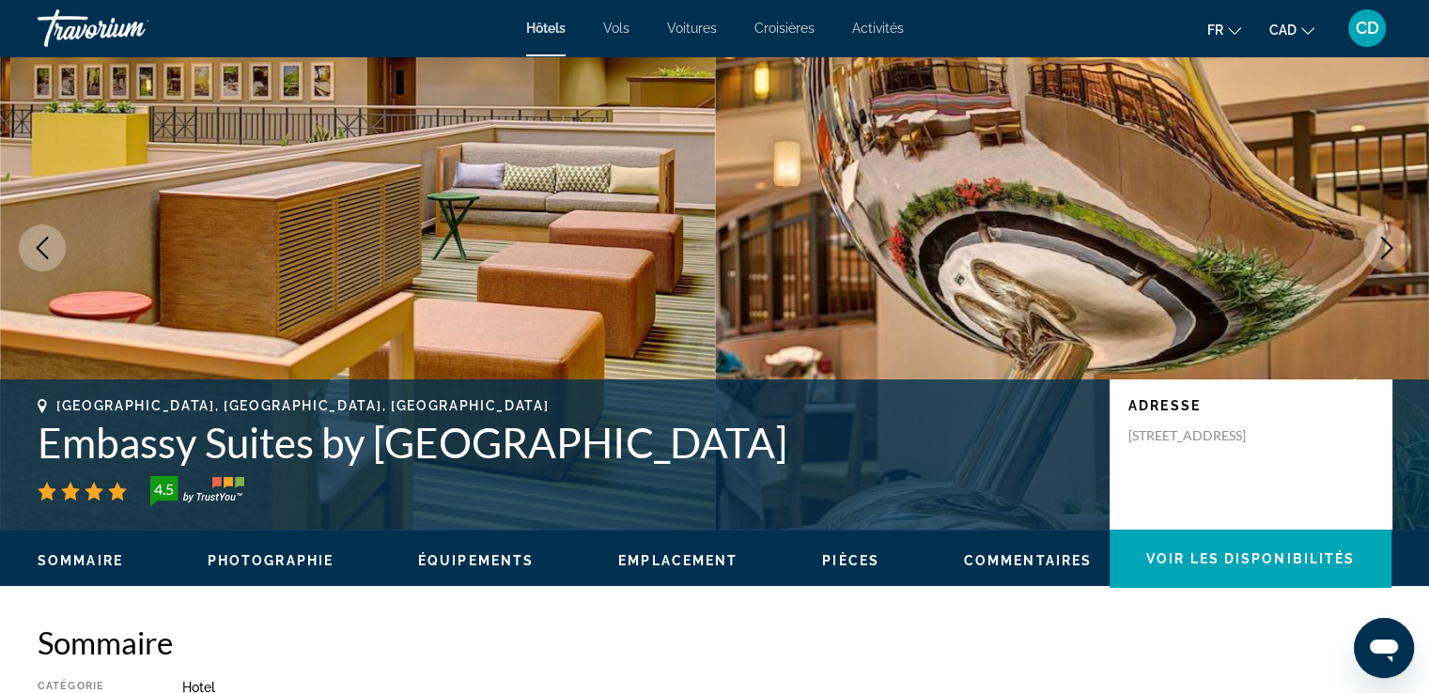
scroll to position [282, 0]
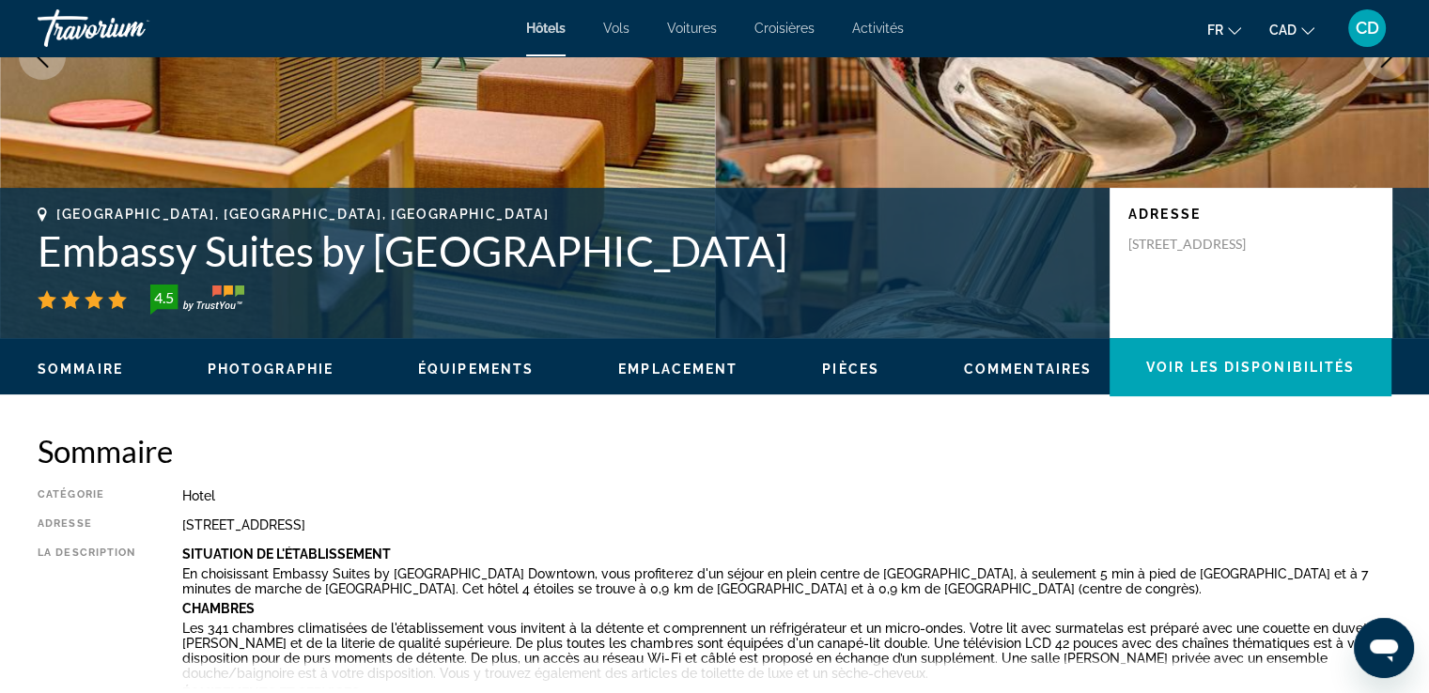
click at [278, 367] on span "Photographie" at bounding box center [271, 369] width 126 height 15
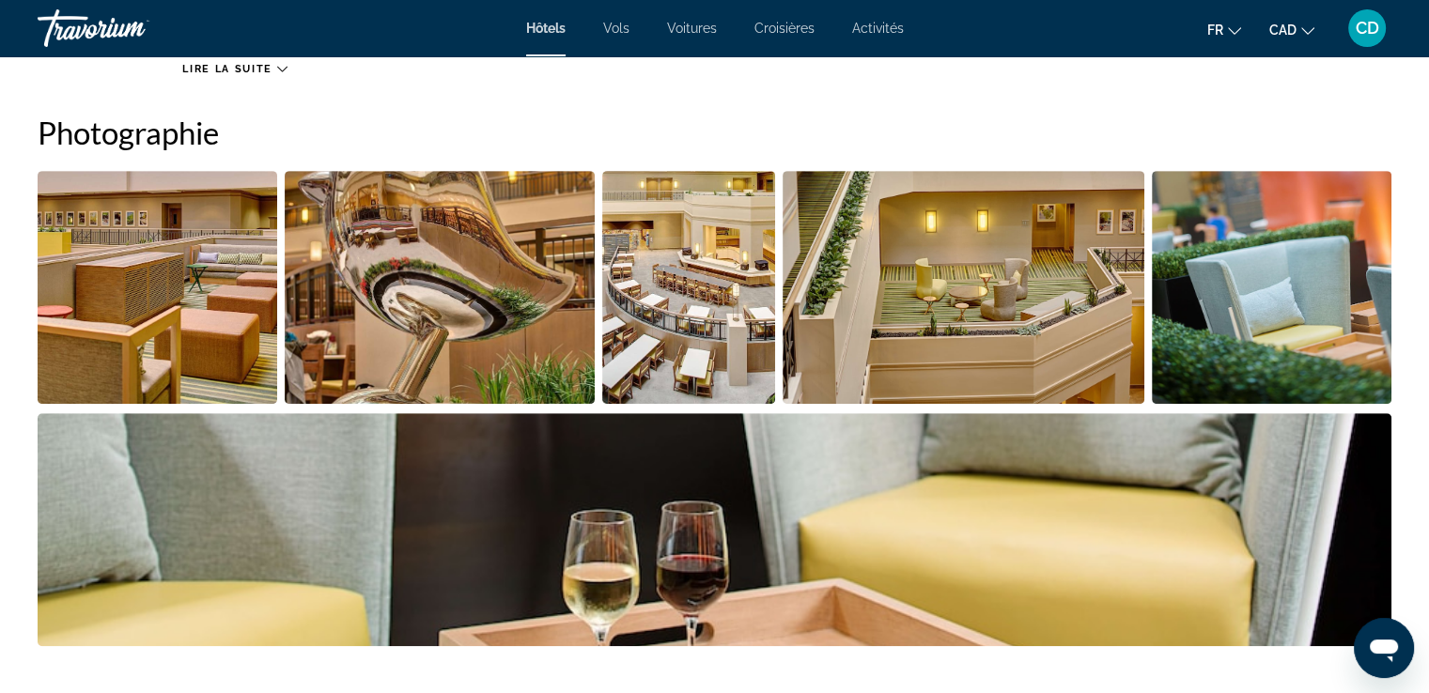
scroll to position [917, 0]
click at [200, 263] on img "Open full-screen image slider" at bounding box center [158, 287] width 240 height 233
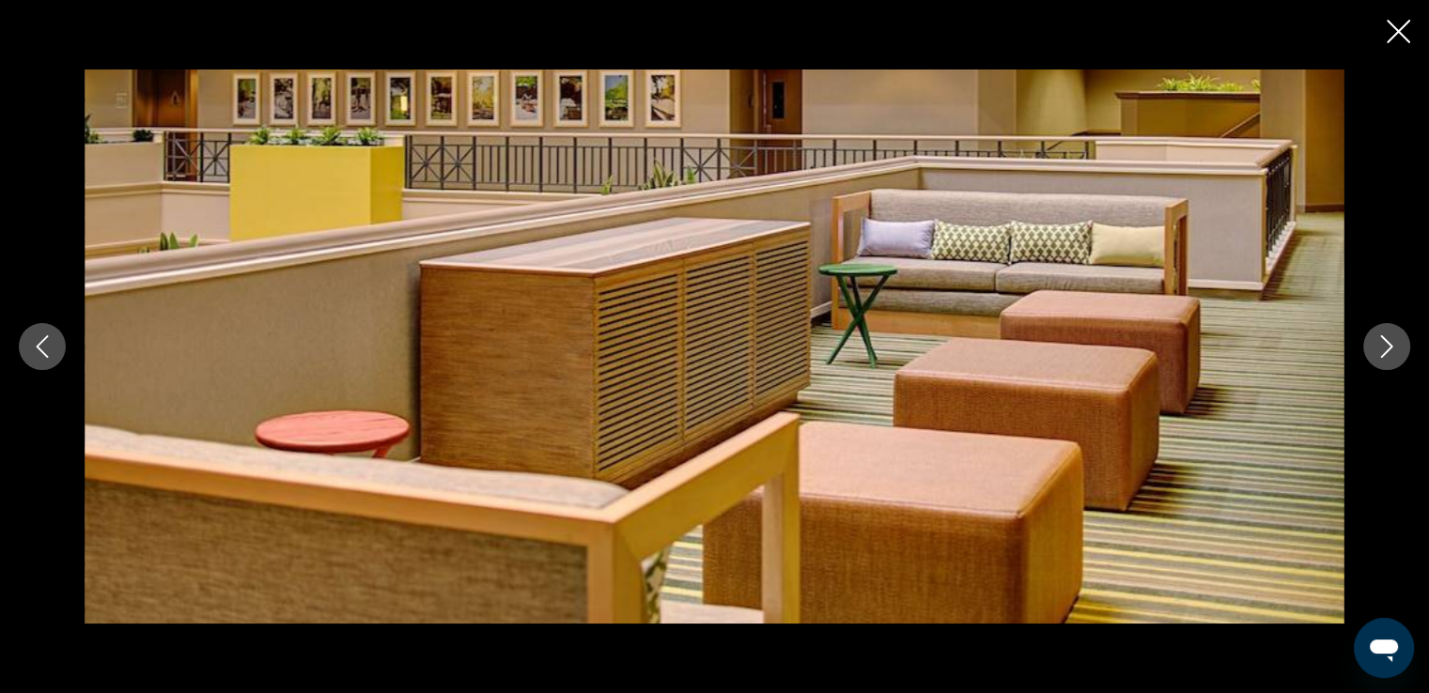
click at [1390, 354] on icon "Next image" at bounding box center [1386, 346] width 23 height 23
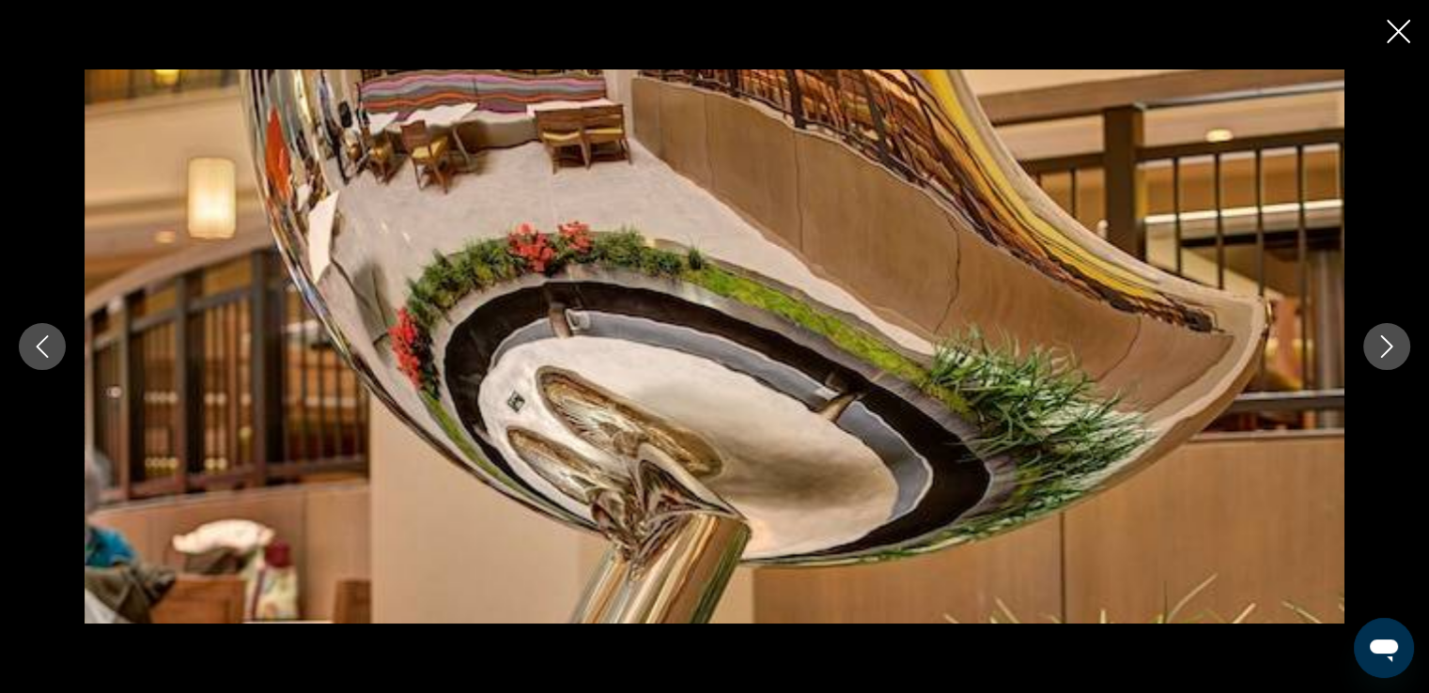
click at [1388, 354] on icon "Next image" at bounding box center [1386, 346] width 23 height 23
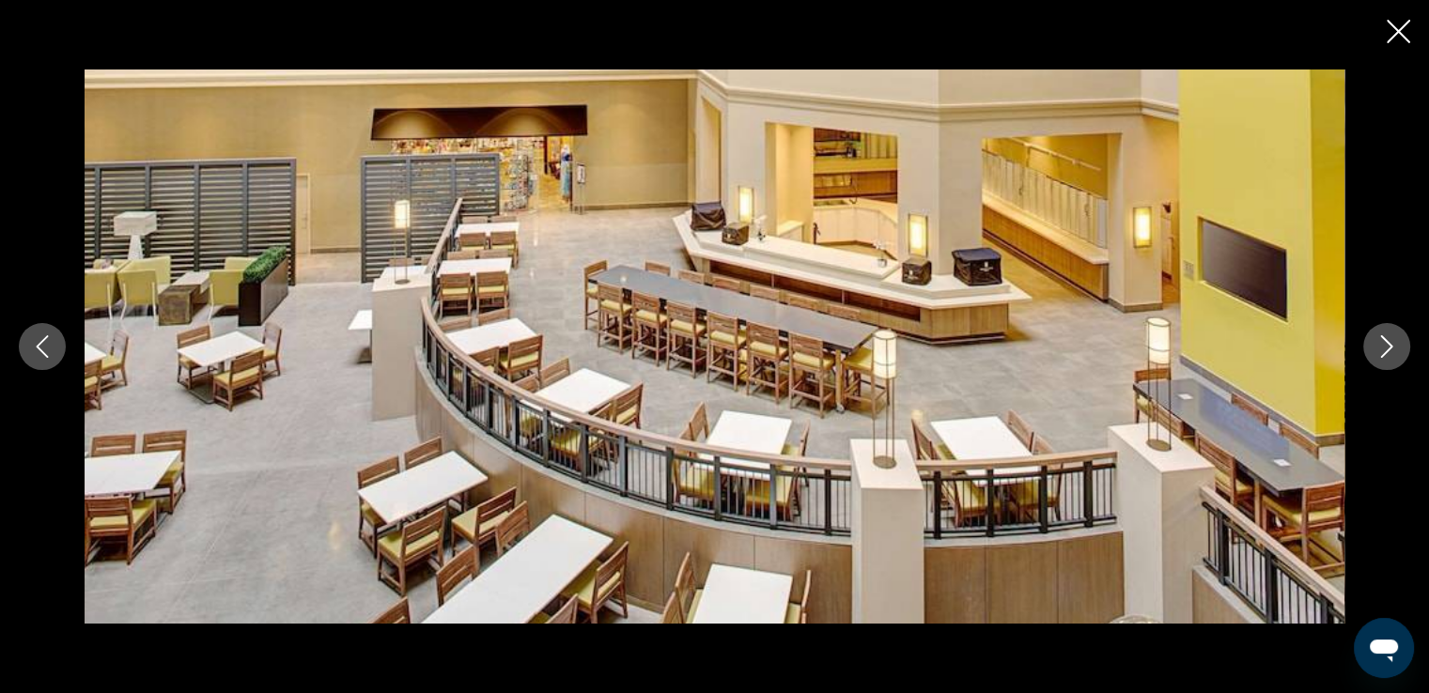
click at [1388, 354] on icon "Next image" at bounding box center [1386, 346] width 23 height 23
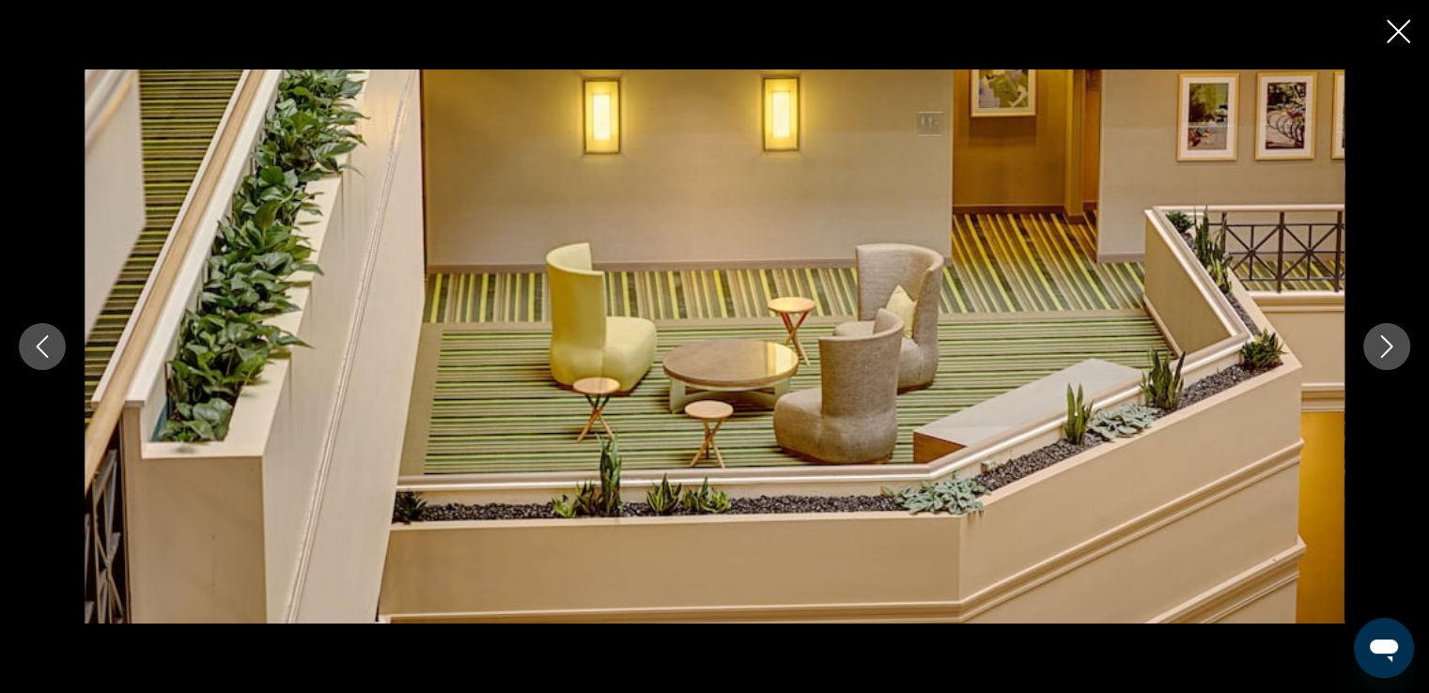
click at [1388, 354] on icon "Next image" at bounding box center [1386, 346] width 23 height 23
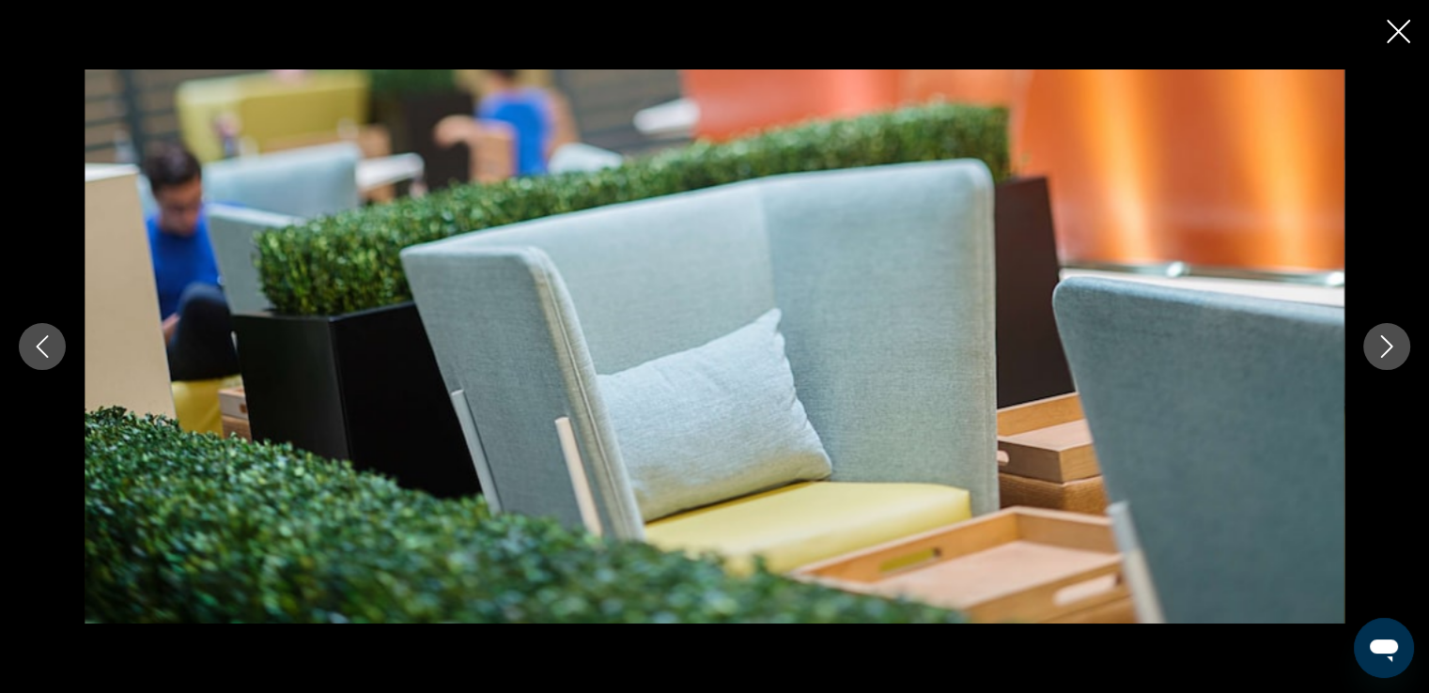
click at [1388, 354] on icon "Next image" at bounding box center [1386, 346] width 23 height 23
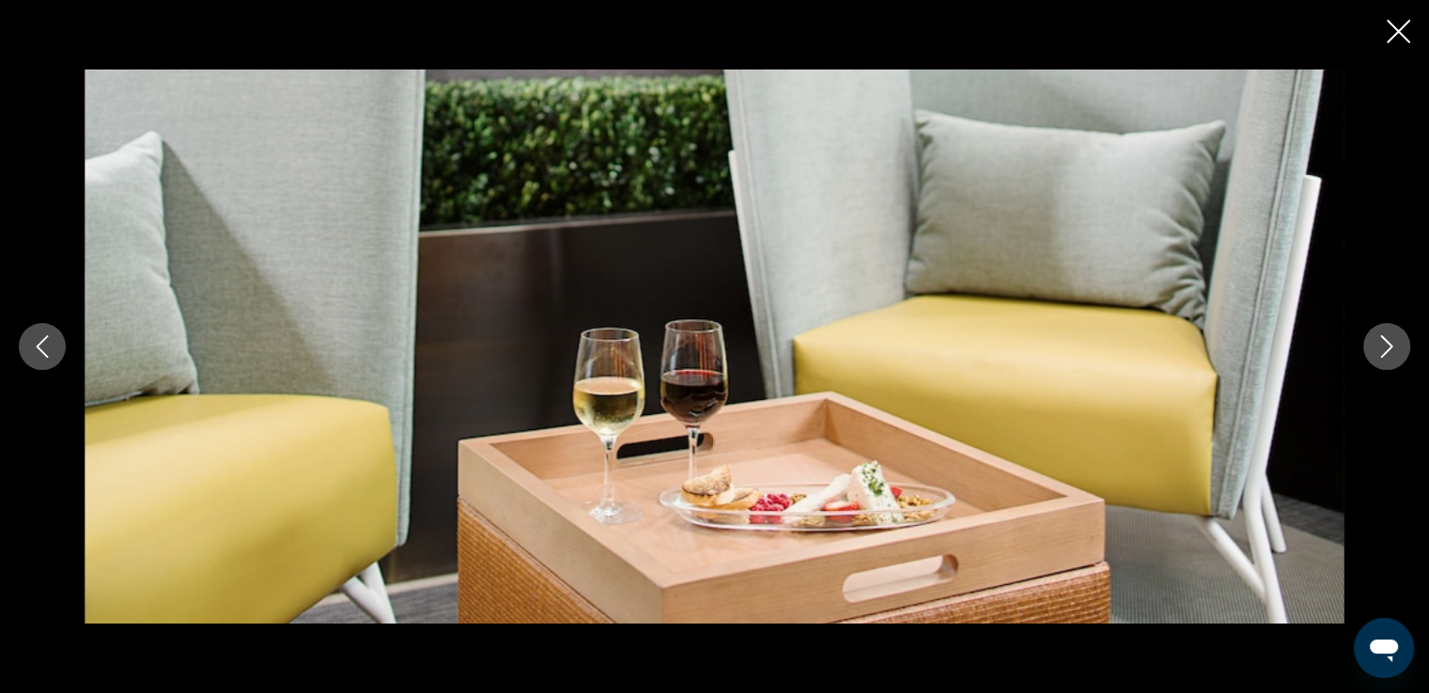
click at [1388, 354] on icon "Next image" at bounding box center [1386, 346] width 23 height 23
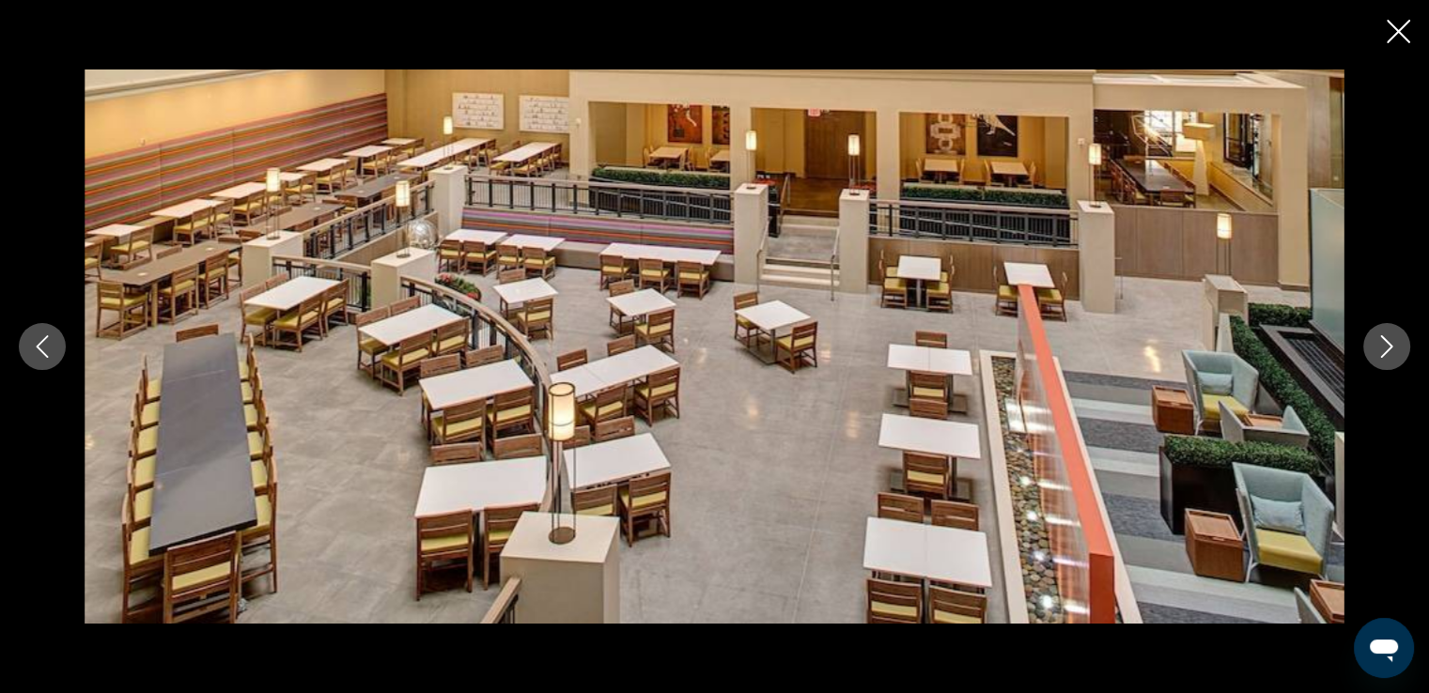
click at [1388, 354] on icon "Next image" at bounding box center [1386, 346] width 23 height 23
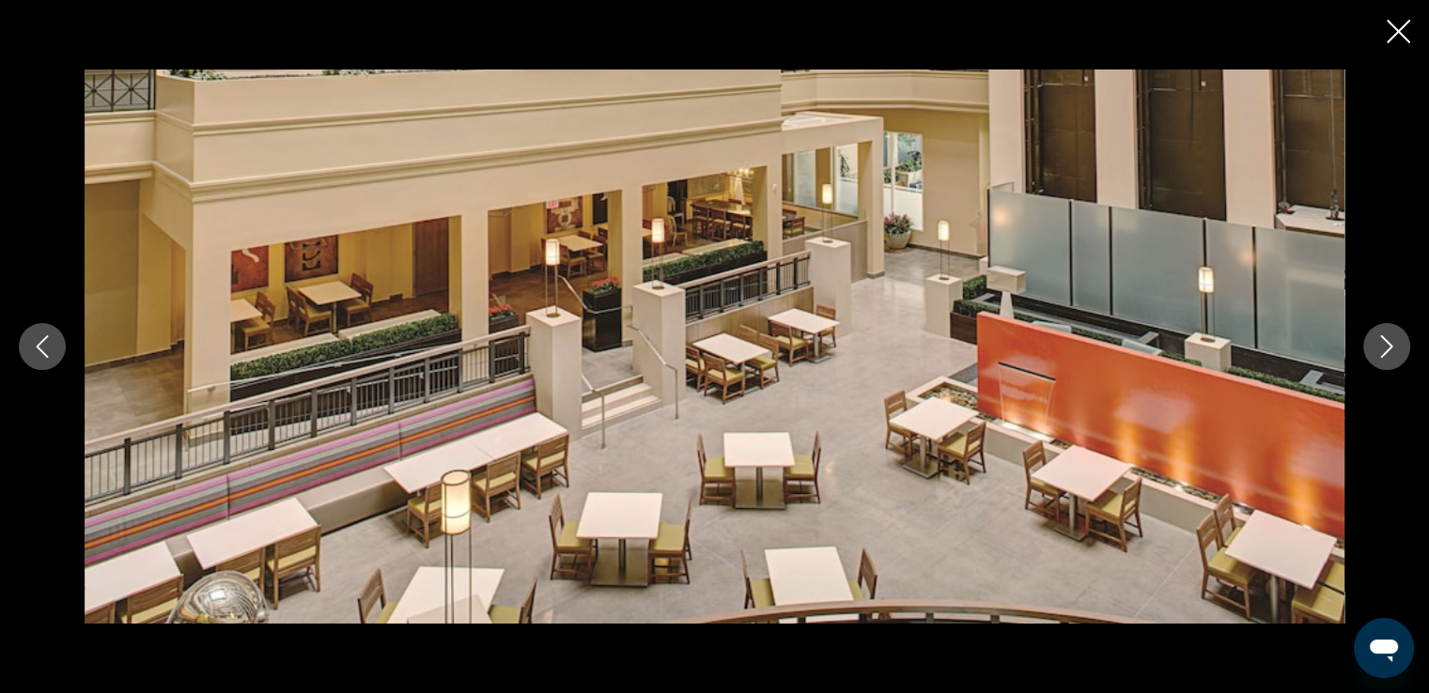
click at [1388, 354] on icon "Next image" at bounding box center [1386, 346] width 23 height 23
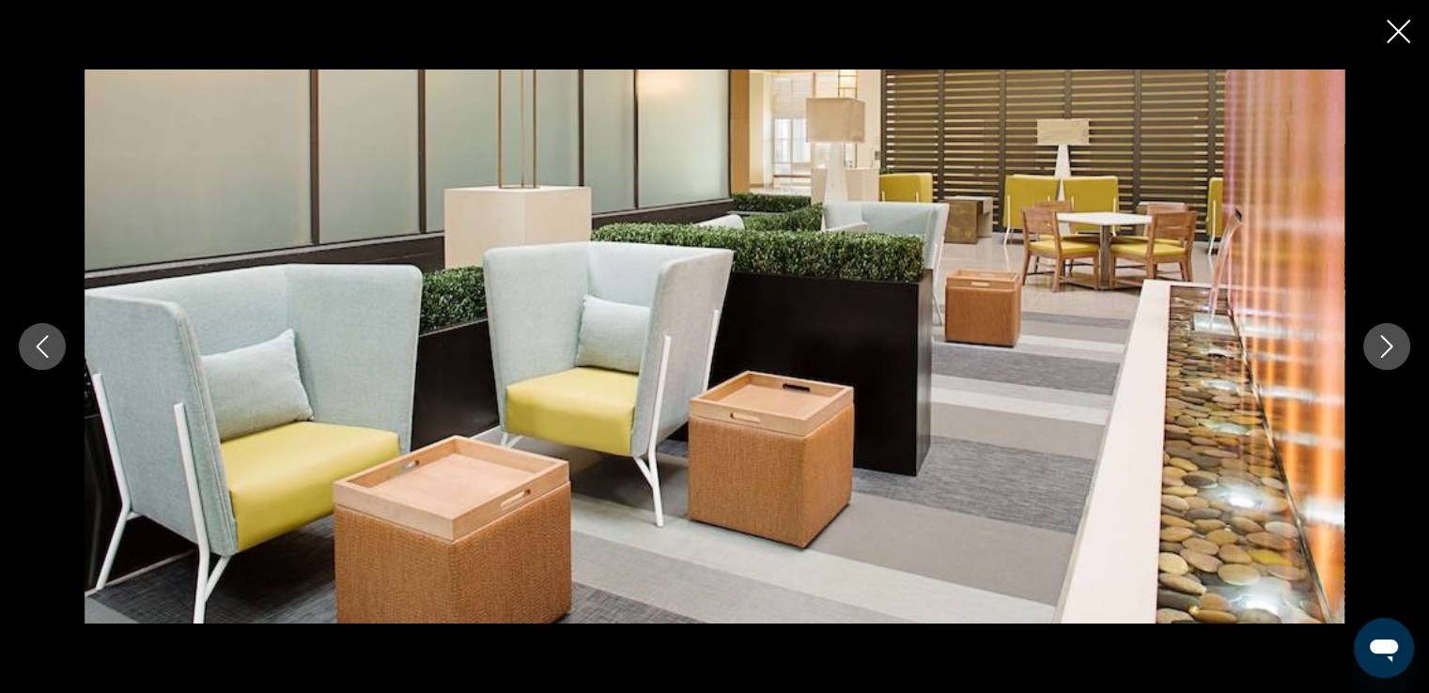
click at [1388, 354] on icon "Next image" at bounding box center [1386, 346] width 23 height 23
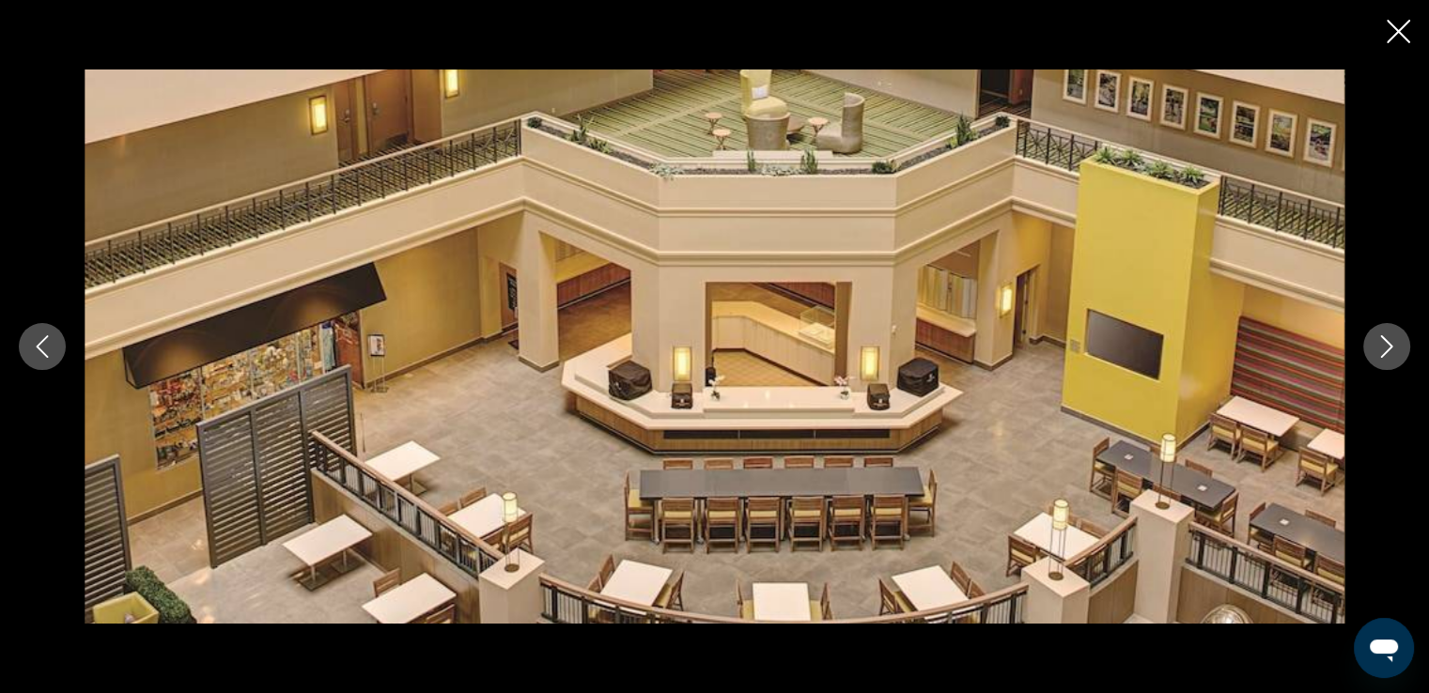
click at [1387, 354] on icon "Next image" at bounding box center [1386, 346] width 23 height 23
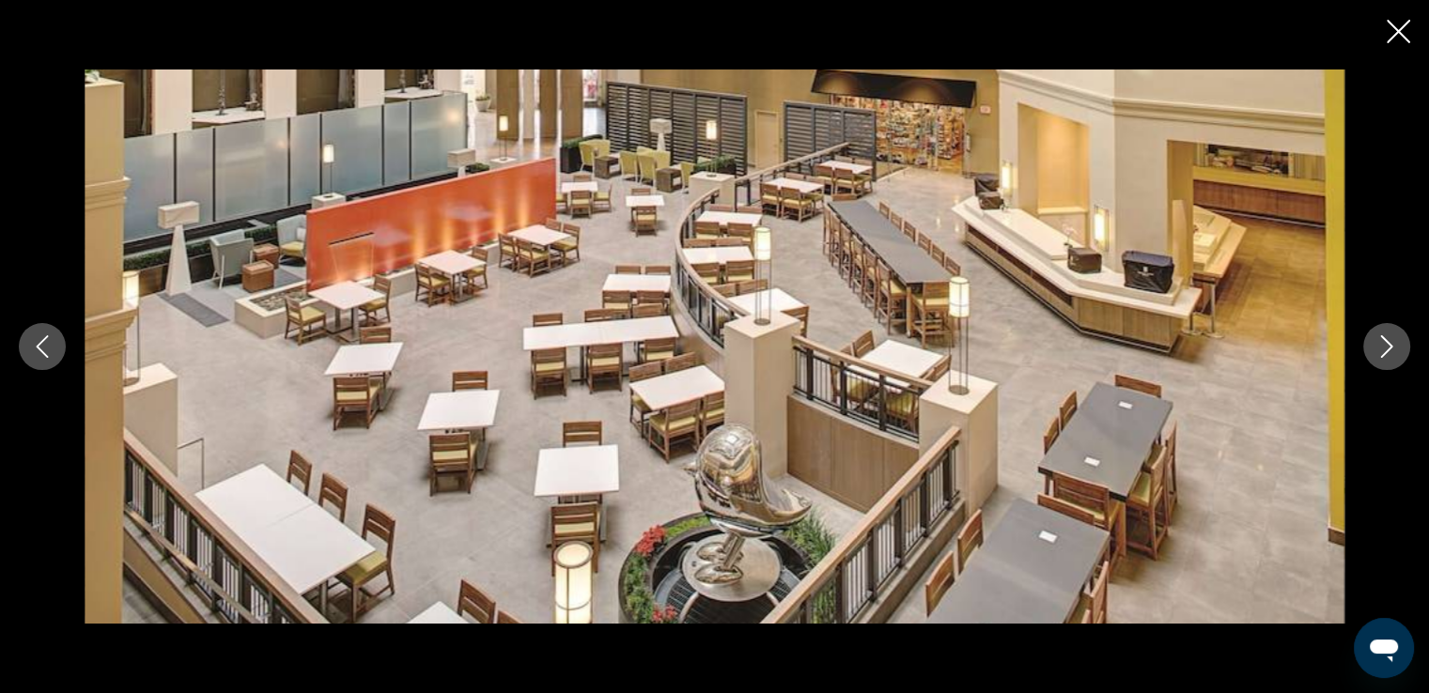
click at [1387, 354] on icon "Next image" at bounding box center [1386, 346] width 23 height 23
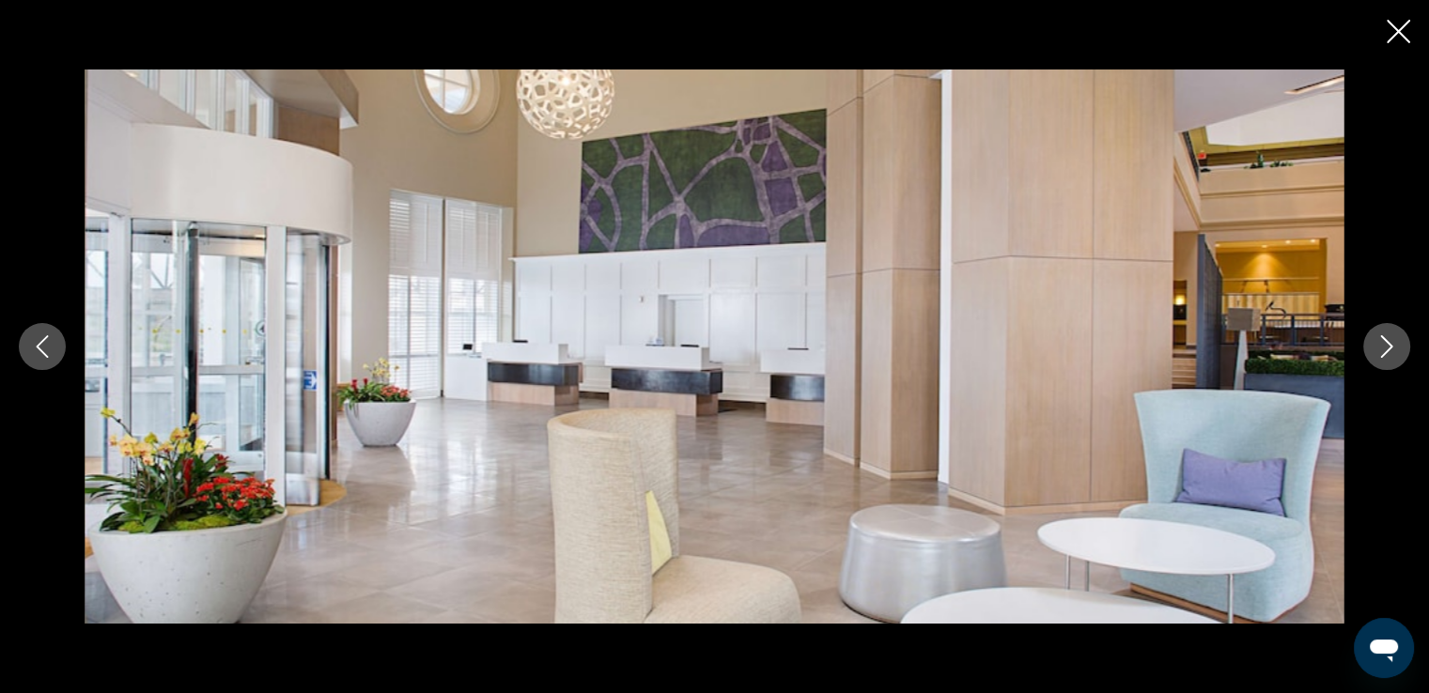
click at [1383, 355] on icon "Next image" at bounding box center [1386, 346] width 23 height 23
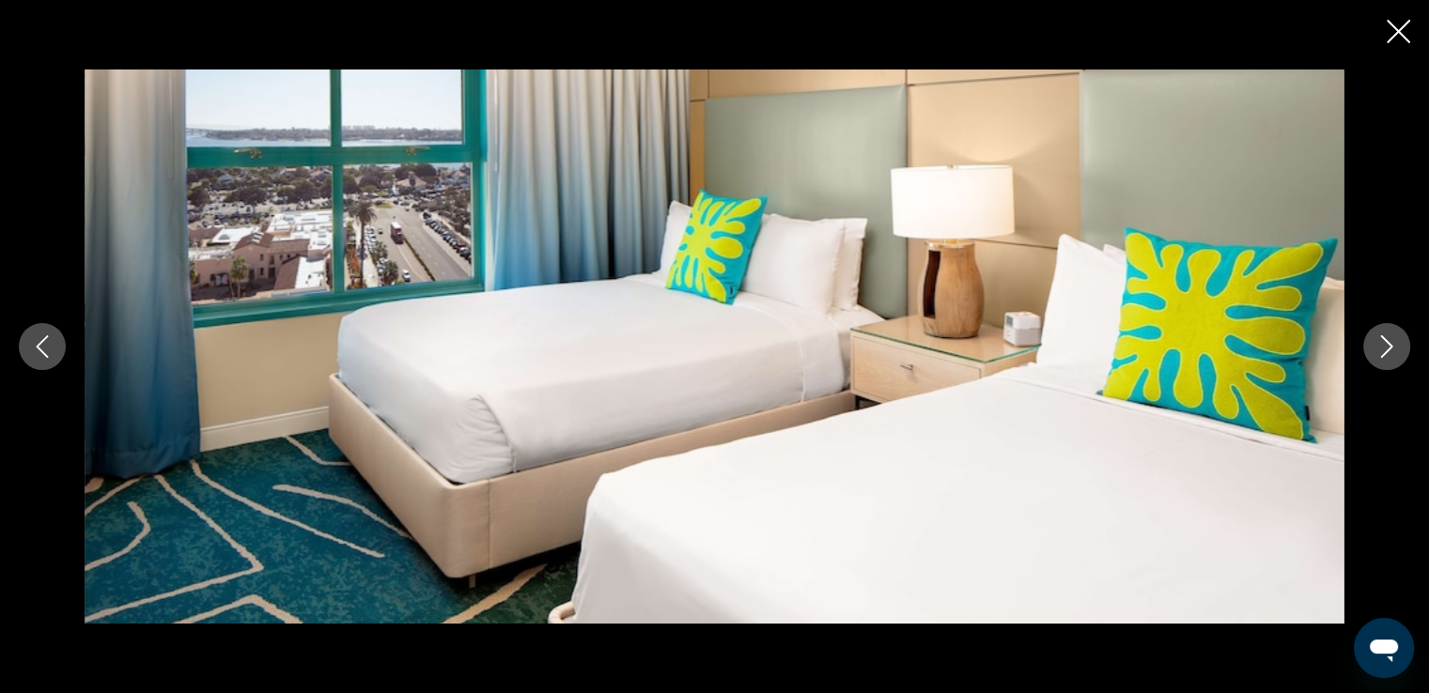
click at [1383, 356] on icon "Next image" at bounding box center [1386, 346] width 23 height 23
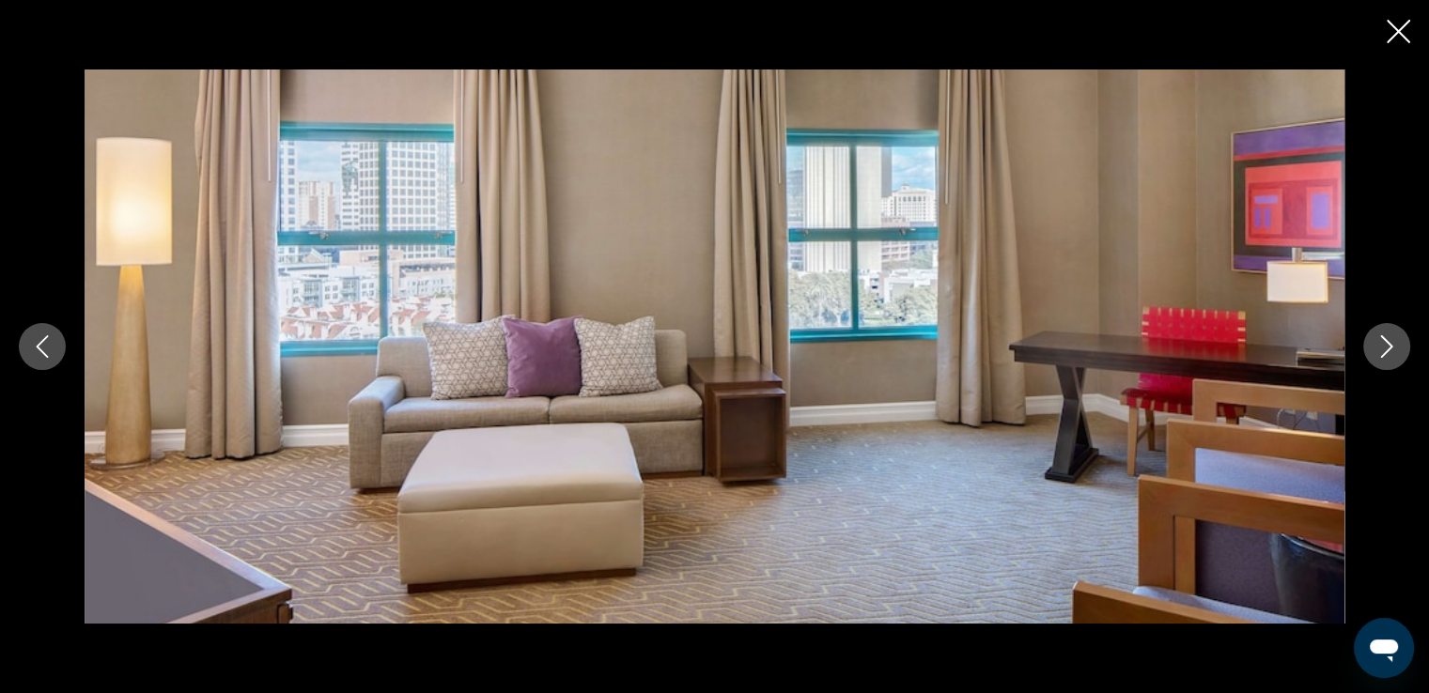
click at [1383, 358] on button "Next image" at bounding box center [1386, 346] width 47 height 47
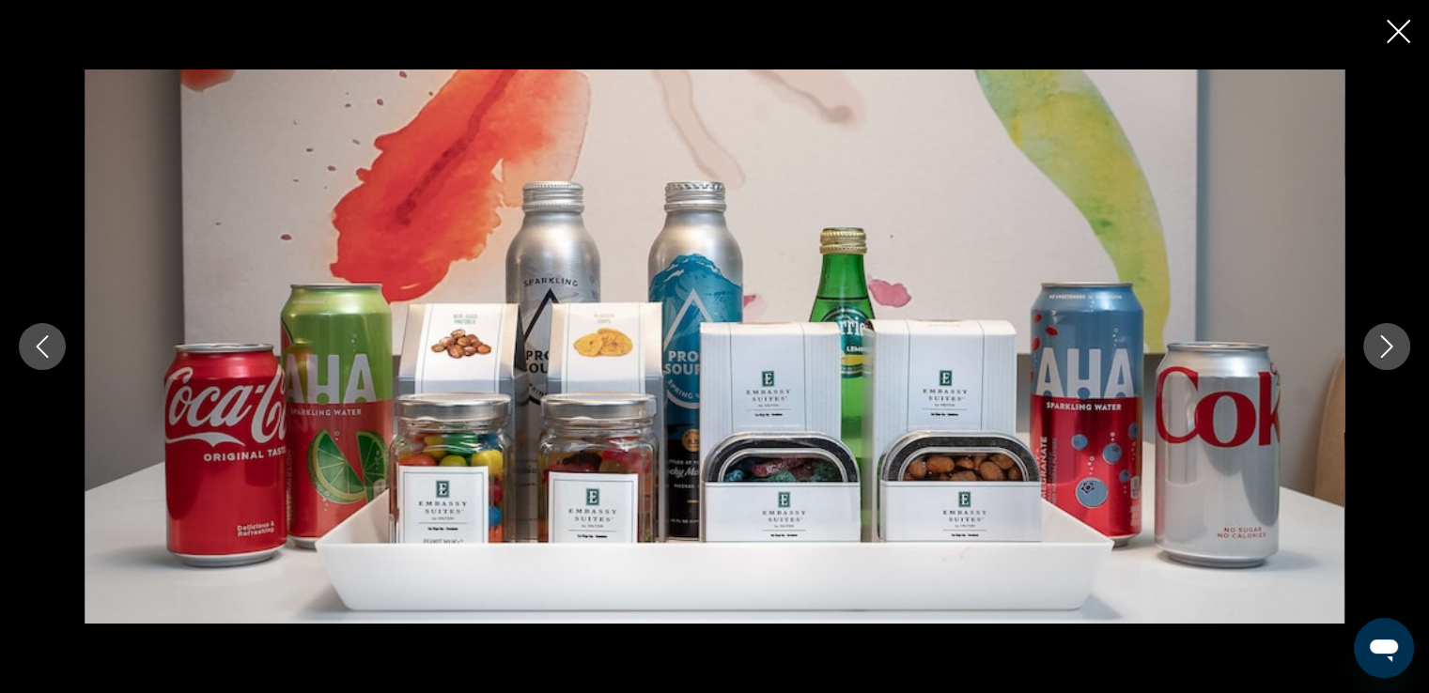
click at [1383, 358] on button "Next image" at bounding box center [1386, 346] width 47 height 47
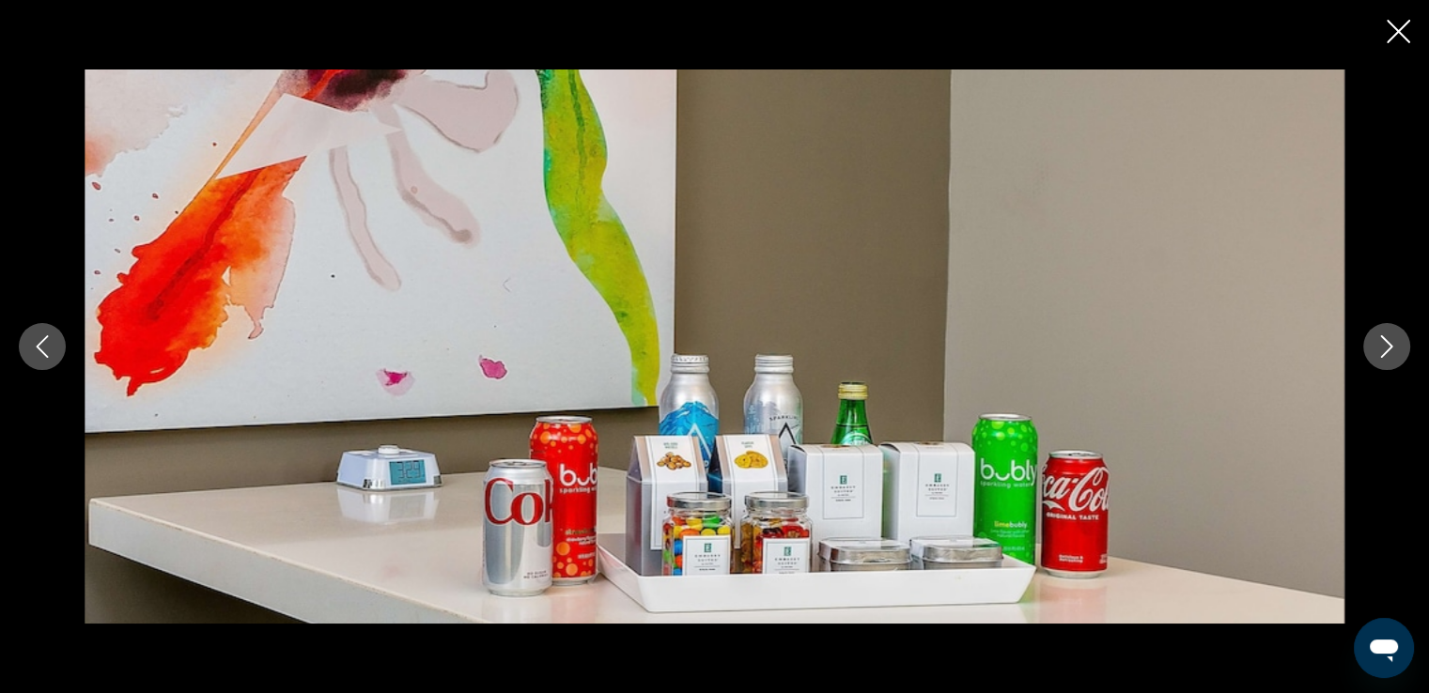
click at [1383, 358] on button "Next image" at bounding box center [1386, 346] width 47 height 47
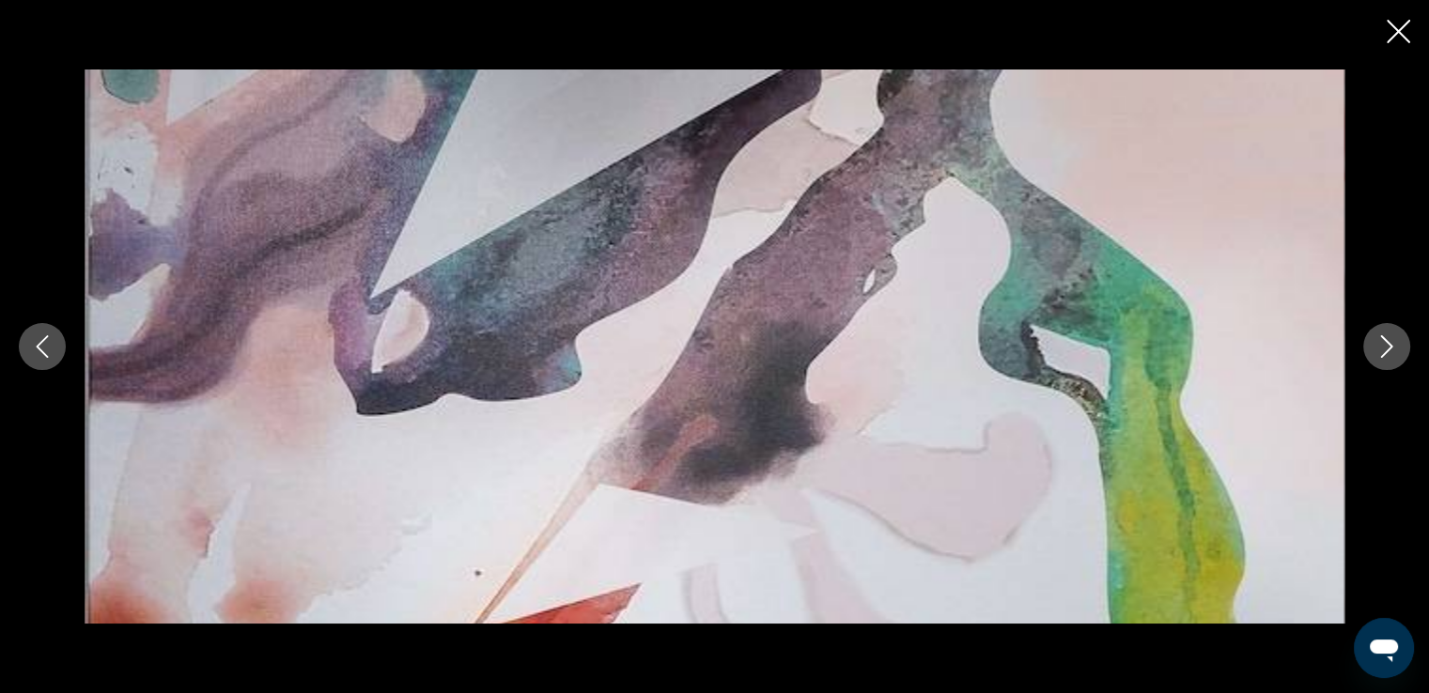
click at [1383, 358] on button "Next image" at bounding box center [1386, 346] width 47 height 47
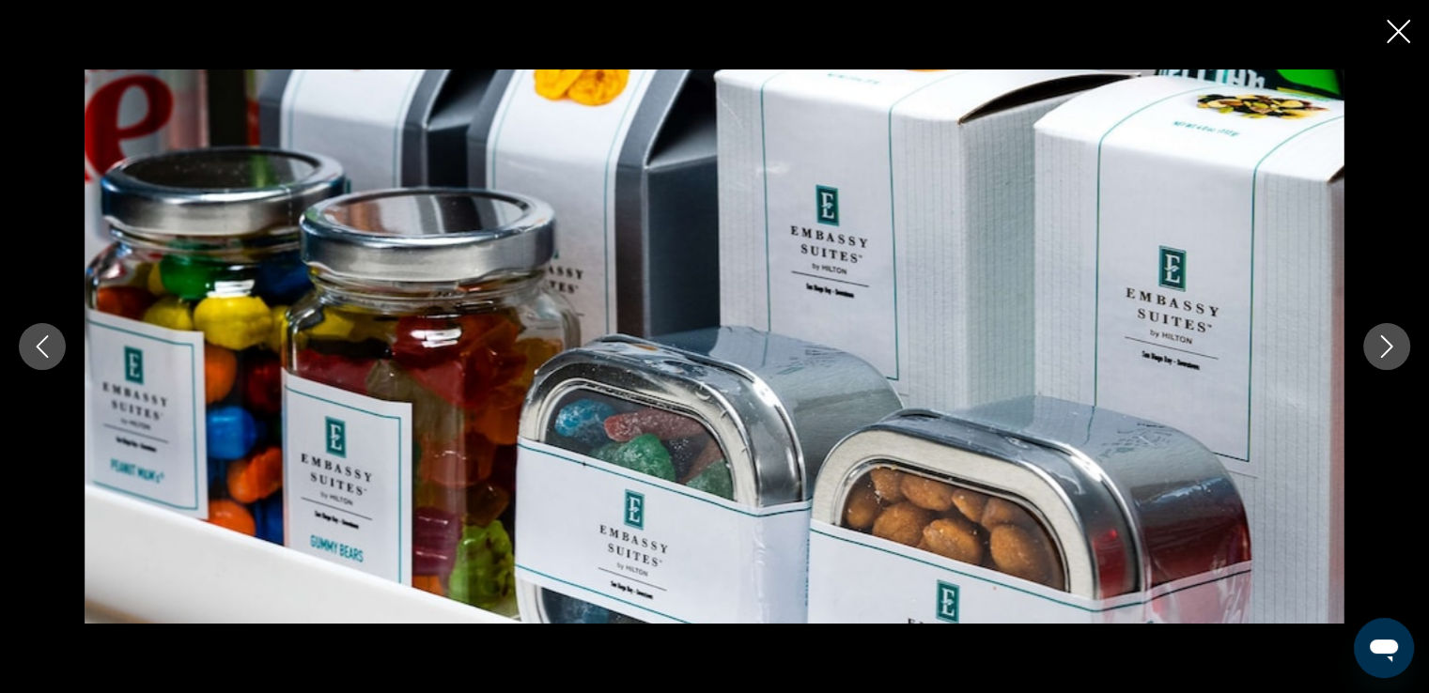
click at [1383, 358] on button "Next image" at bounding box center [1386, 346] width 47 height 47
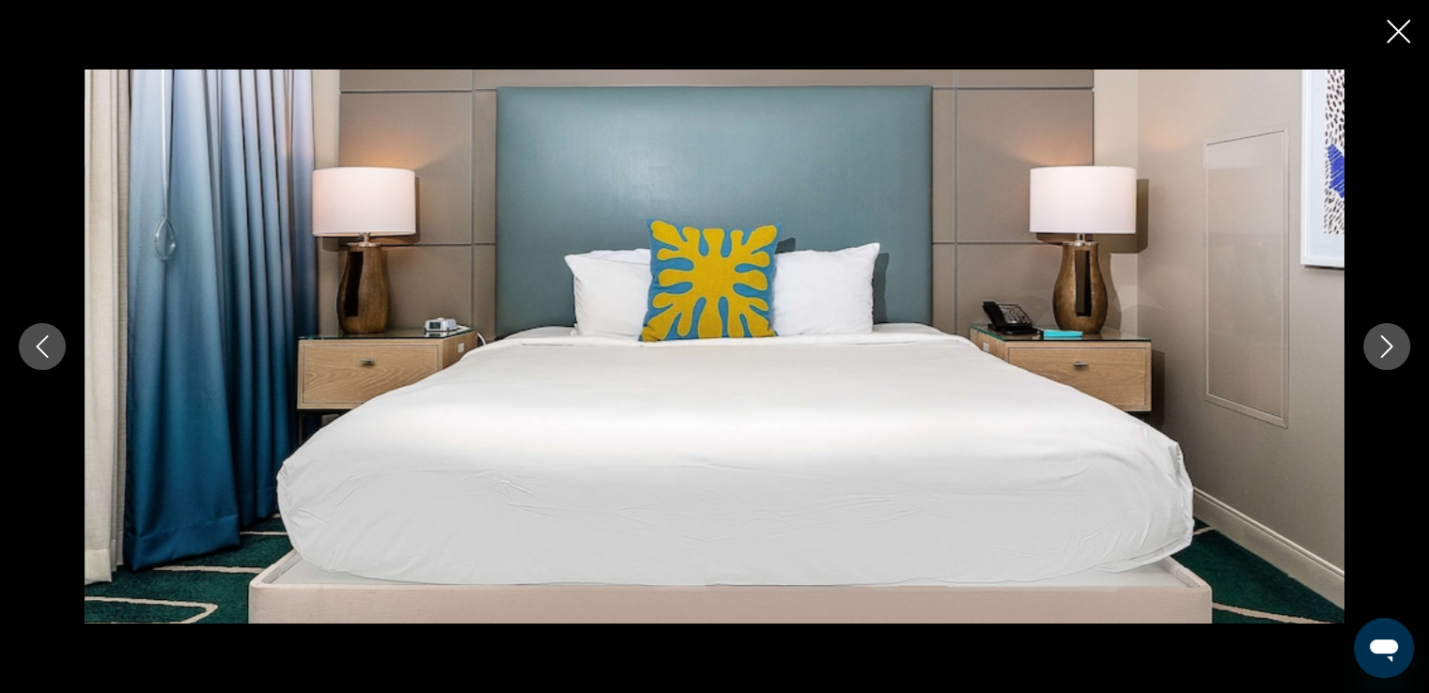
click at [1383, 358] on button "Next image" at bounding box center [1386, 346] width 47 height 47
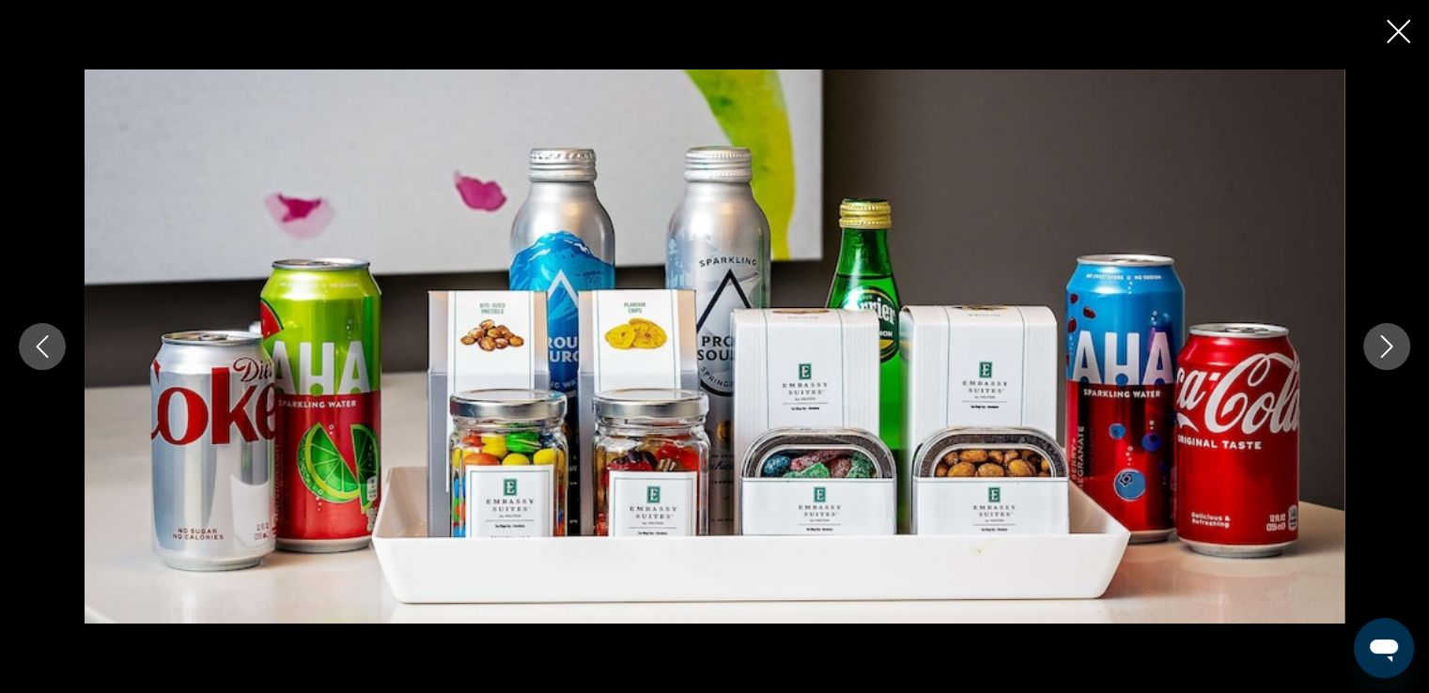
click at [1383, 358] on button "Next image" at bounding box center [1386, 346] width 47 height 47
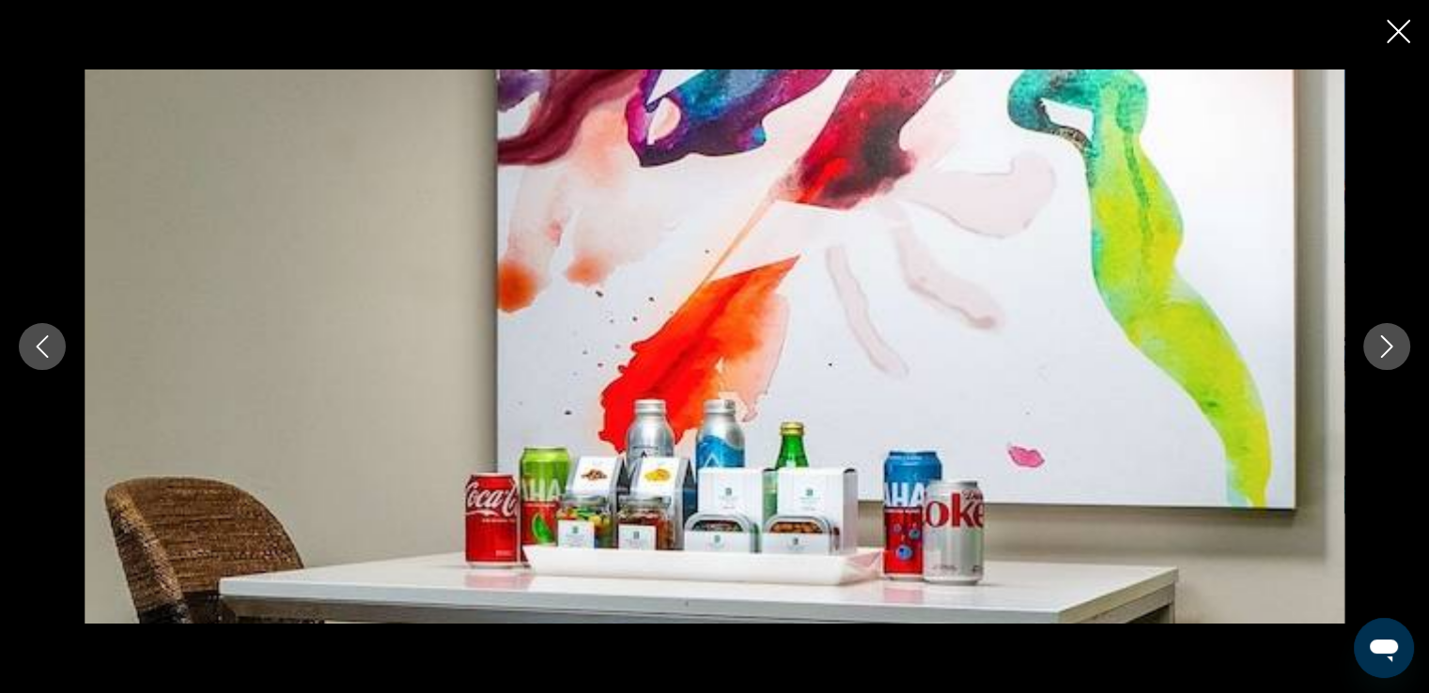
click at [1383, 358] on button "Next image" at bounding box center [1386, 346] width 47 height 47
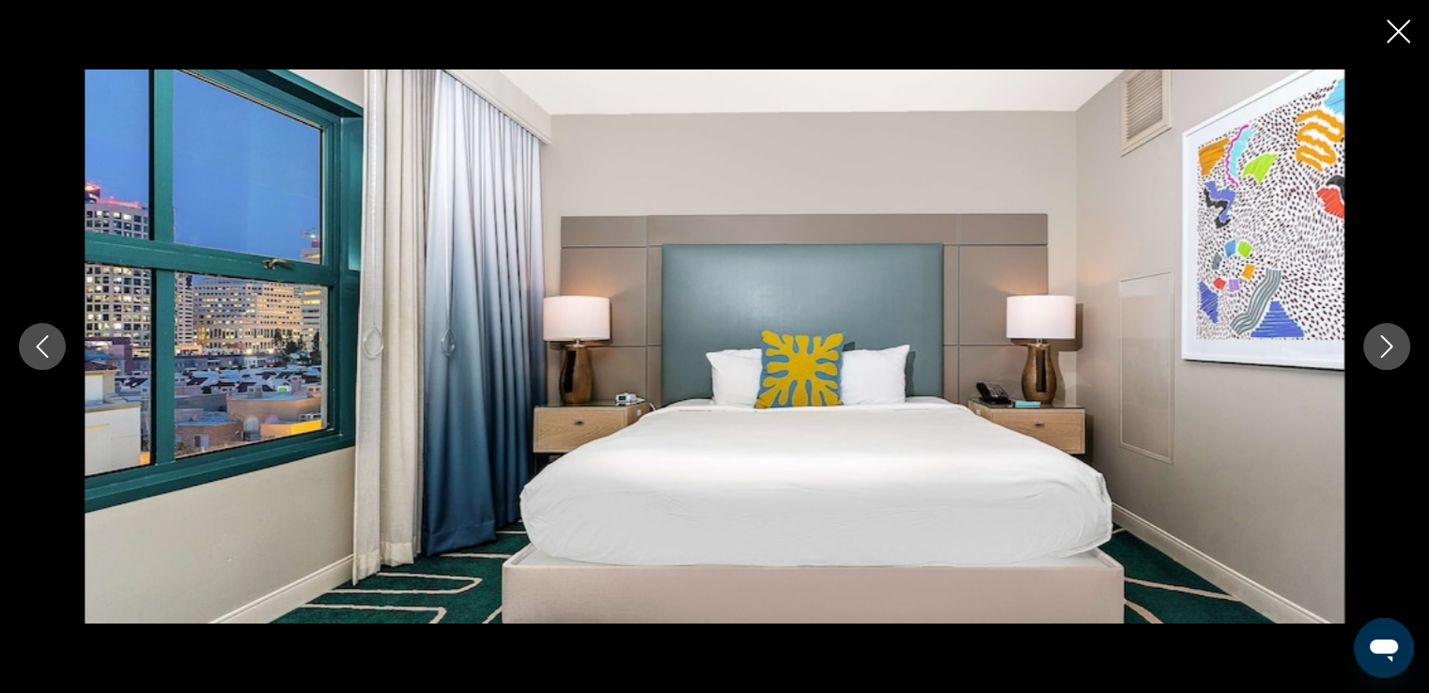
click at [1383, 358] on button "Next image" at bounding box center [1386, 346] width 47 height 47
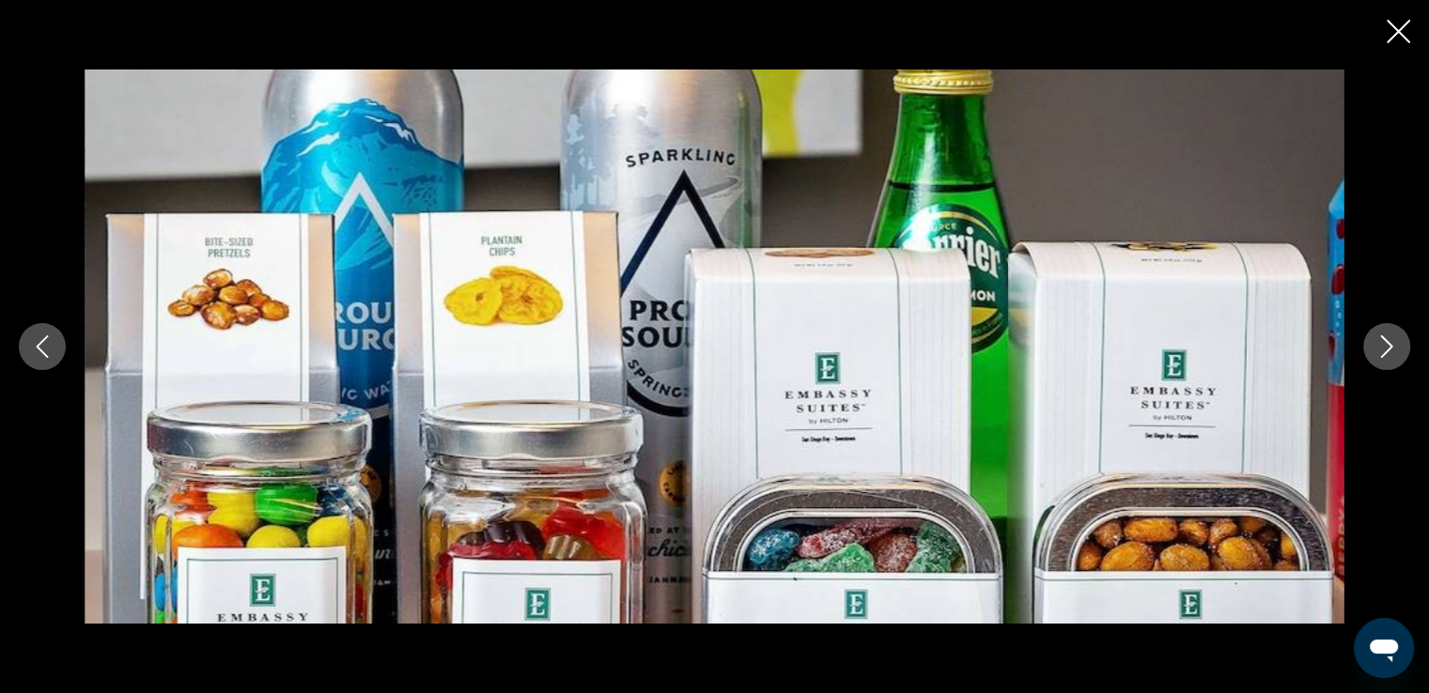
click at [1383, 358] on button "Next image" at bounding box center [1386, 346] width 47 height 47
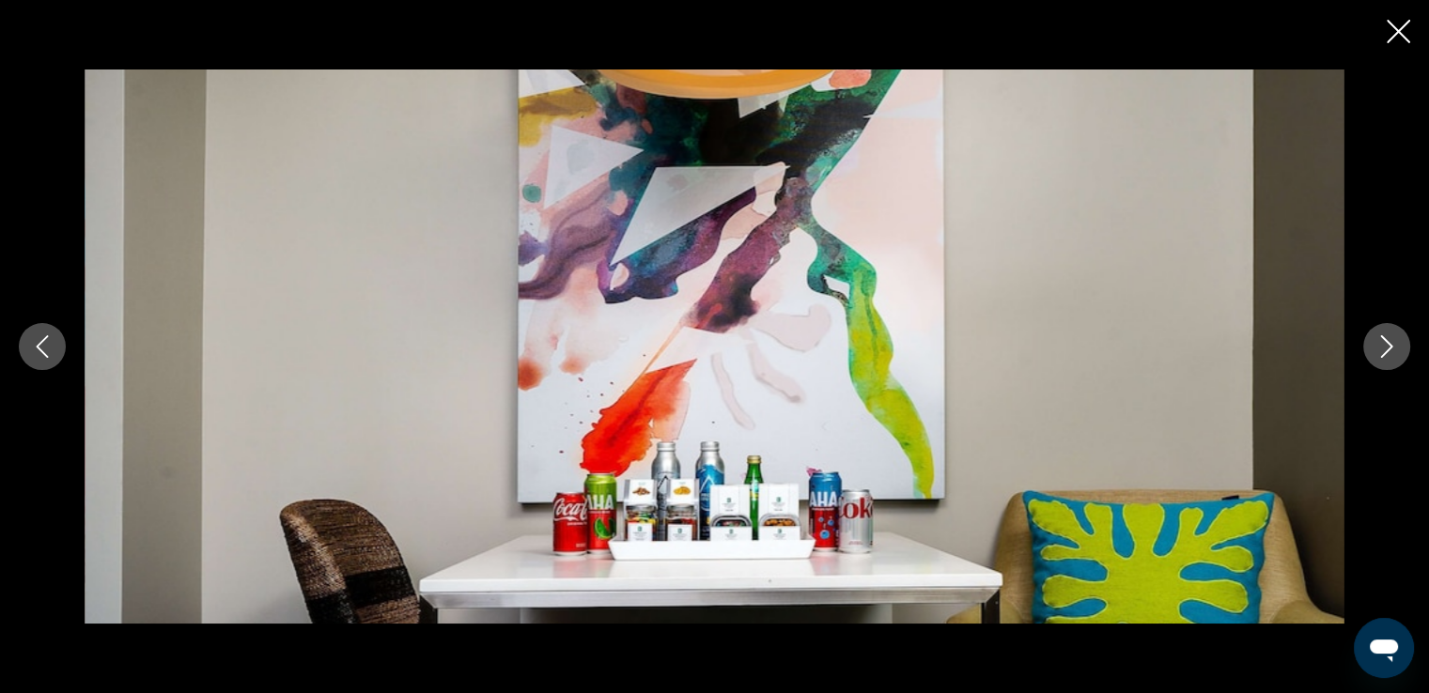
click at [1383, 358] on button "Next image" at bounding box center [1386, 346] width 47 height 47
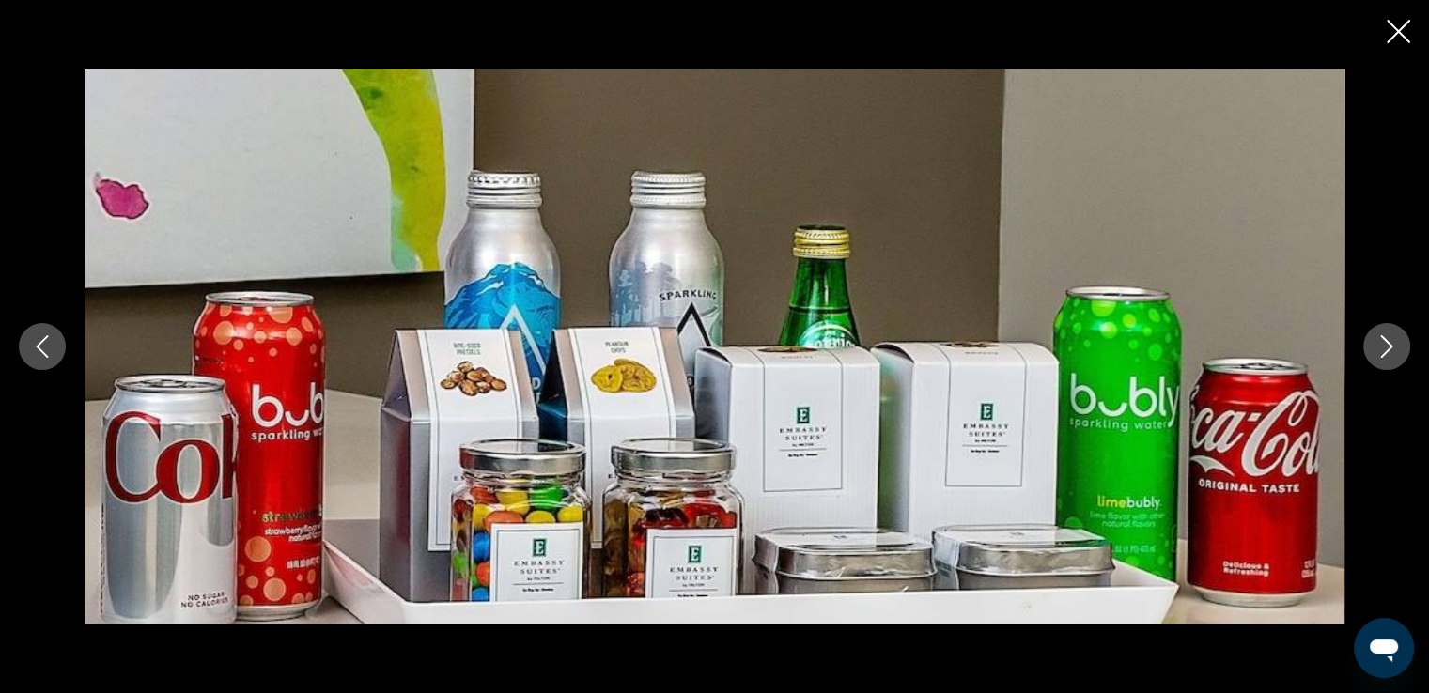
click at [1383, 358] on button "Next image" at bounding box center [1386, 346] width 47 height 47
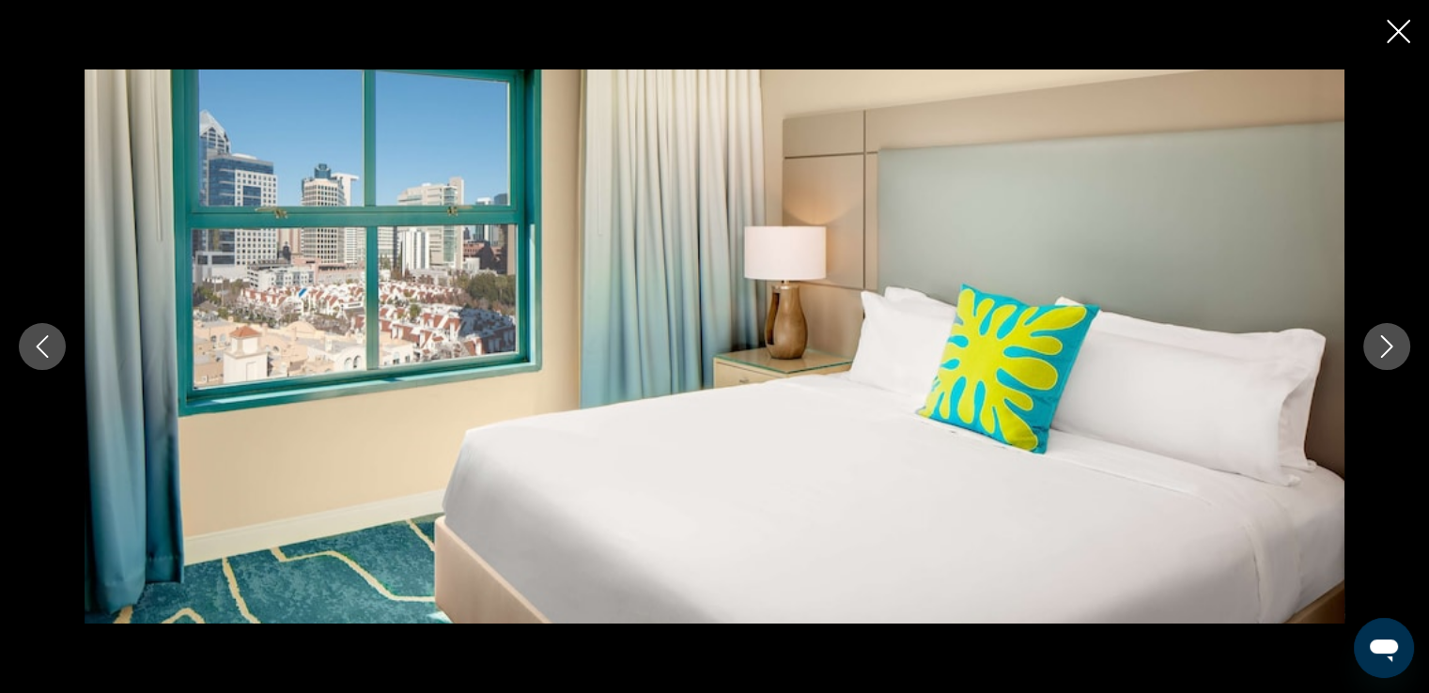
click at [1383, 358] on button "Next image" at bounding box center [1386, 346] width 47 height 47
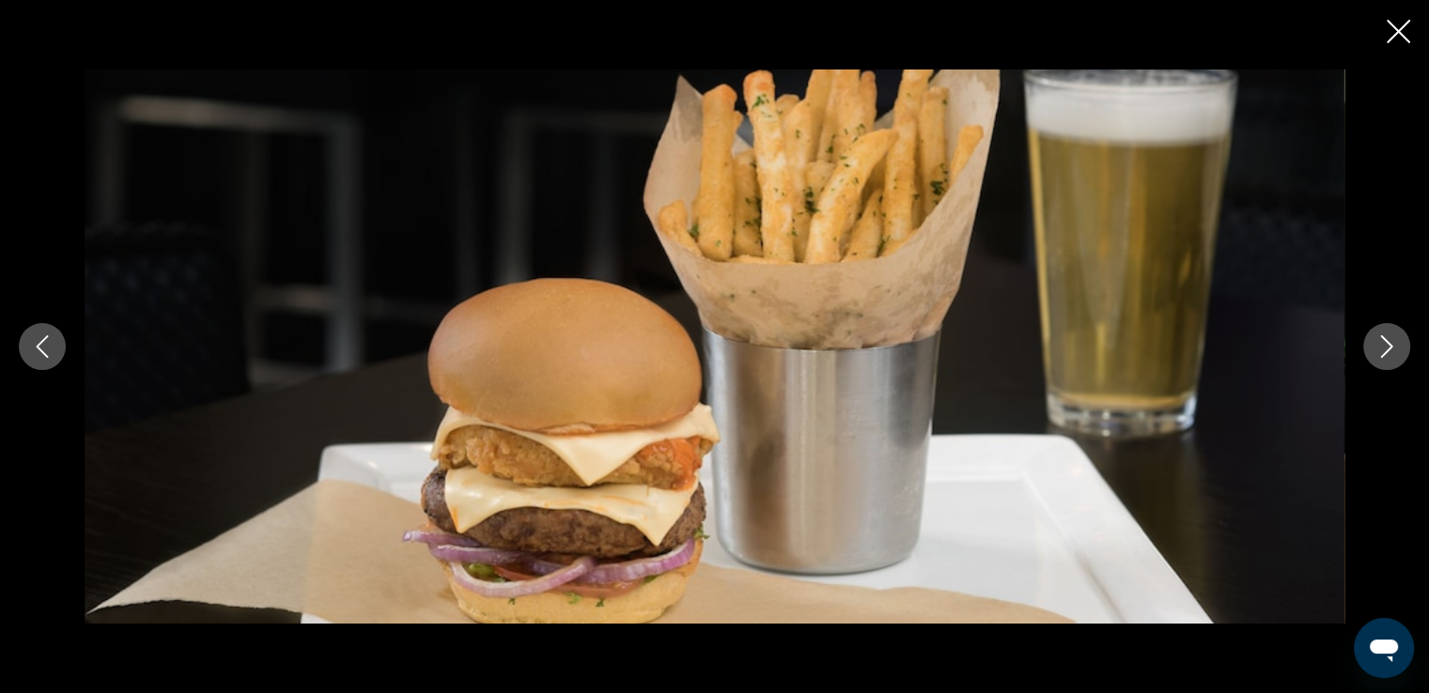
click at [1381, 359] on button "Next image" at bounding box center [1386, 346] width 47 height 47
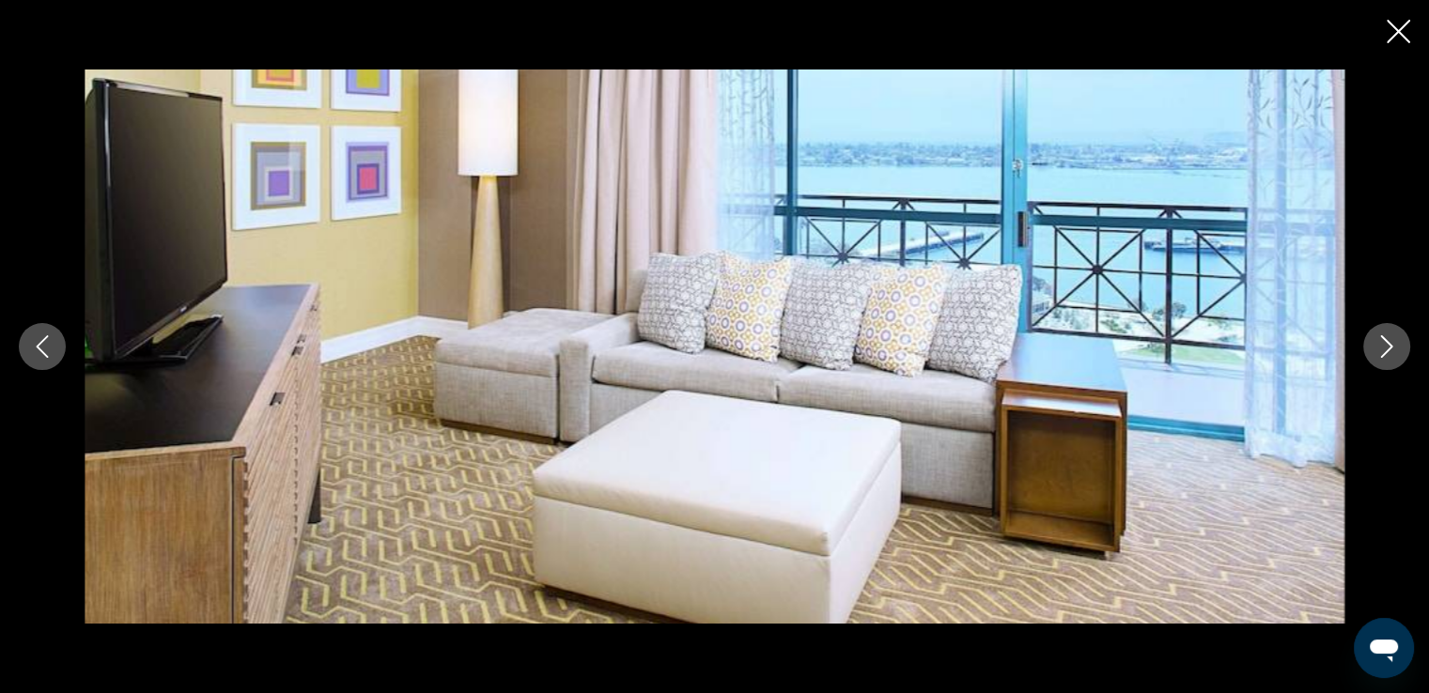
click at [1379, 358] on button "Next image" at bounding box center [1386, 346] width 47 height 47
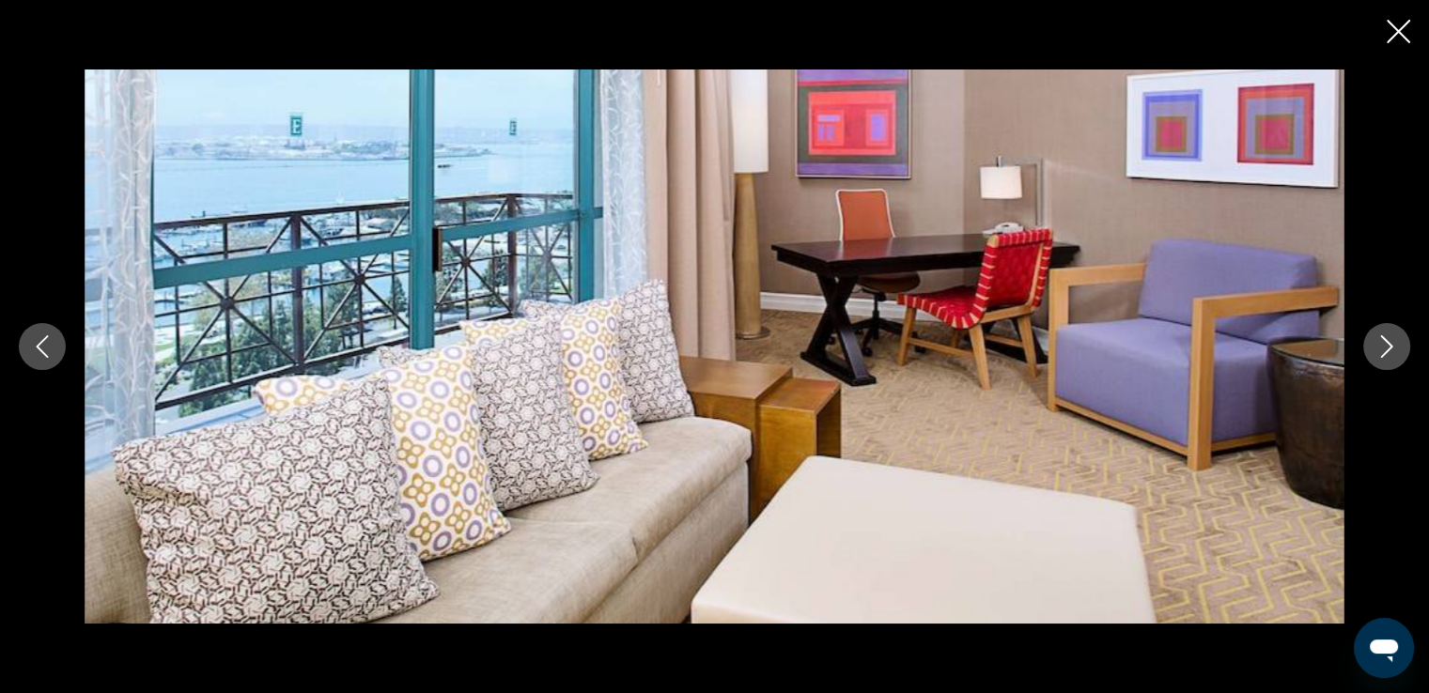
click at [1379, 358] on button "Next image" at bounding box center [1386, 346] width 47 height 47
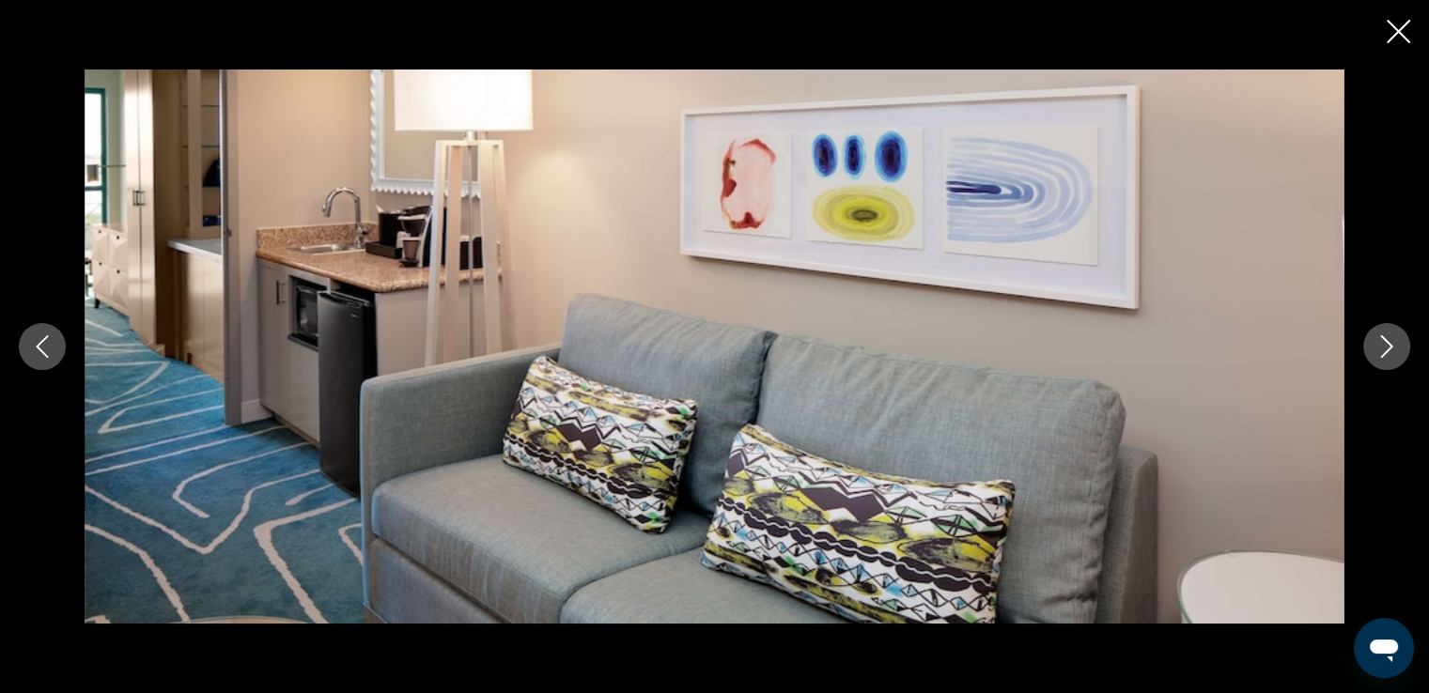
click at [1379, 358] on button "Next image" at bounding box center [1386, 346] width 47 height 47
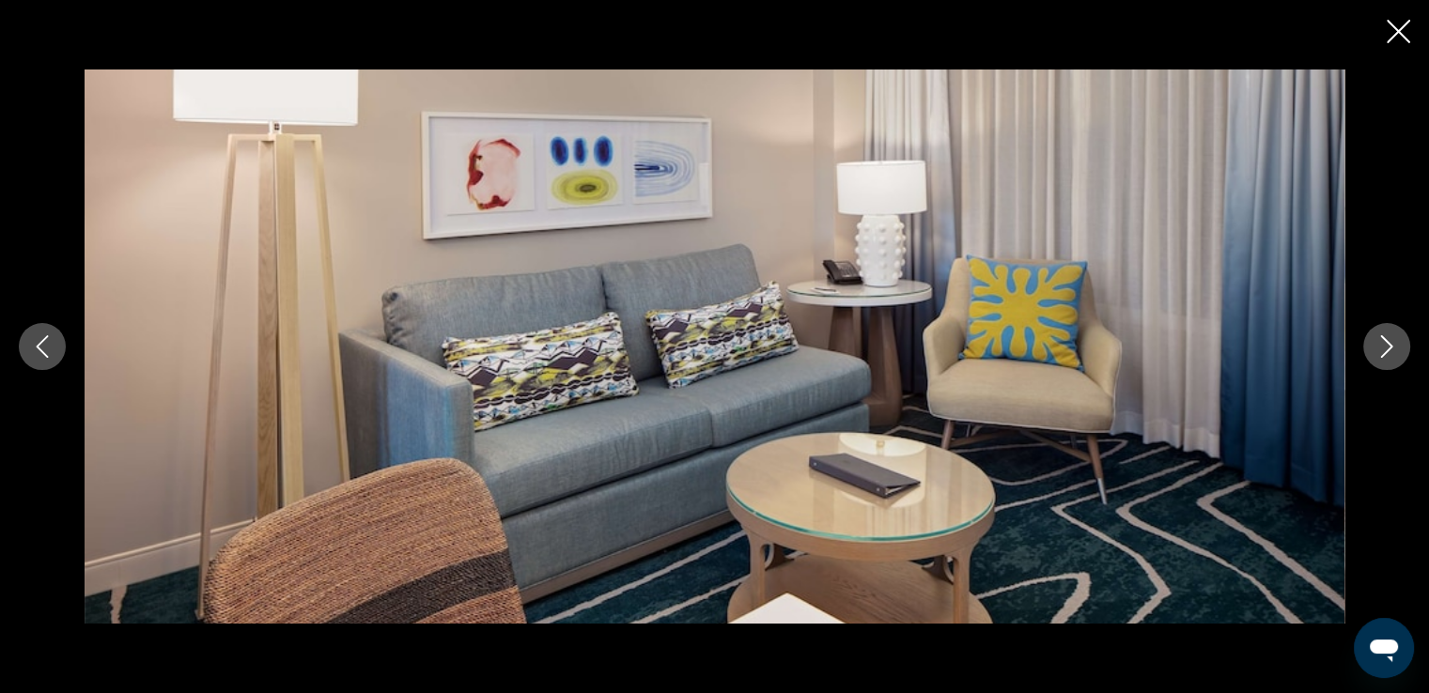
click at [1379, 358] on button "Next image" at bounding box center [1386, 346] width 47 height 47
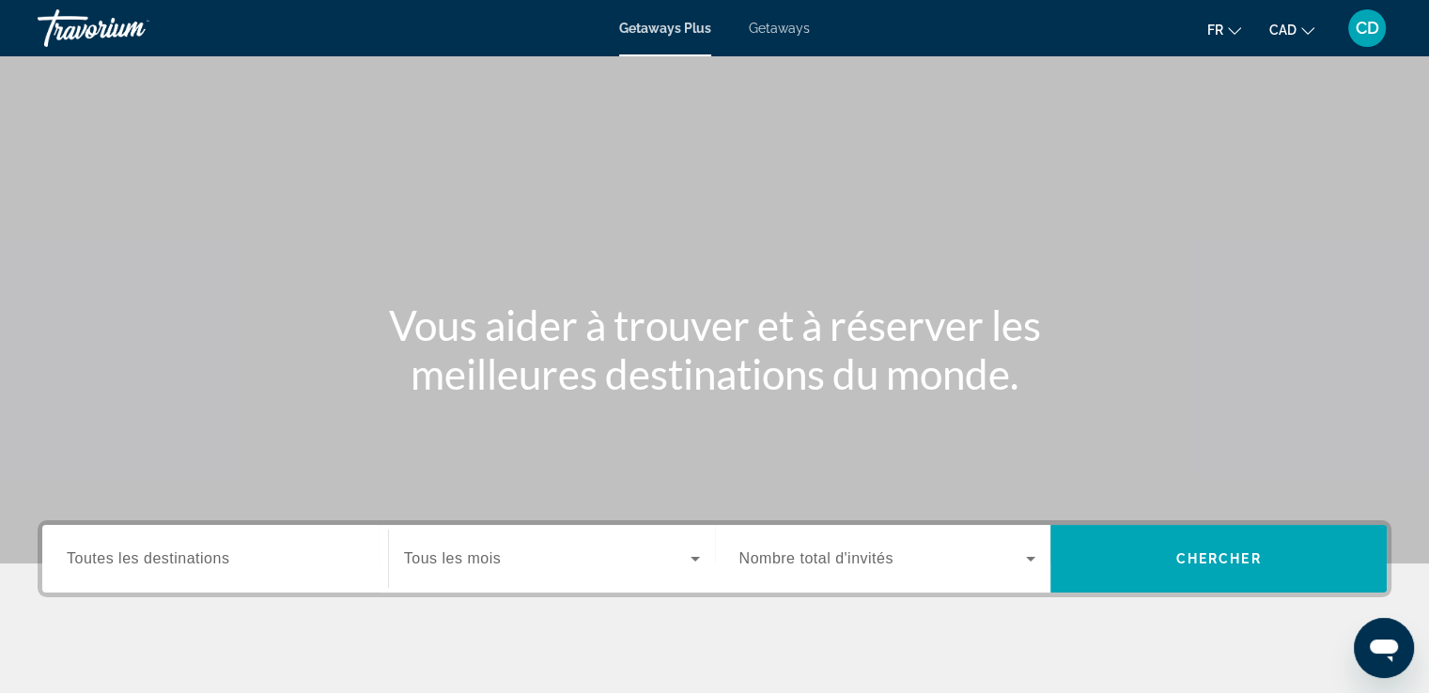
click at [767, 29] on span "Getaways" at bounding box center [779, 28] width 61 height 15
click at [1225, 32] on button "fr English Español Français Italiano Português русский" at bounding box center [1224, 29] width 34 height 27
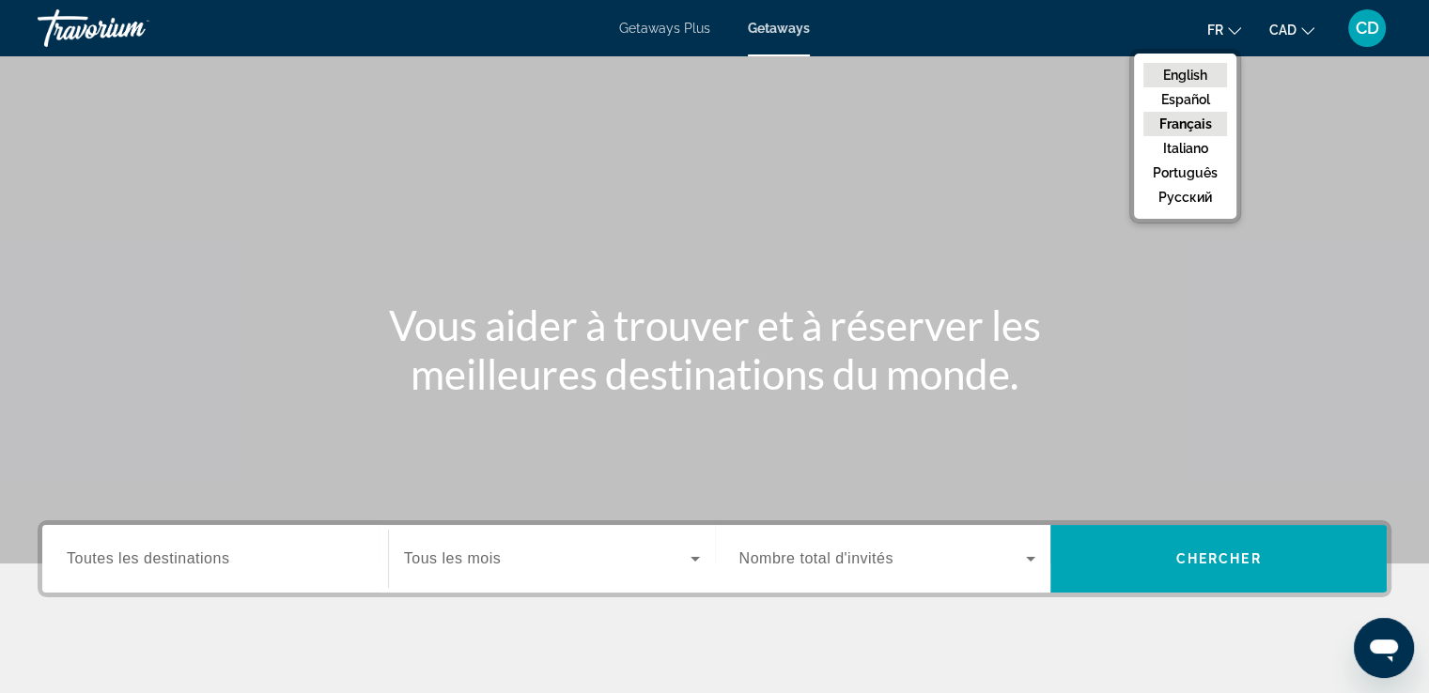
click at [1205, 71] on button "English" at bounding box center [1185, 75] width 84 height 24
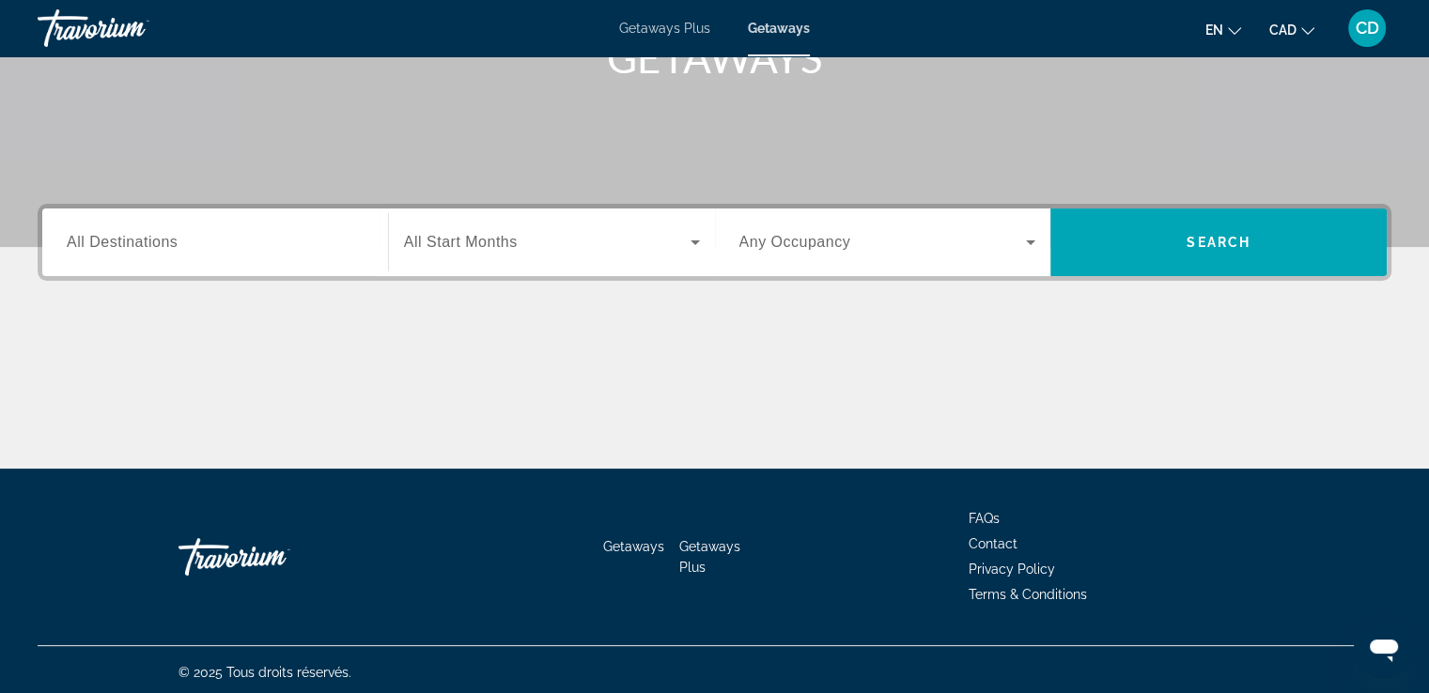
scroll to position [322, 0]
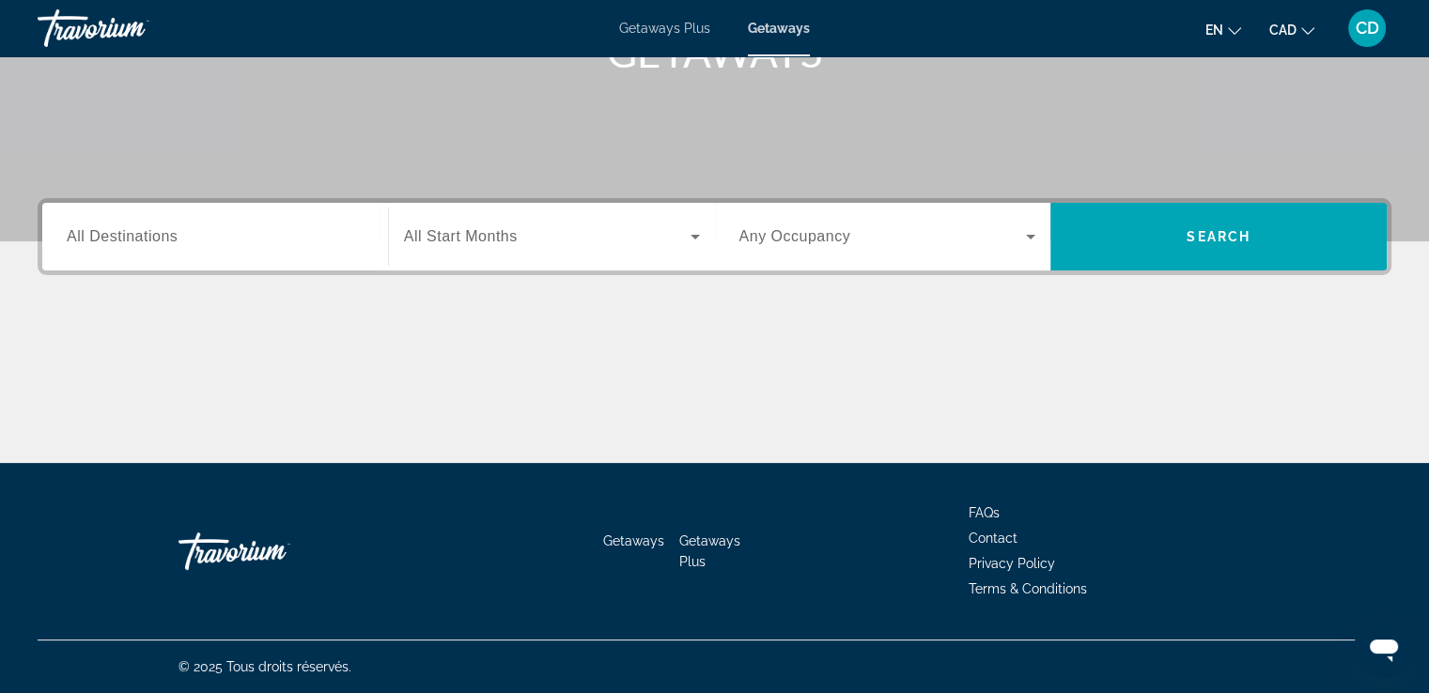
click at [105, 235] on span "All Destinations" at bounding box center [122, 236] width 111 height 16
click at [105, 235] on input "Destination All Destinations" at bounding box center [215, 237] width 297 height 23
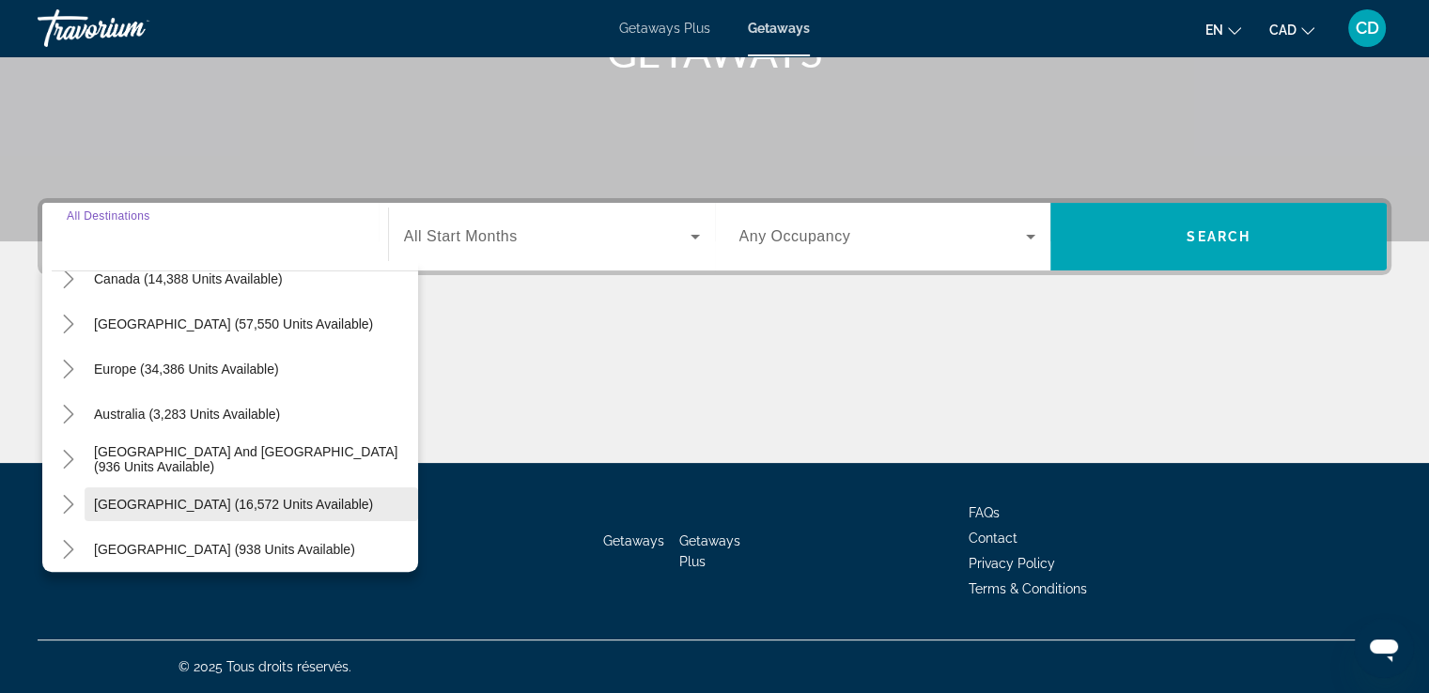
scroll to position [116, 0]
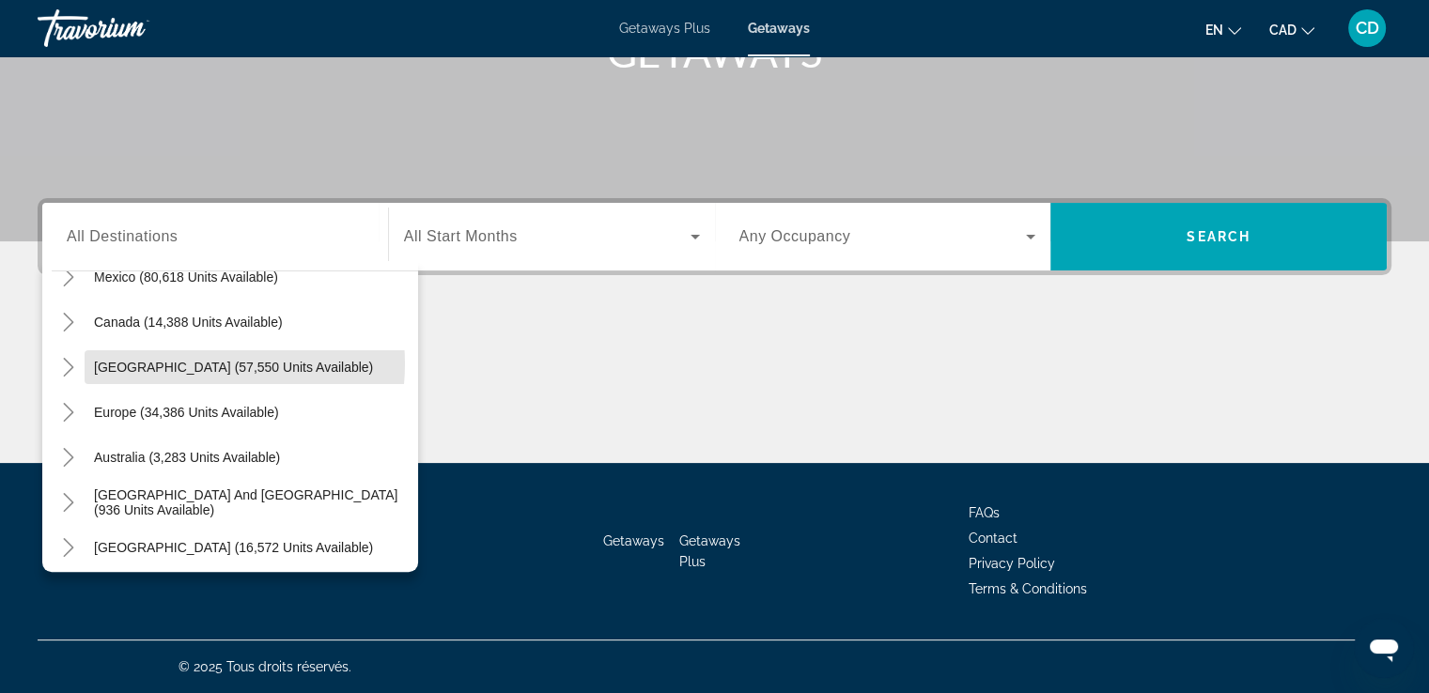
click at [182, 363] on span "[GEOGRAPHIC_DATA] (57,550 units available)" at bounding box center [233, 367] width 279 height 15
type input "**********"
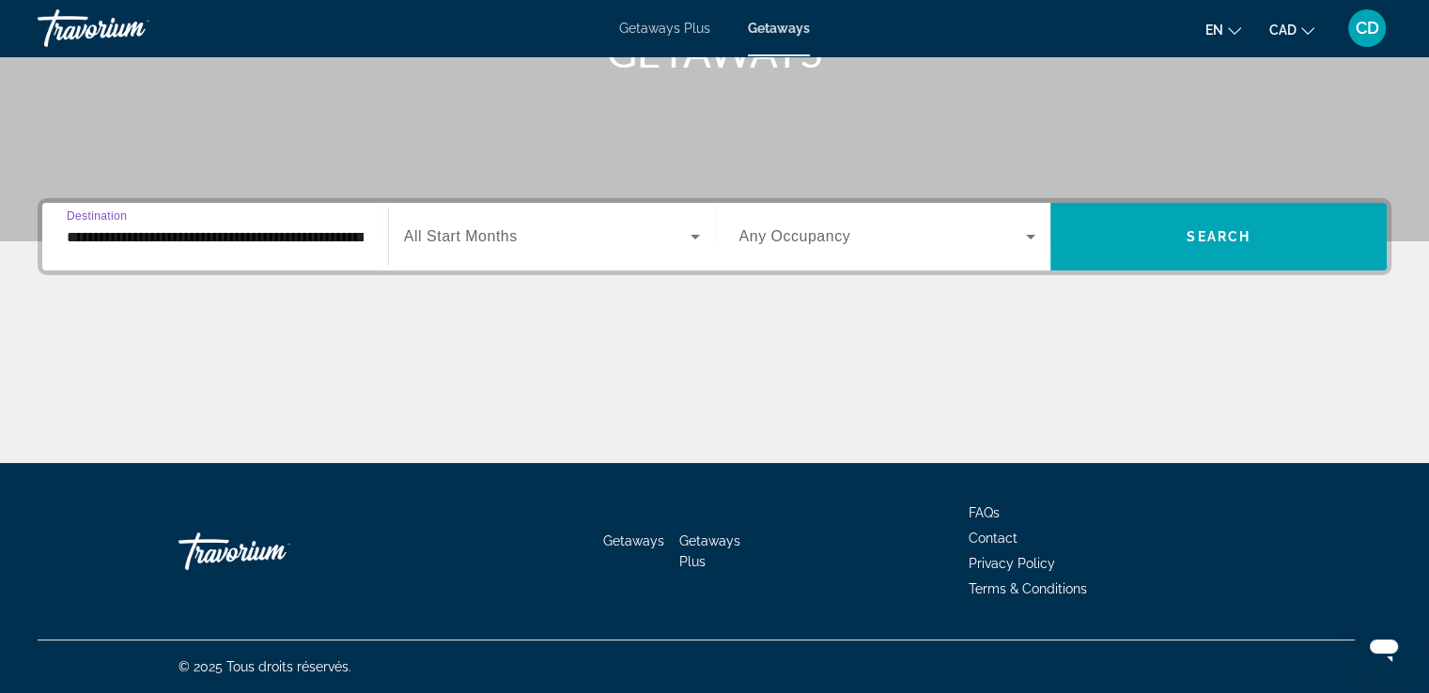
click at [585, 241] on span "Search widget" at bounding box center [547, 236] width 286 height 23
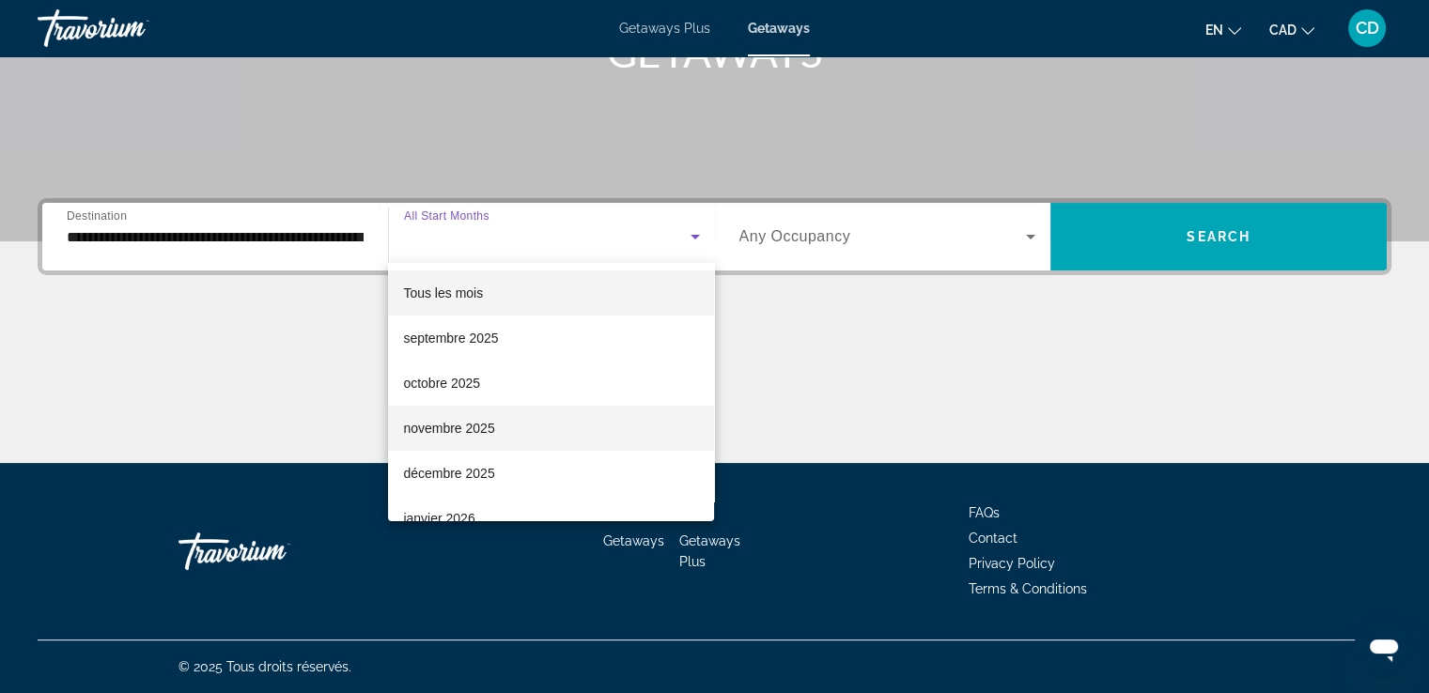
scroll to position [94, 0]
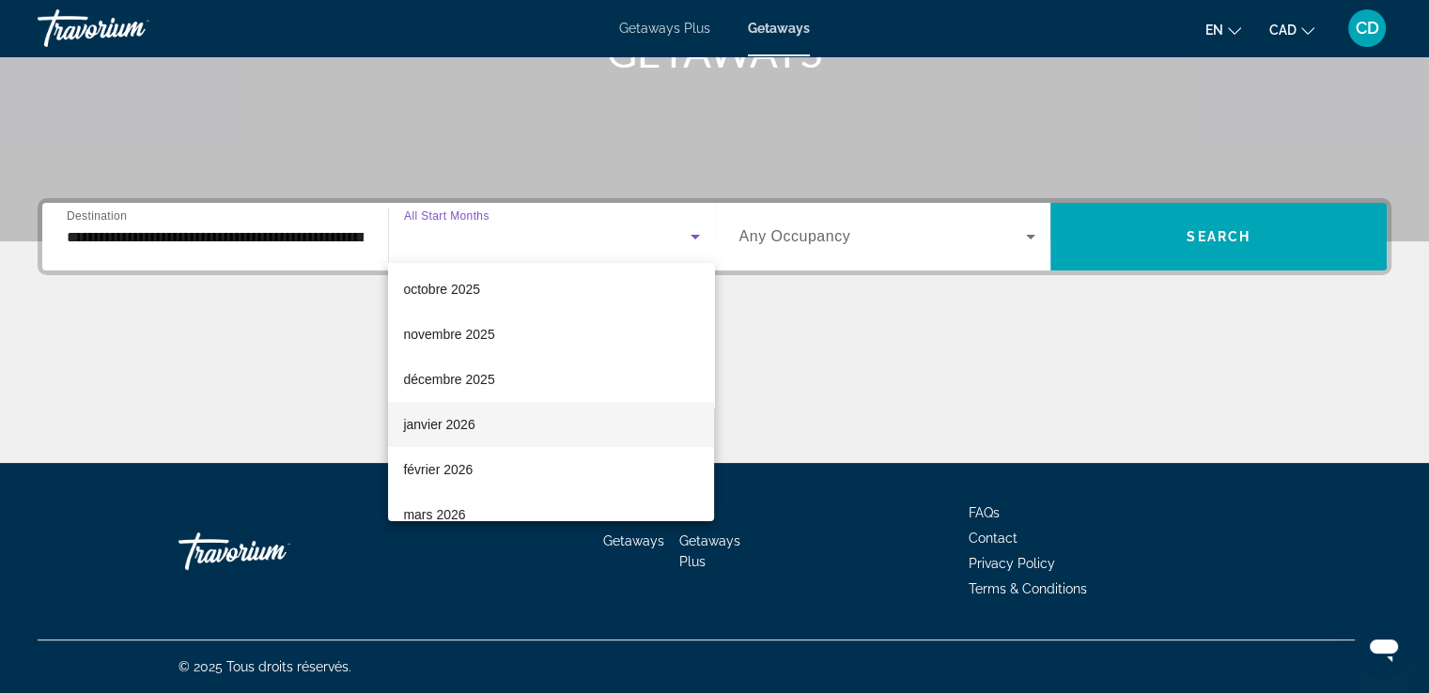
click at [452, 425] on span "janvier 2026" at bounding box center [438, 424] width 71 height 23
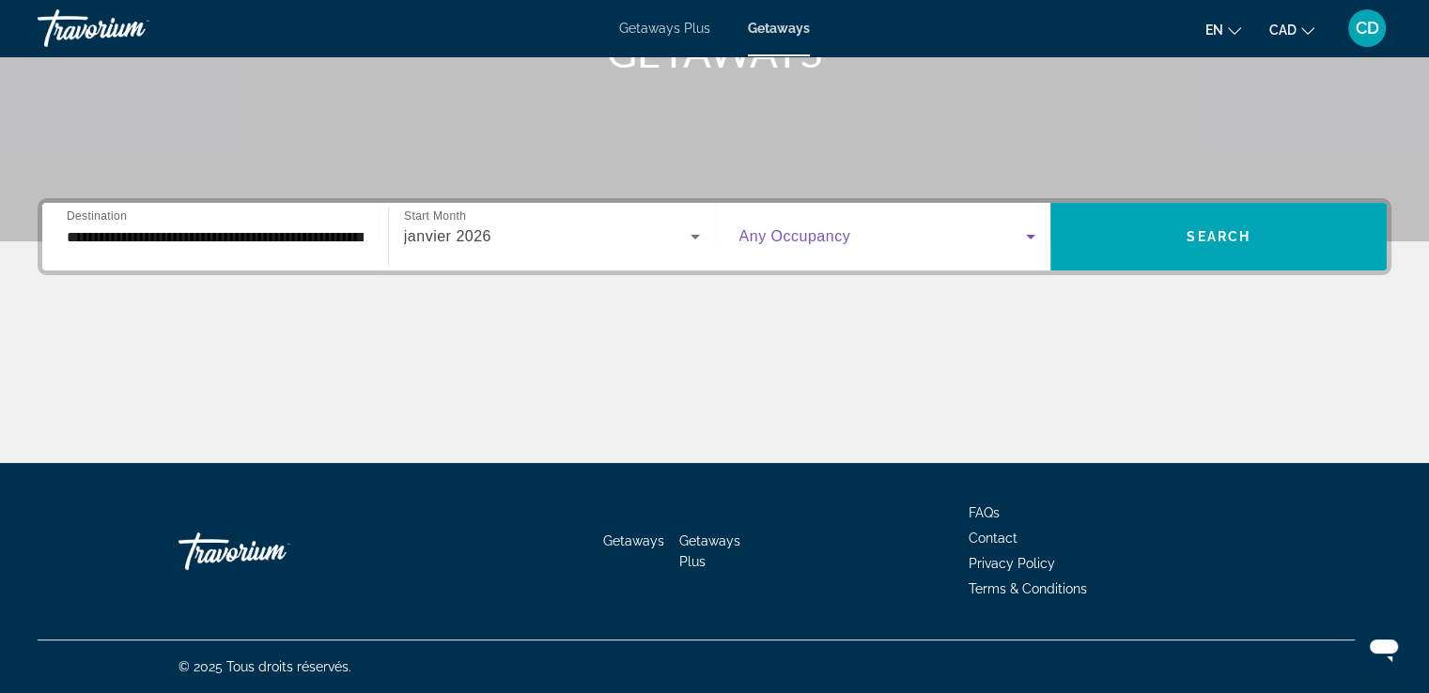
click at [857, 237] on span "Search widget" at bounding box center [882, 236] width 287 height 23
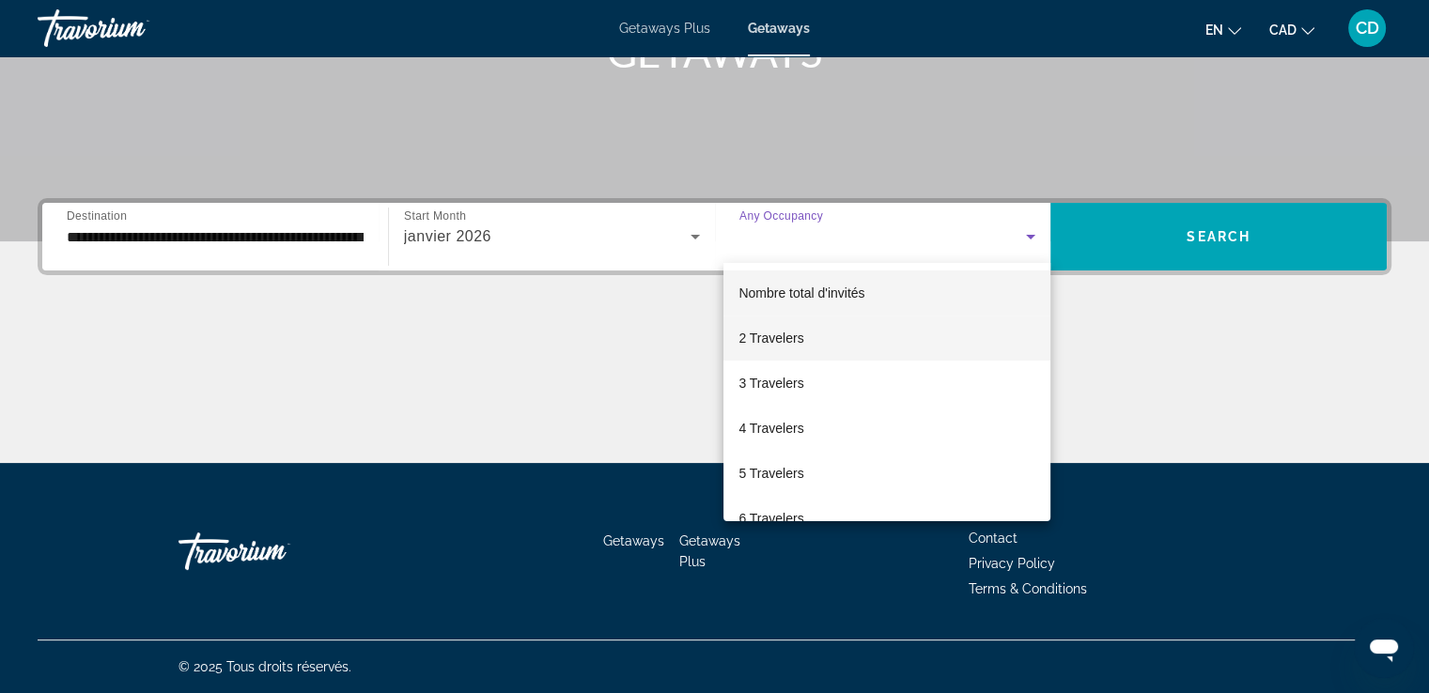
click at [789, 338] on span "2 Travelers" at bounding box center [770, 338] width 65 height 23
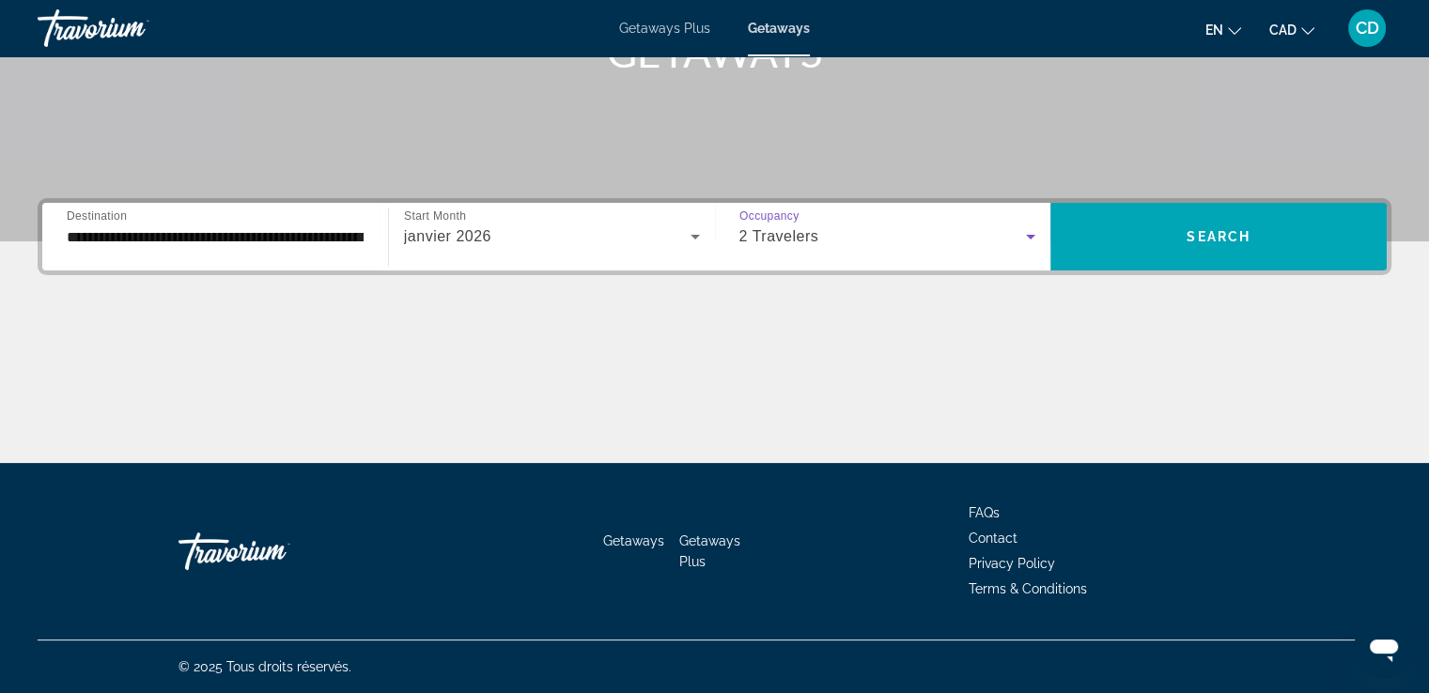
click at [828, 241] on div "2 Travelers" at bounding box center [882, 236] width 287 height 23
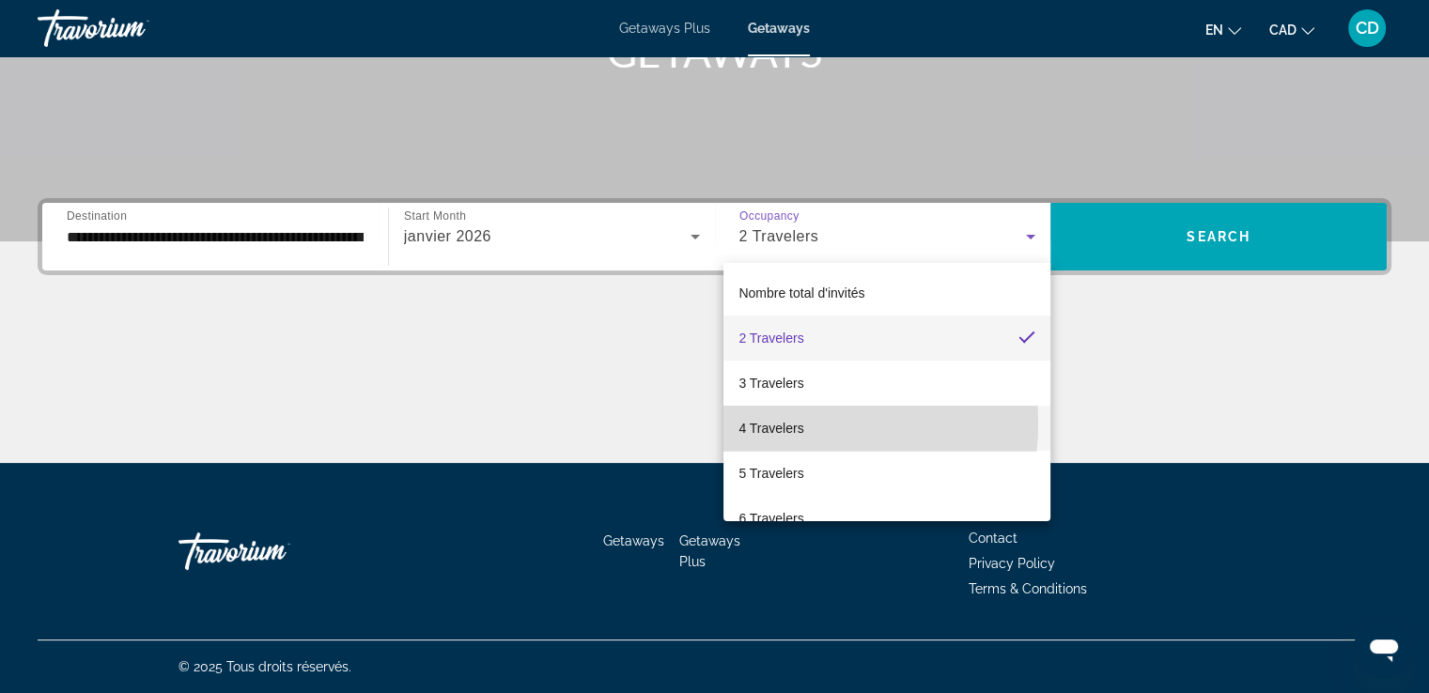
click at [766, 424] on span "4 Travelers" at bounding box center [770, 428] width 65 height 23
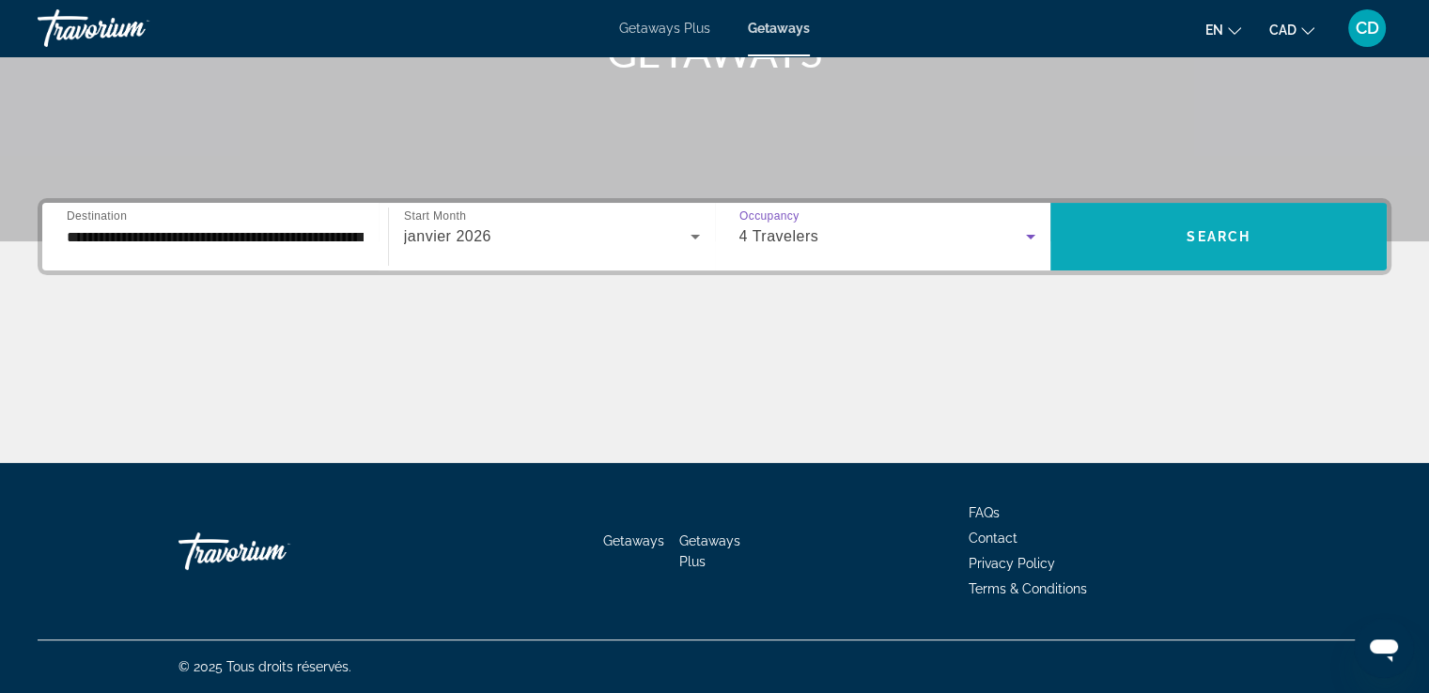
click at [1228, 211] on span "Search widget" at bounding box center [1218, 237] width 336 height 68
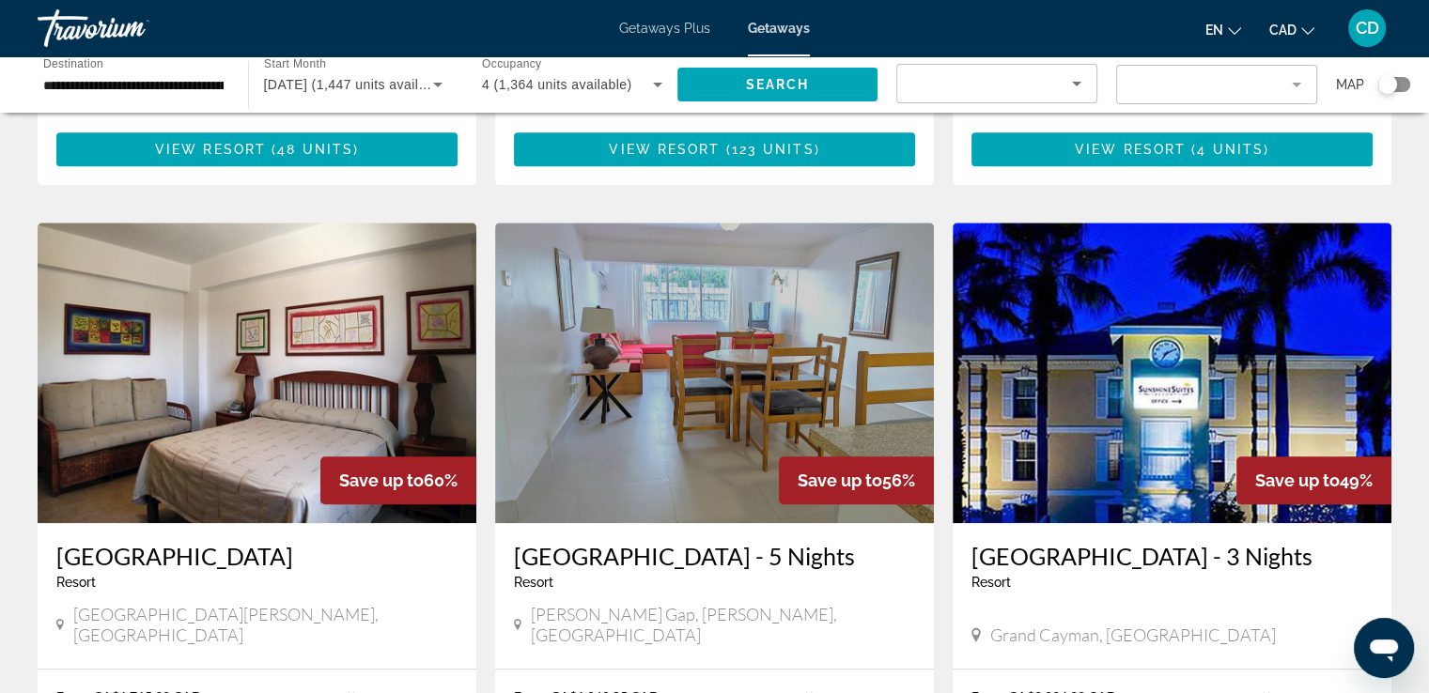
scroll to position [1127, 0]
